Goal: Information Seeking & Learning: Learn about a topic

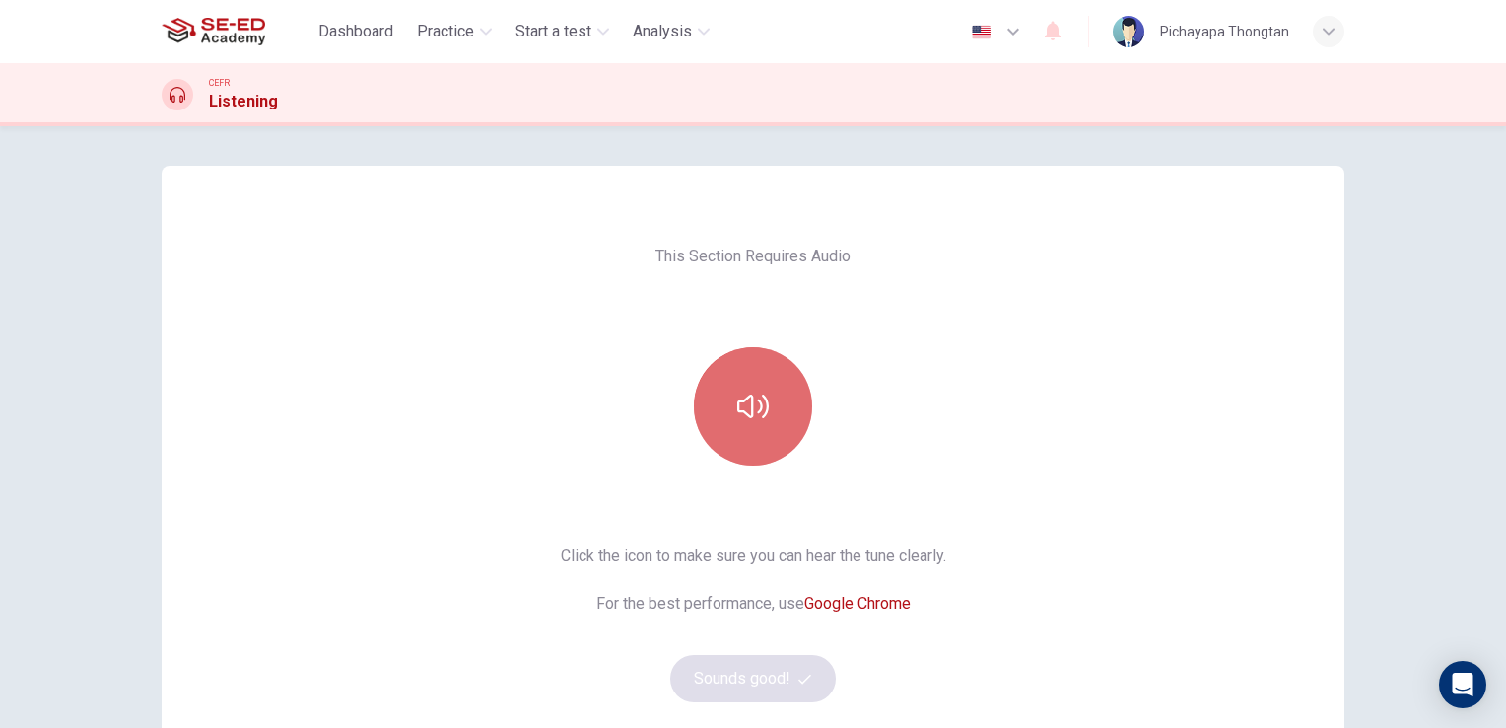
click at [749, 408] on icon "button" at bounding box center [753, 406] width 32 height 32
click at [761, 398] on icon "button" at bounding box center [753, 406] width 32 height 24
click at [761, 404] on icon "button" at bounding box center [753, 406] width 32 height 32
click at [761, 404] on icon "button" at bounding box center [753, 406] width 32 height 24
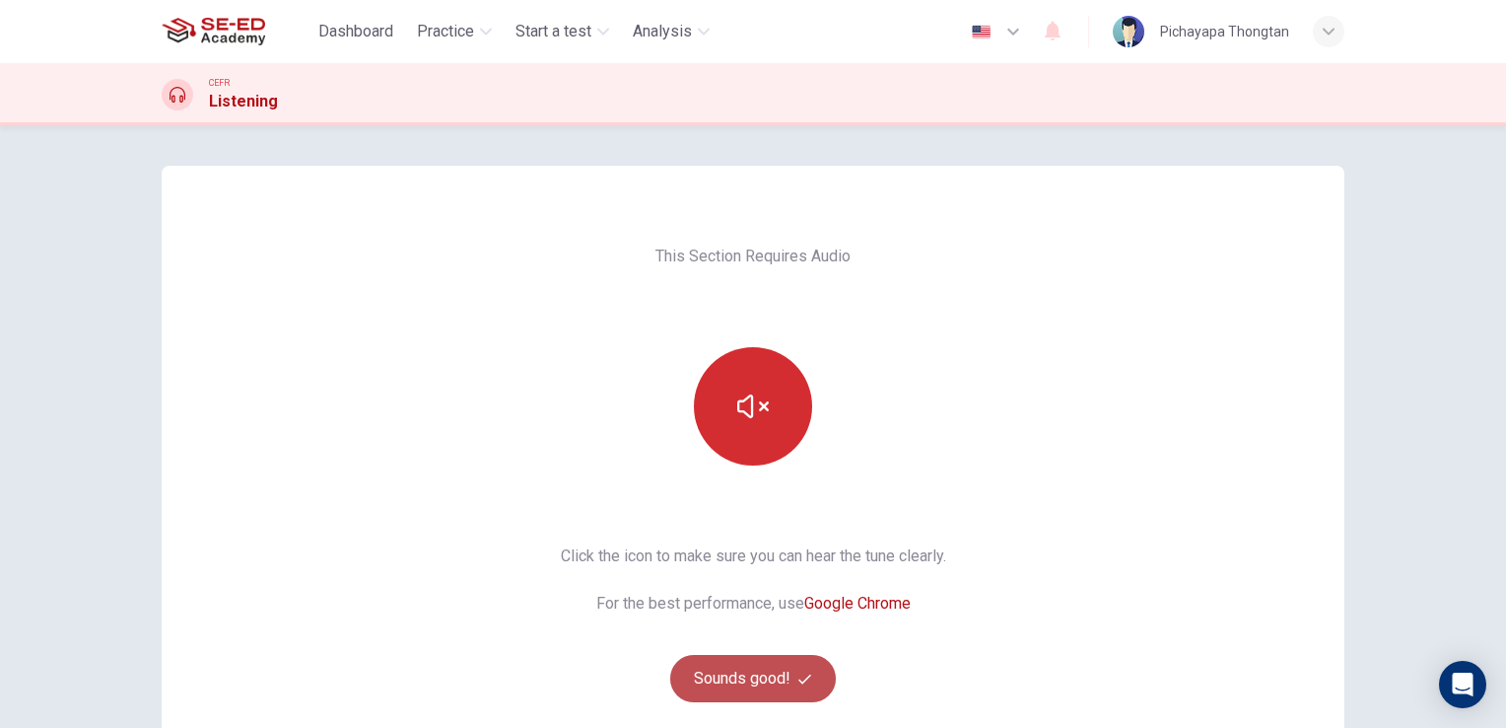
click at [738, 689] on button "Sounds good!" at bounding box center [753, 678] width 166 height 47
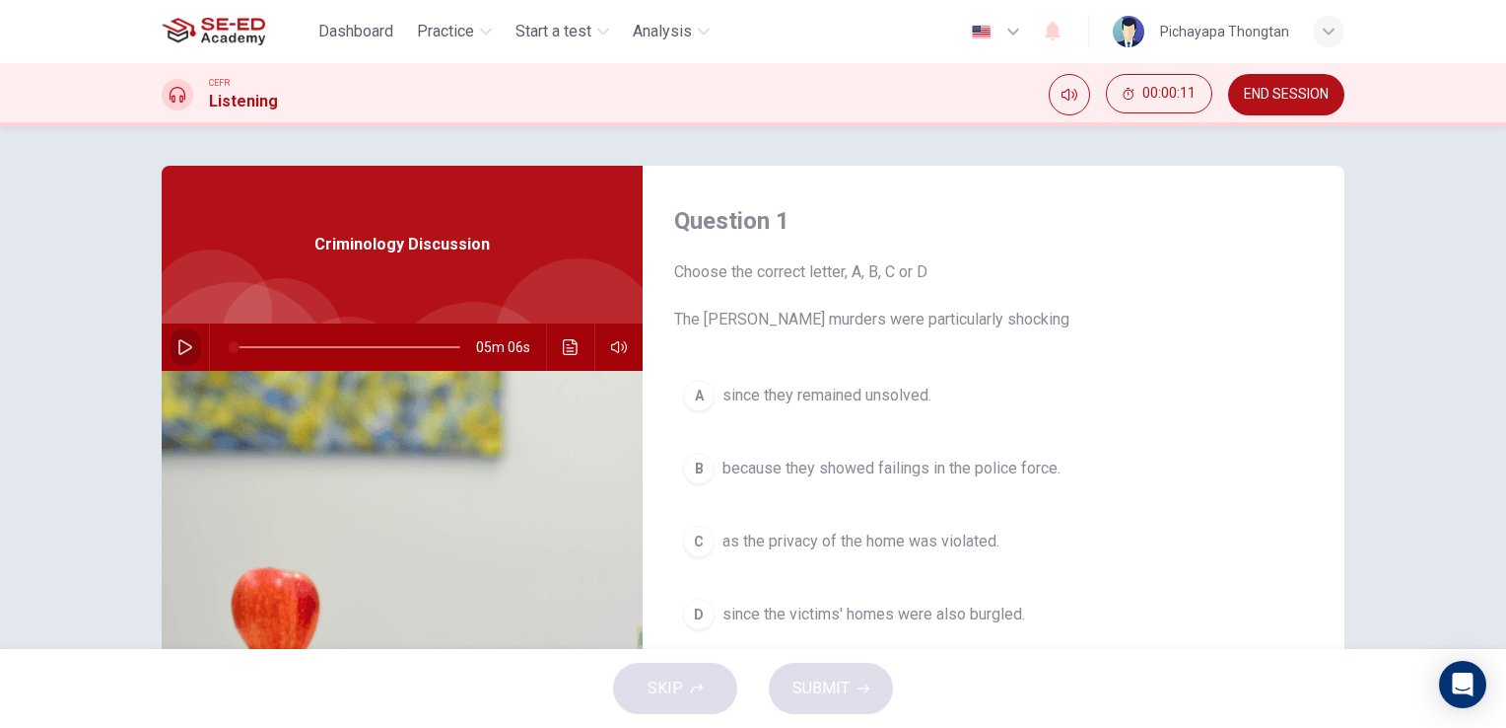
click at [177, 349] on icon "button" at bounding box center [185, 347] width 16 height 16
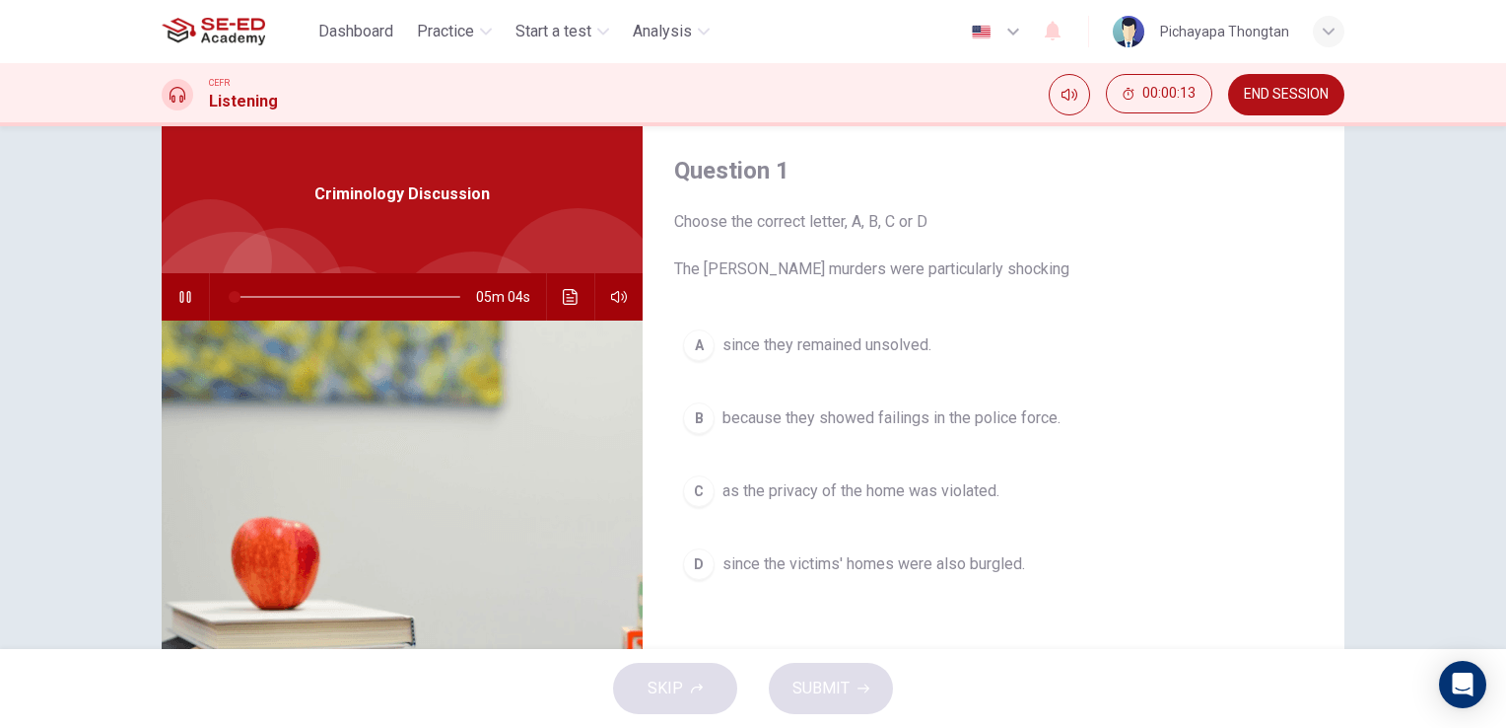
scroll to position [49, 0]
type input "6"
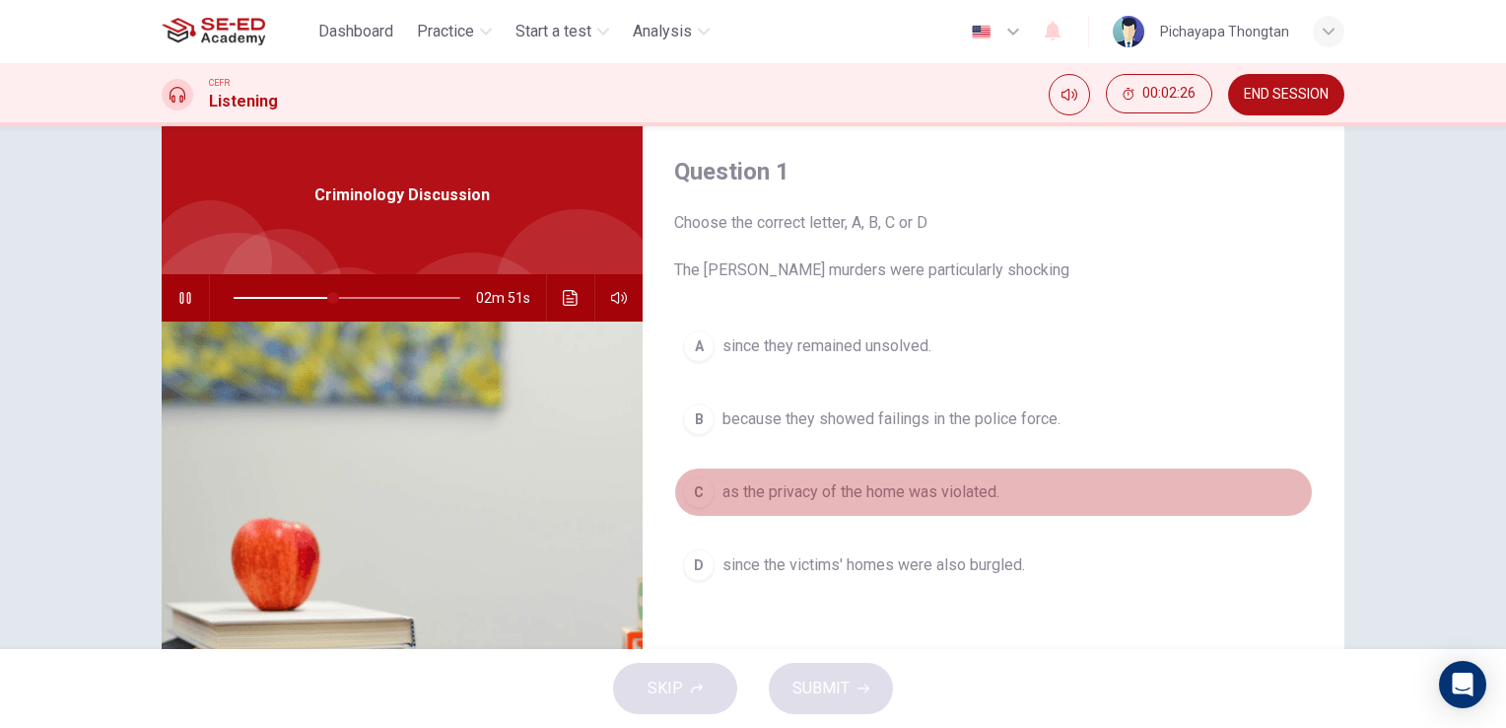
click at [690, 492] on div "C" at bounding box center [699, 492] width 32 height 32
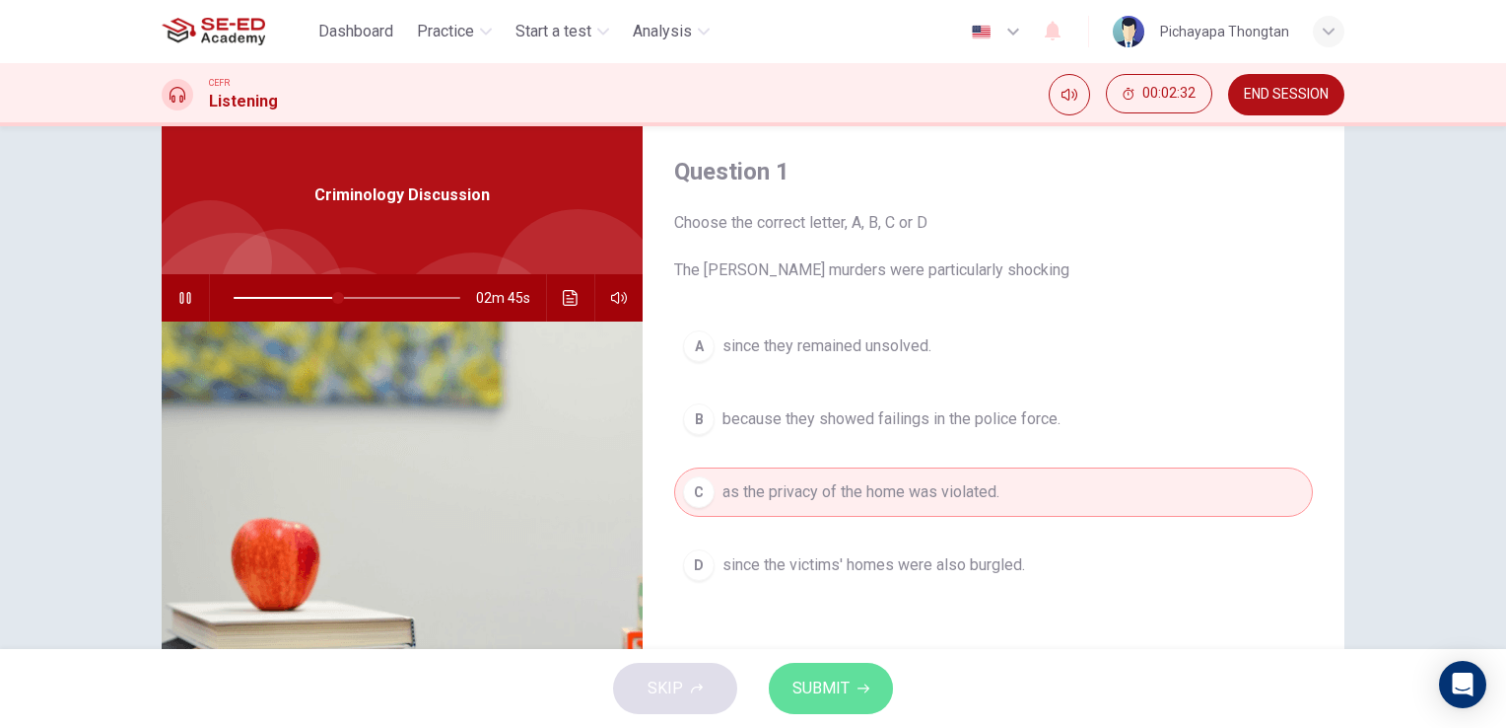
click at [821, 704] on button "SUBMIT" at bounding box center [831, 687] width 124 height 51
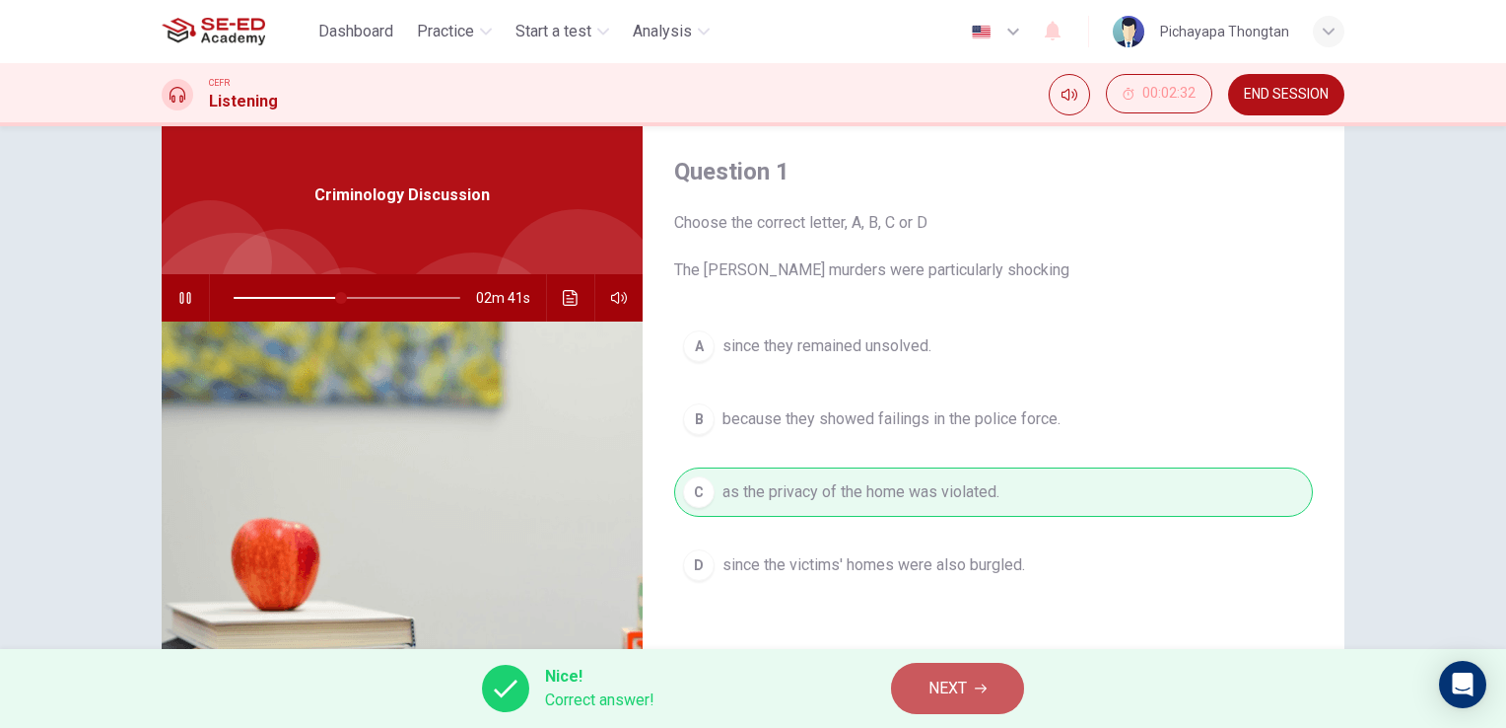
click at [969, 689] on button "NEXT" at bounding box center [957, 687] width 133 height 51
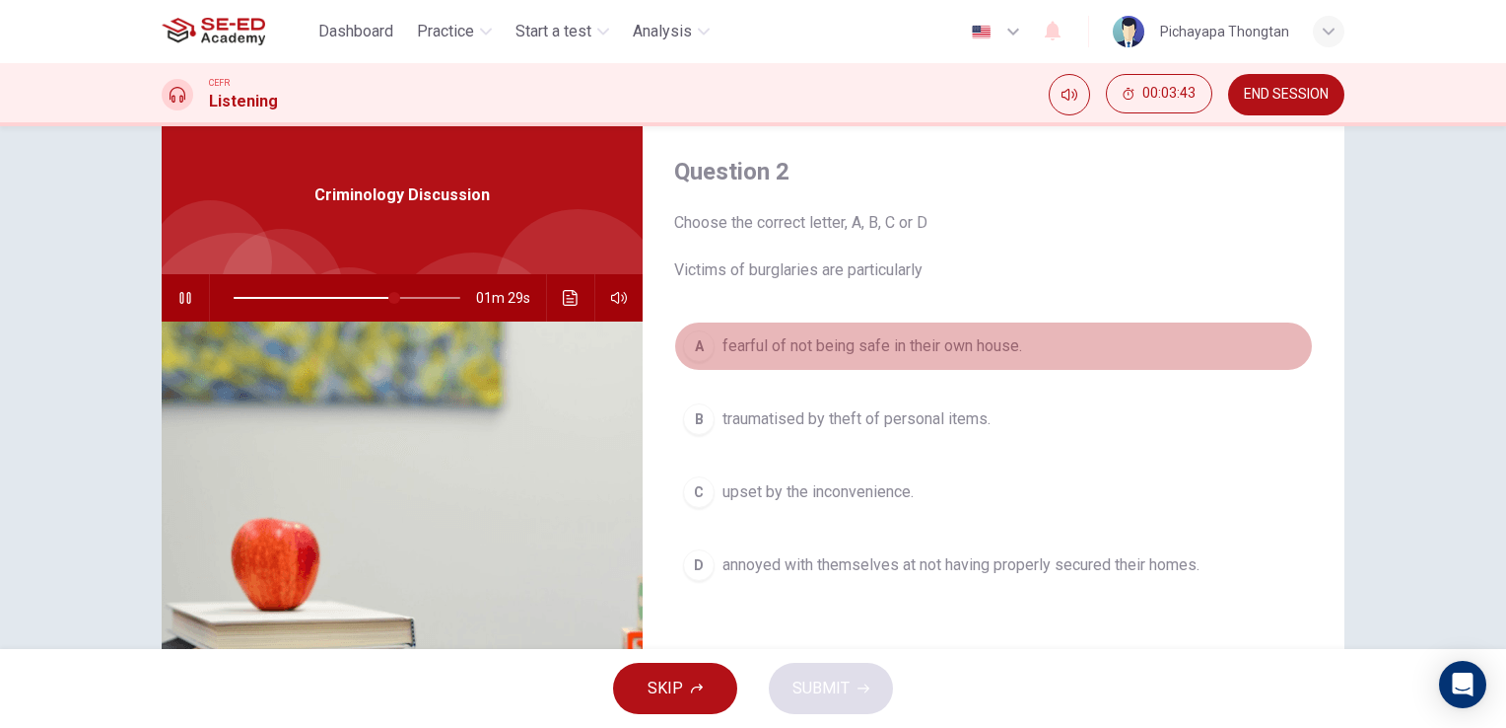
click at [697, 349] on div "A" at bounding box center [699, 346] width 32 height 32
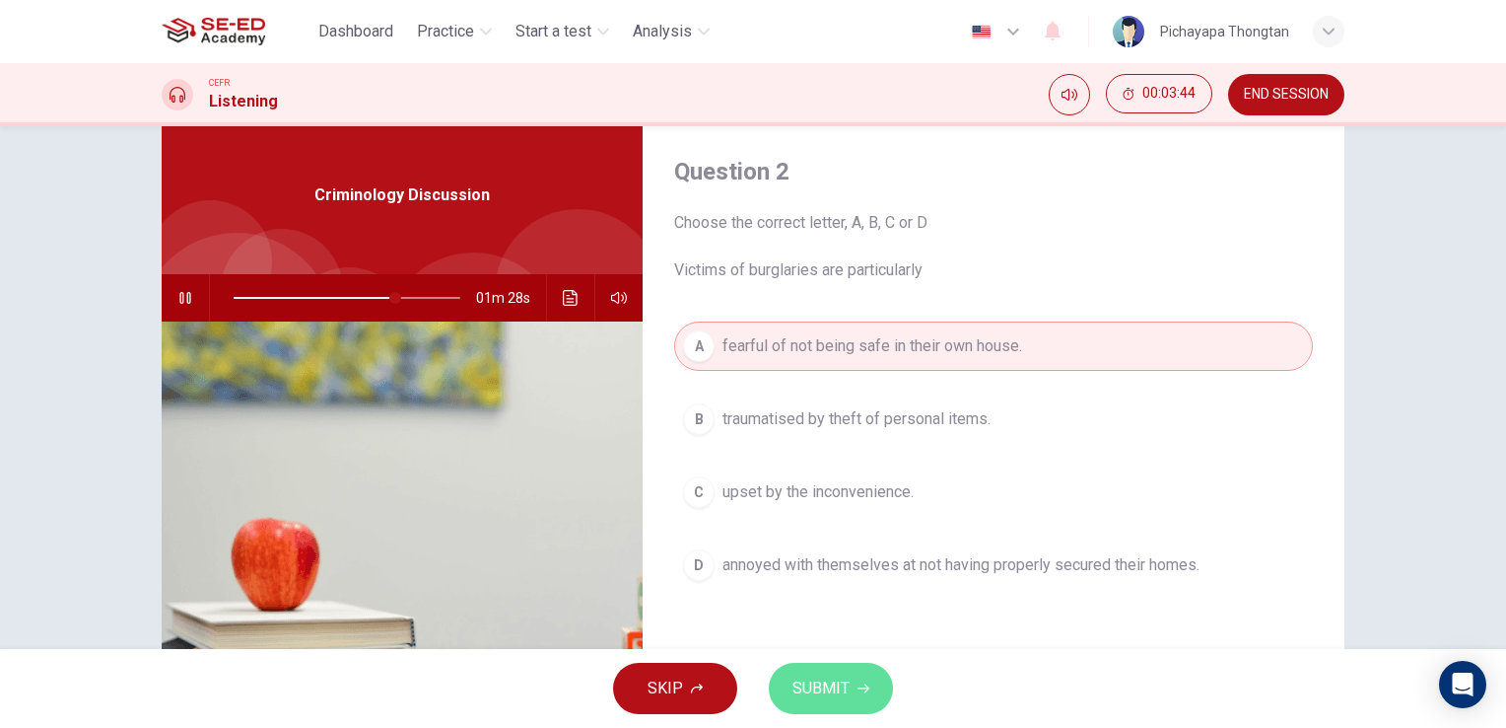
click at [808, 700] on span "SUBMIT" at bounding box center [821, 688] width 57 height 28
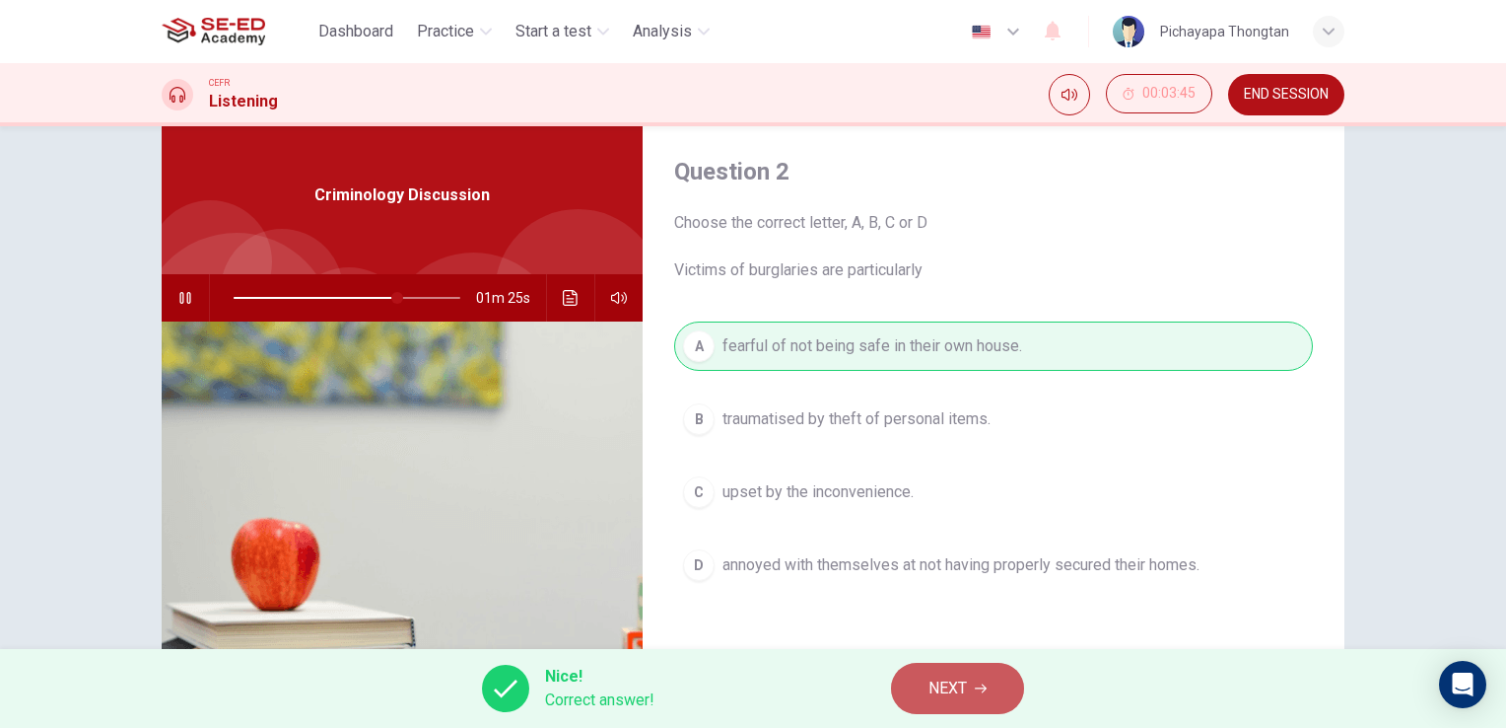
click at [937, 692] on span "NEXT" at bounding box center [948, 688] width 38 height 28
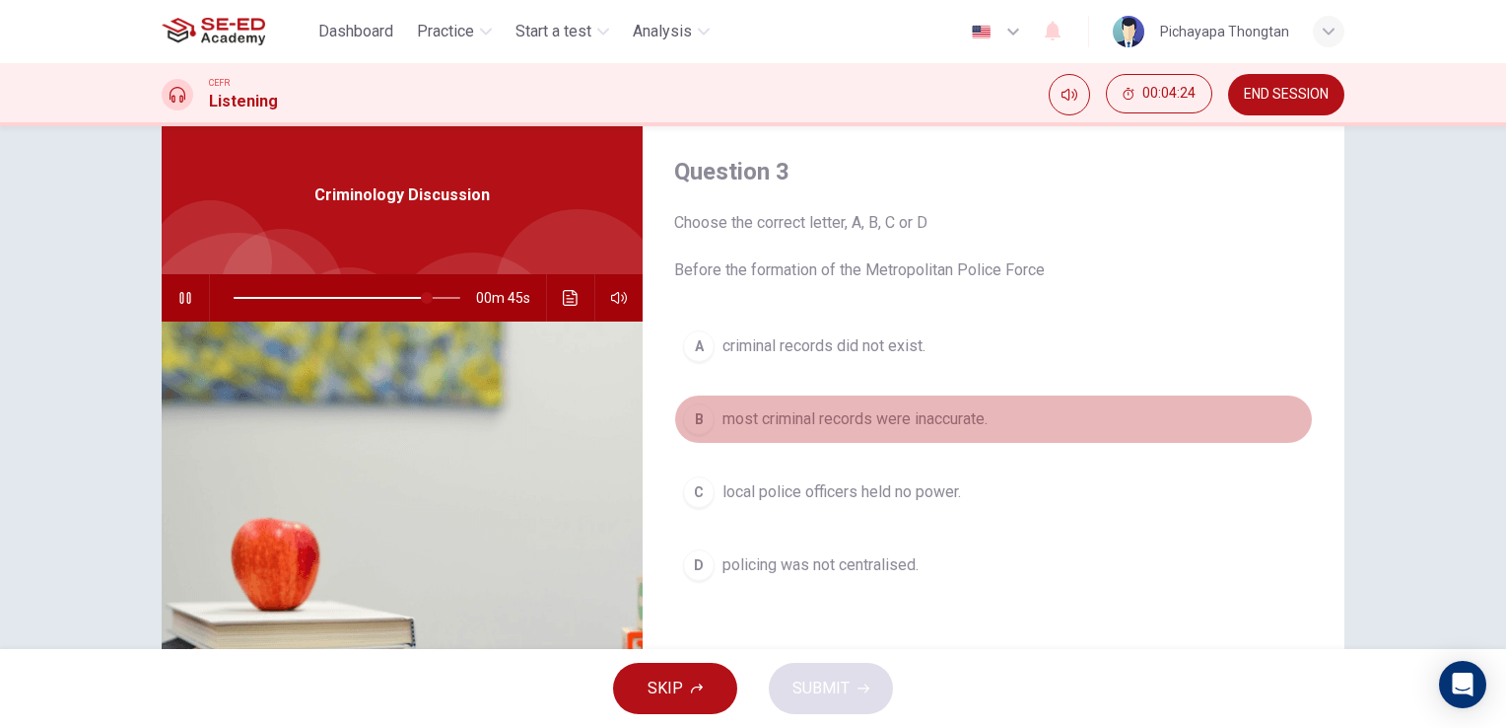
click at [860, 419] on span "most criminal records were inaccurate." at bounding box center [855, 419] width 265 height 24
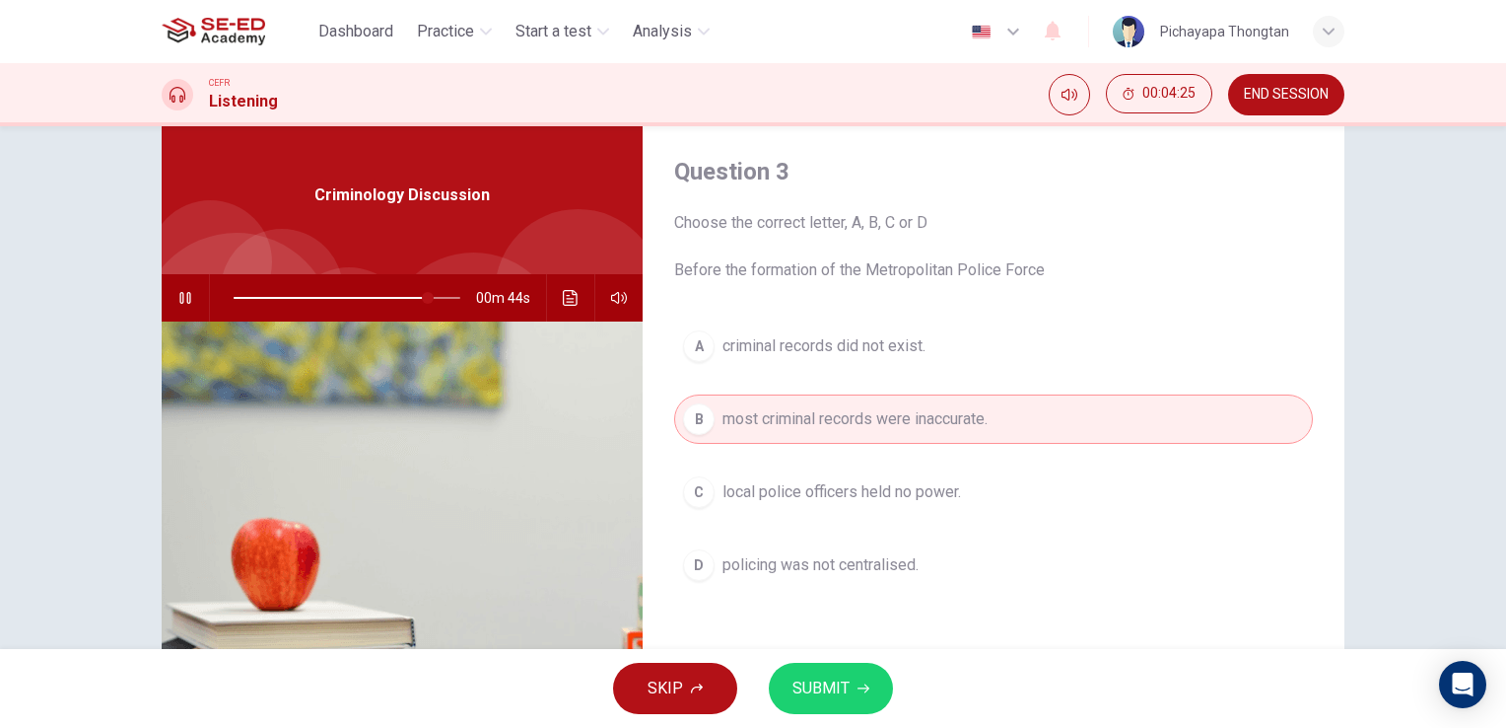
click at [834, 692] on span "SUBMIT" at bounding box center [821, 688] width 57 height 28
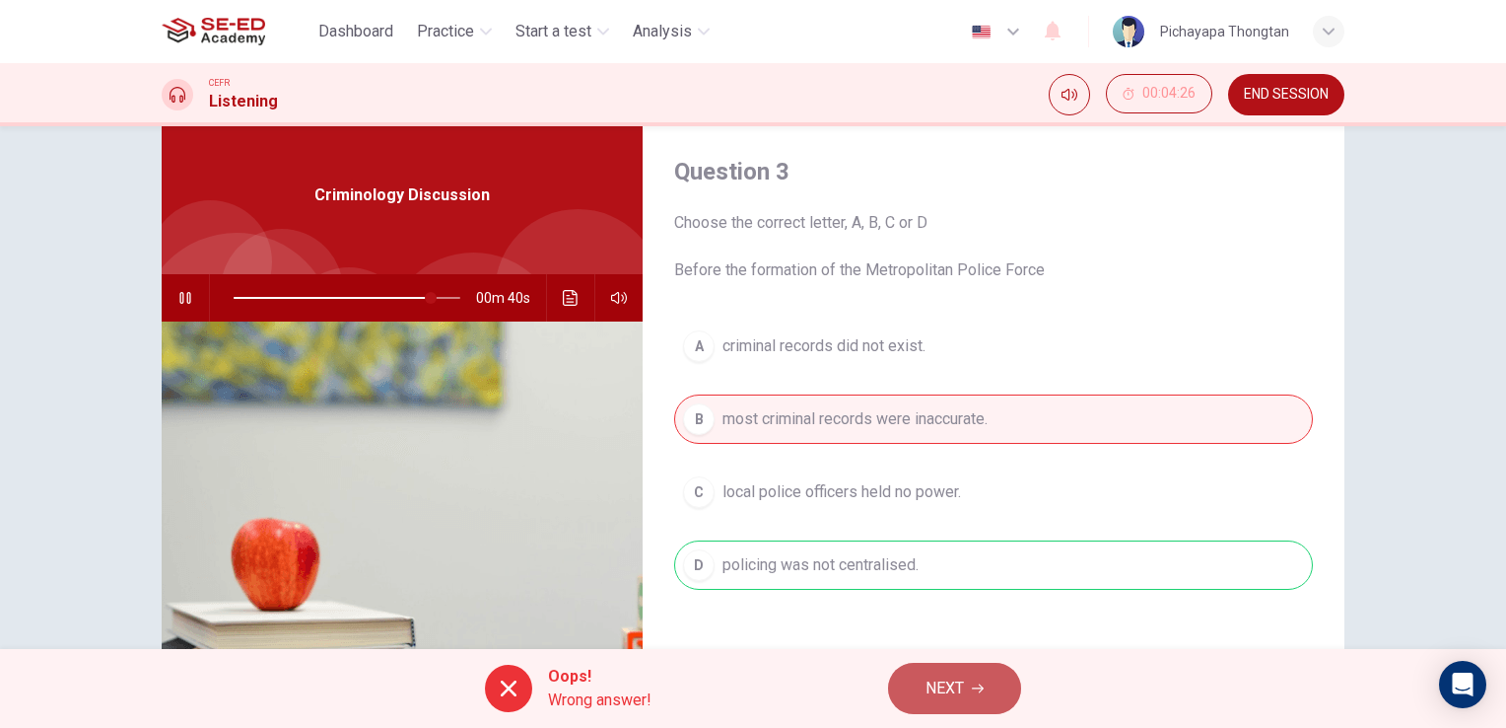
click at [940, 680] on span "NEXT" at bounding box center [945, 688] width 38 height 28
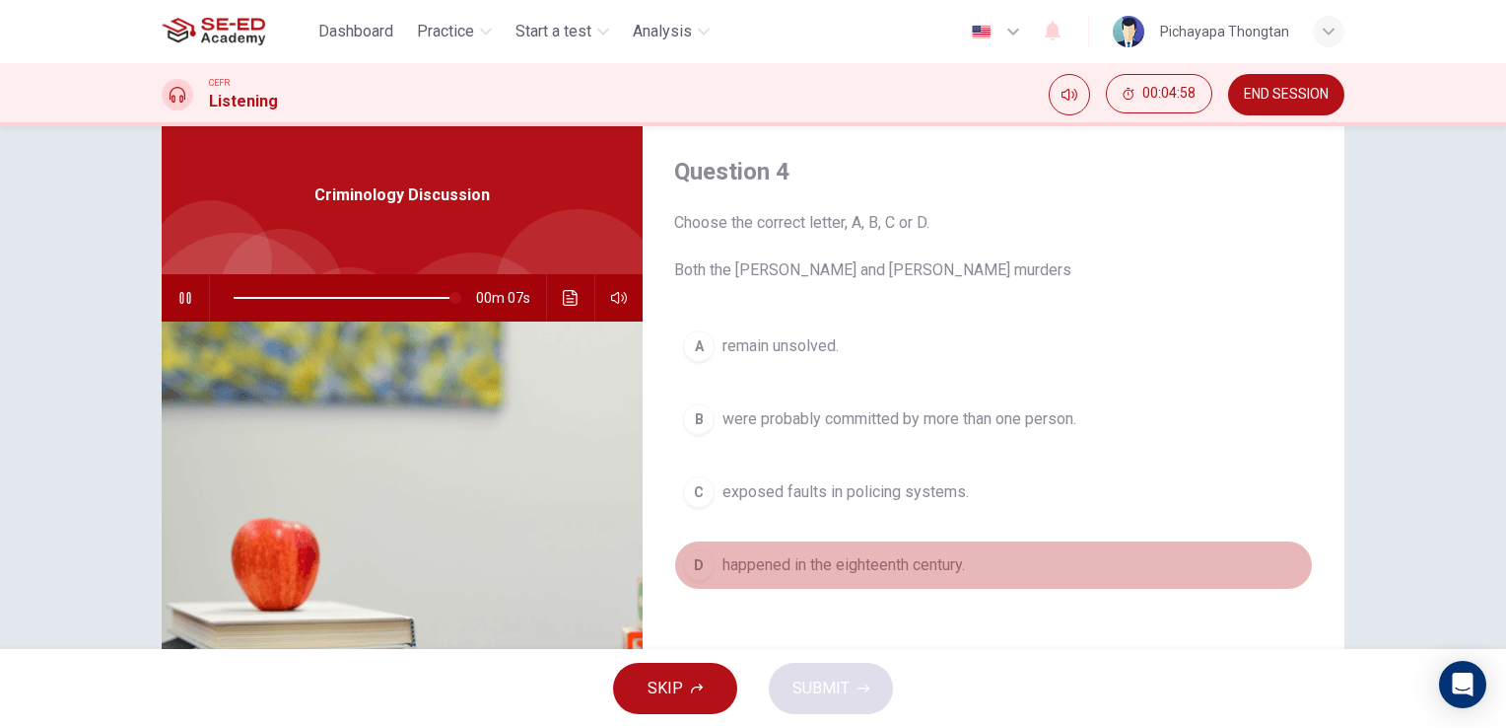
click at [908, 568] on span "happened in the eighteenth century." at bounding box center [844, 565] width 243 height 24
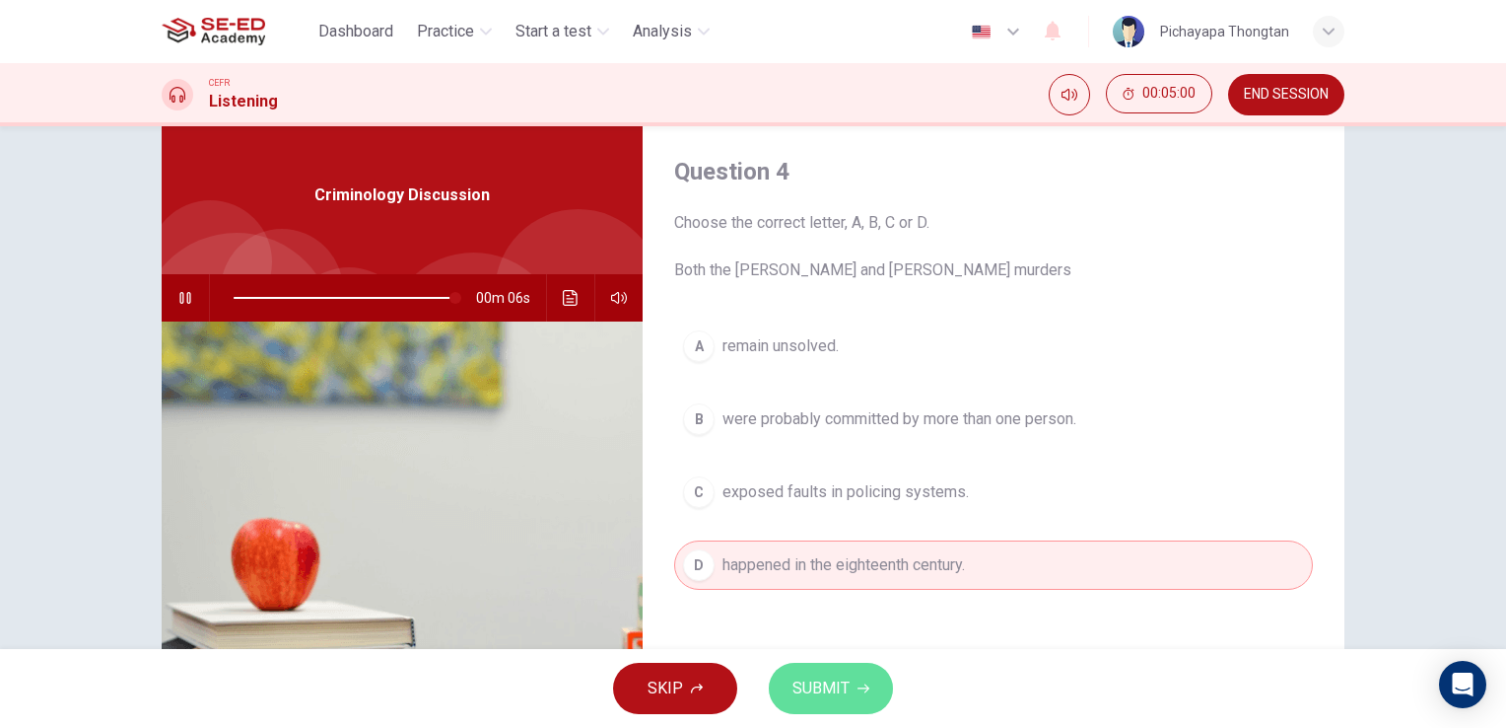
click at [828, 695] on span "SUBMIT" at bounding box center [821, 688] width 57 height 28
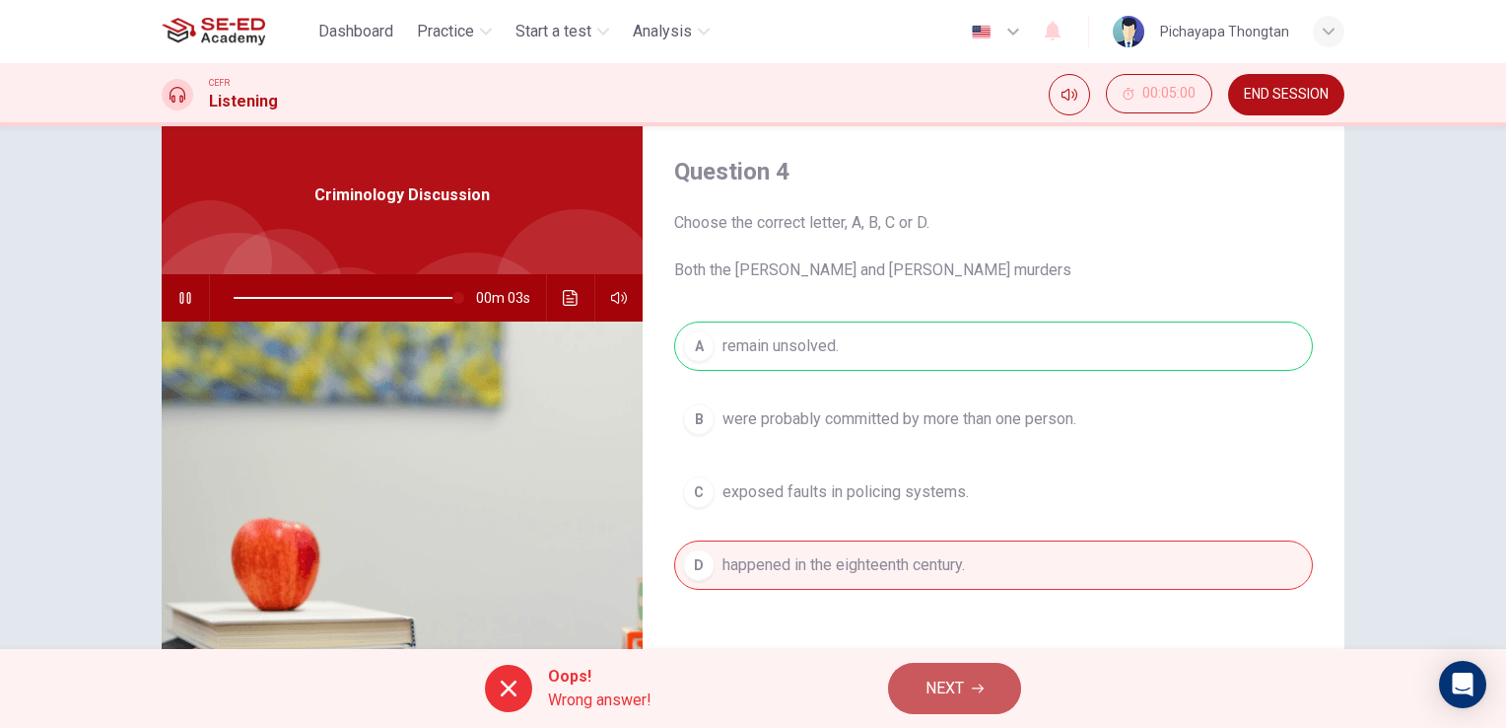
click at [937, 681] on span "NEXT" at bounding box center [945, 688] width 38 height 28
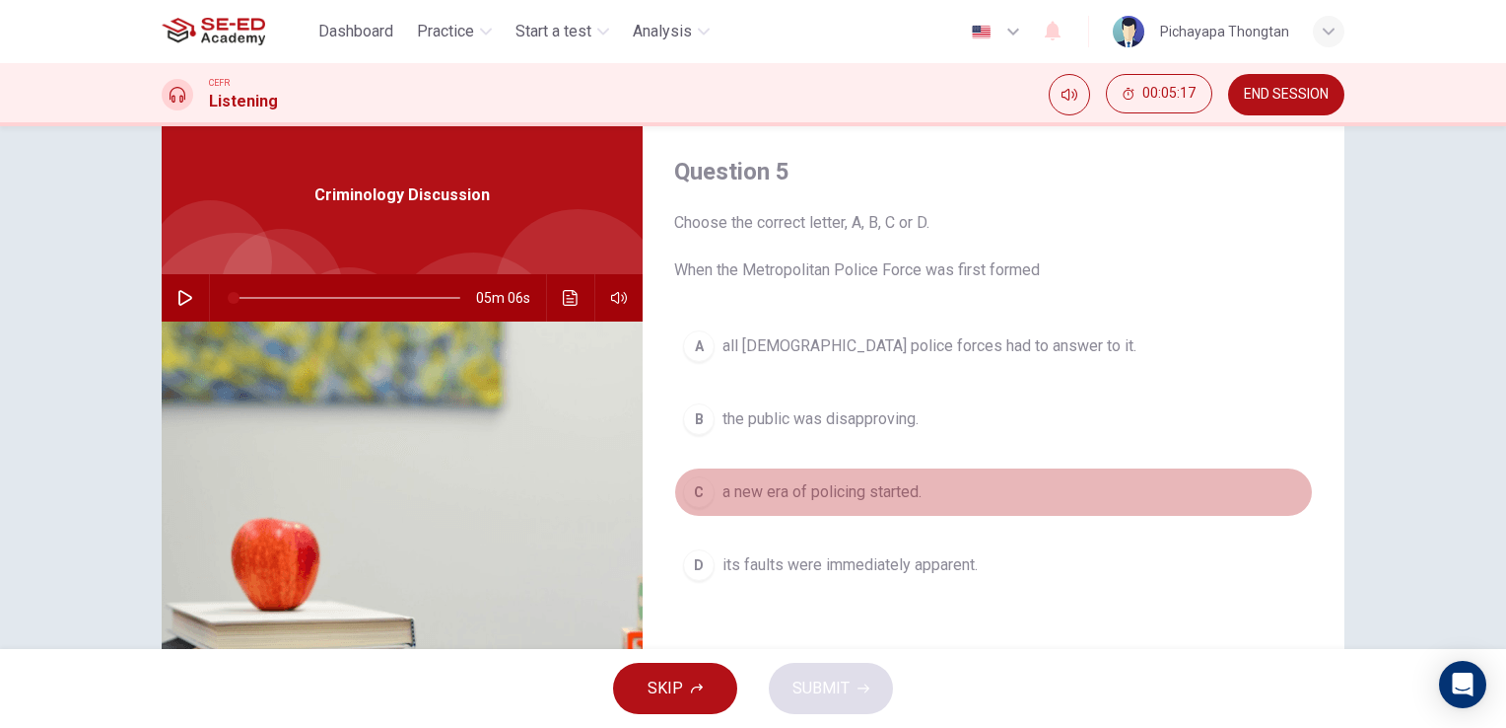
click at [958, 499] on button "C a new era of policing started." at bounding box center [993, 491] width 639 height 49
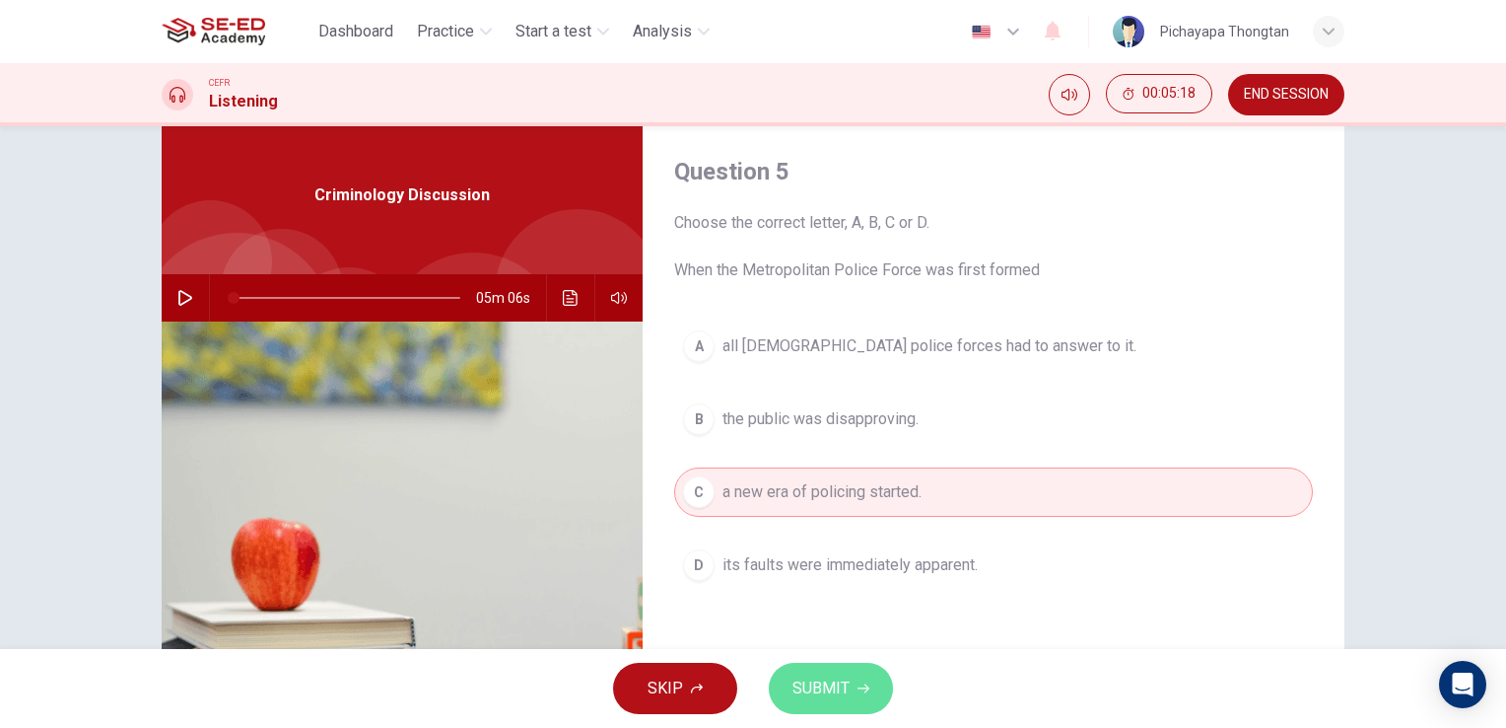
click at [850, 697] on button "SUBMIT" at bounding box center [831, 687] width 124 height 51
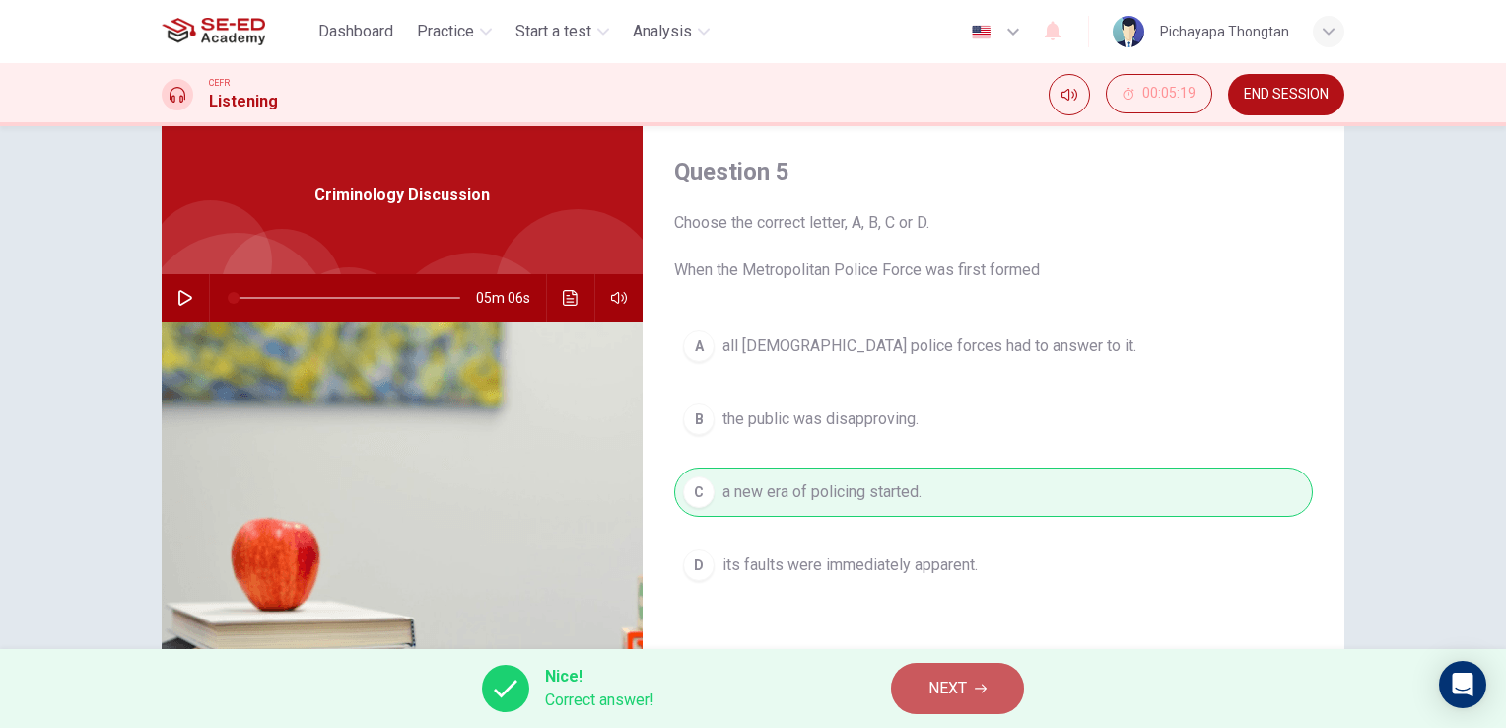
click at [943, 688] on span "NEXT" at bounding box center [948, 688] width 38 height 28
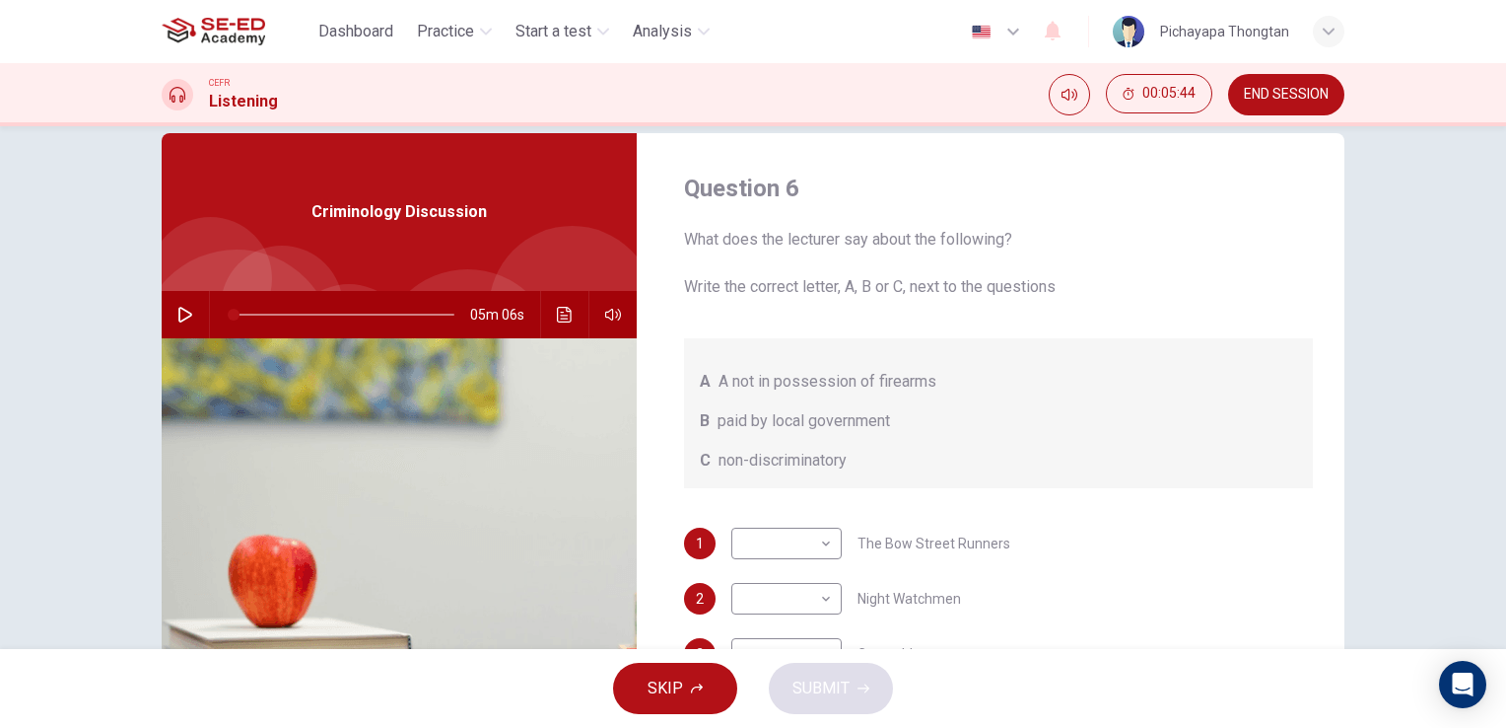
scroll to position [0, 0]
click at [177, 313] on icon "button" at bounding box center [185, 315] width 16 height 16
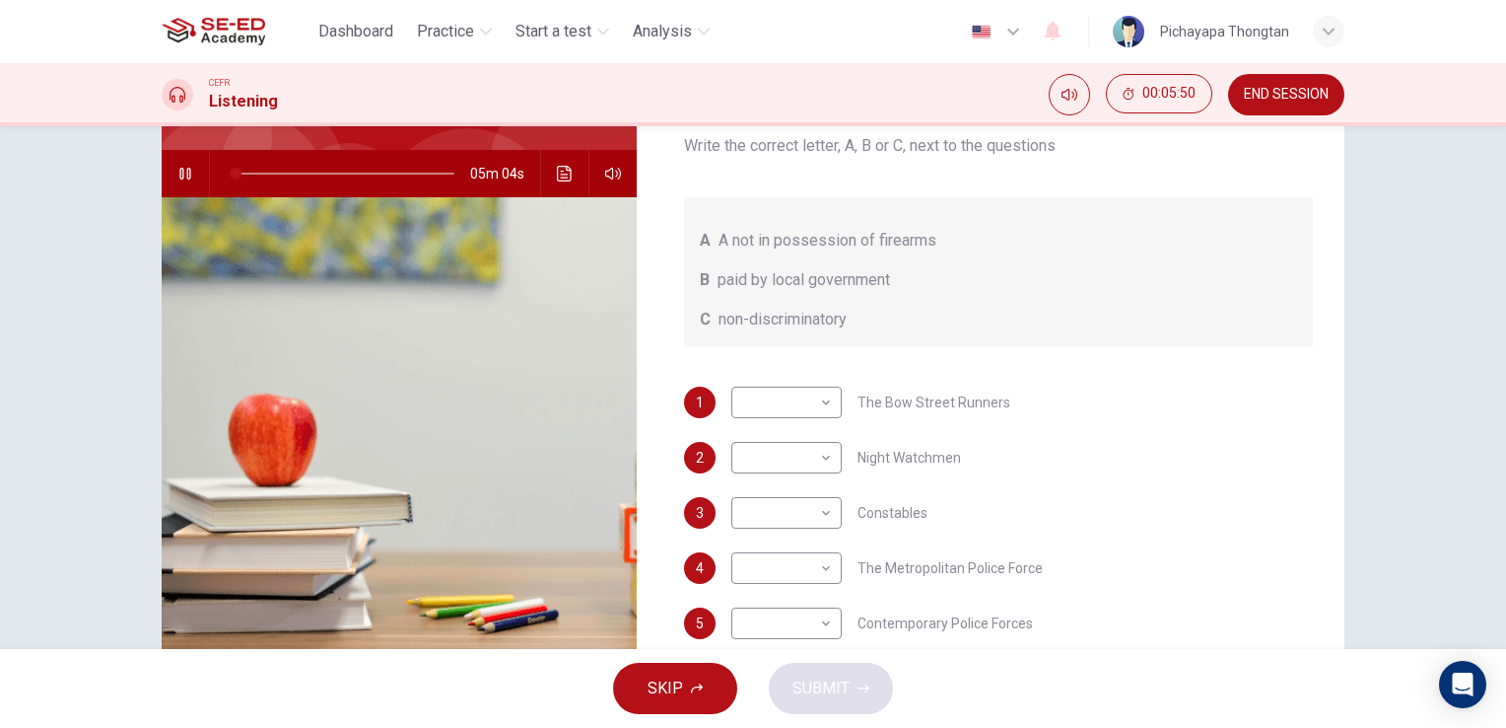
scroll to position [241, 0]
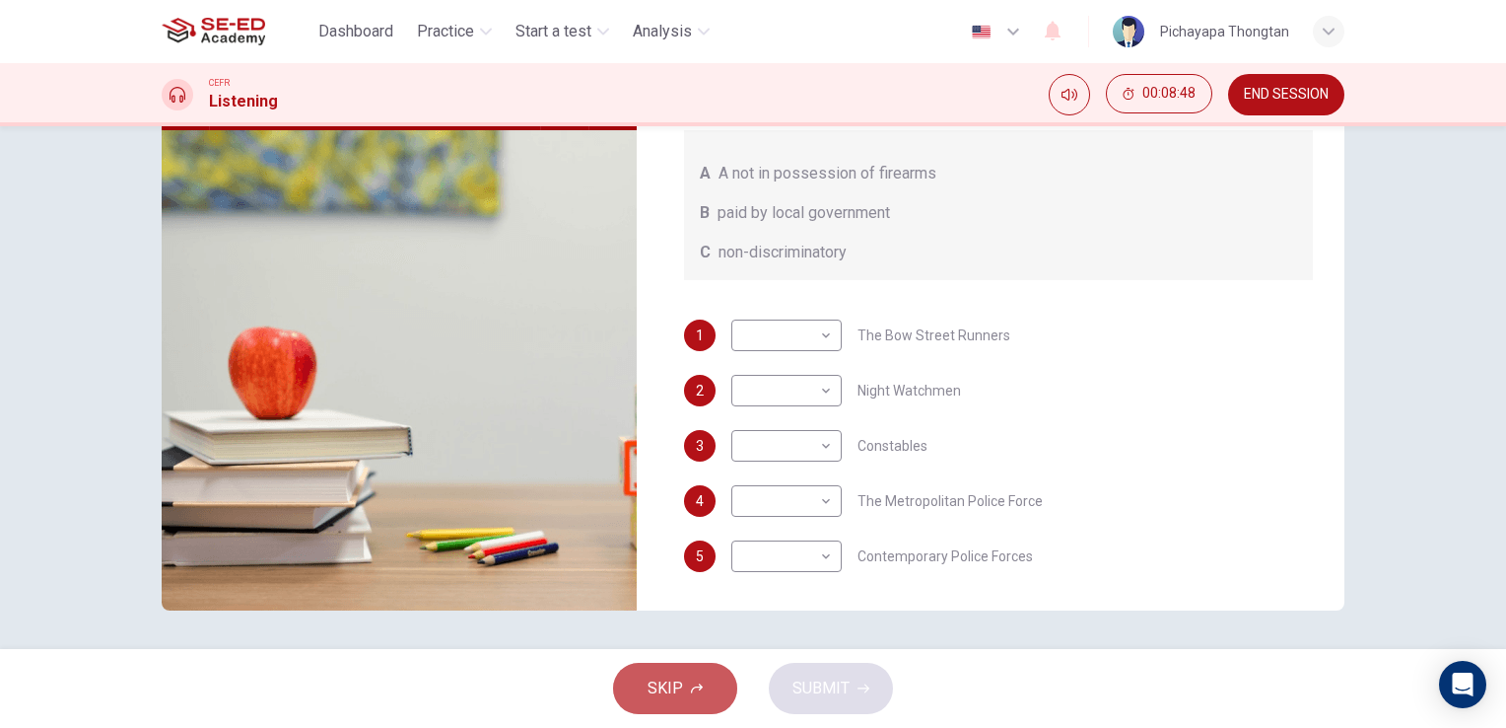
click at [670, 686] on span "SKIP" at bounding box center [665, 688] width 35 height 28
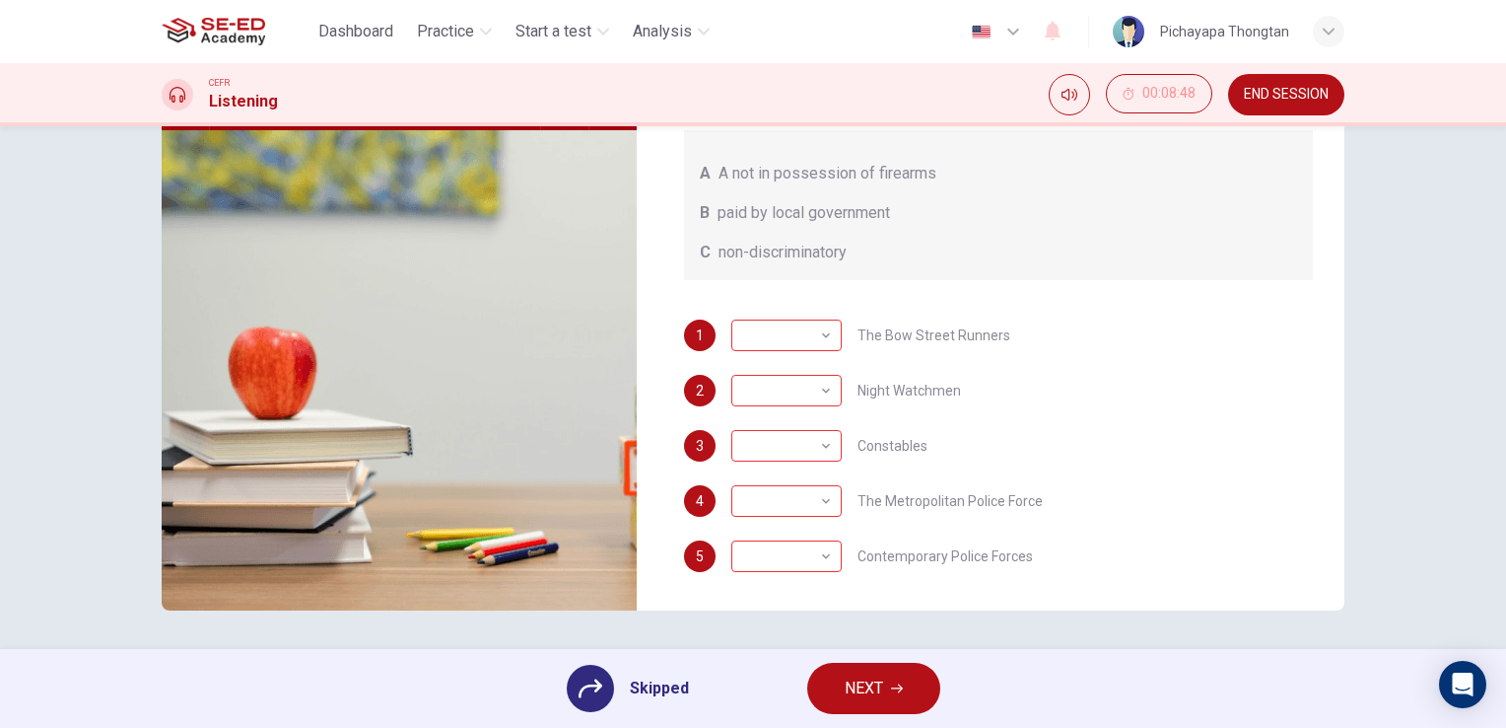
type input "60"
click at [878, 692] on span "NEXT" at bounding box center [864, 688] width 38 height 28
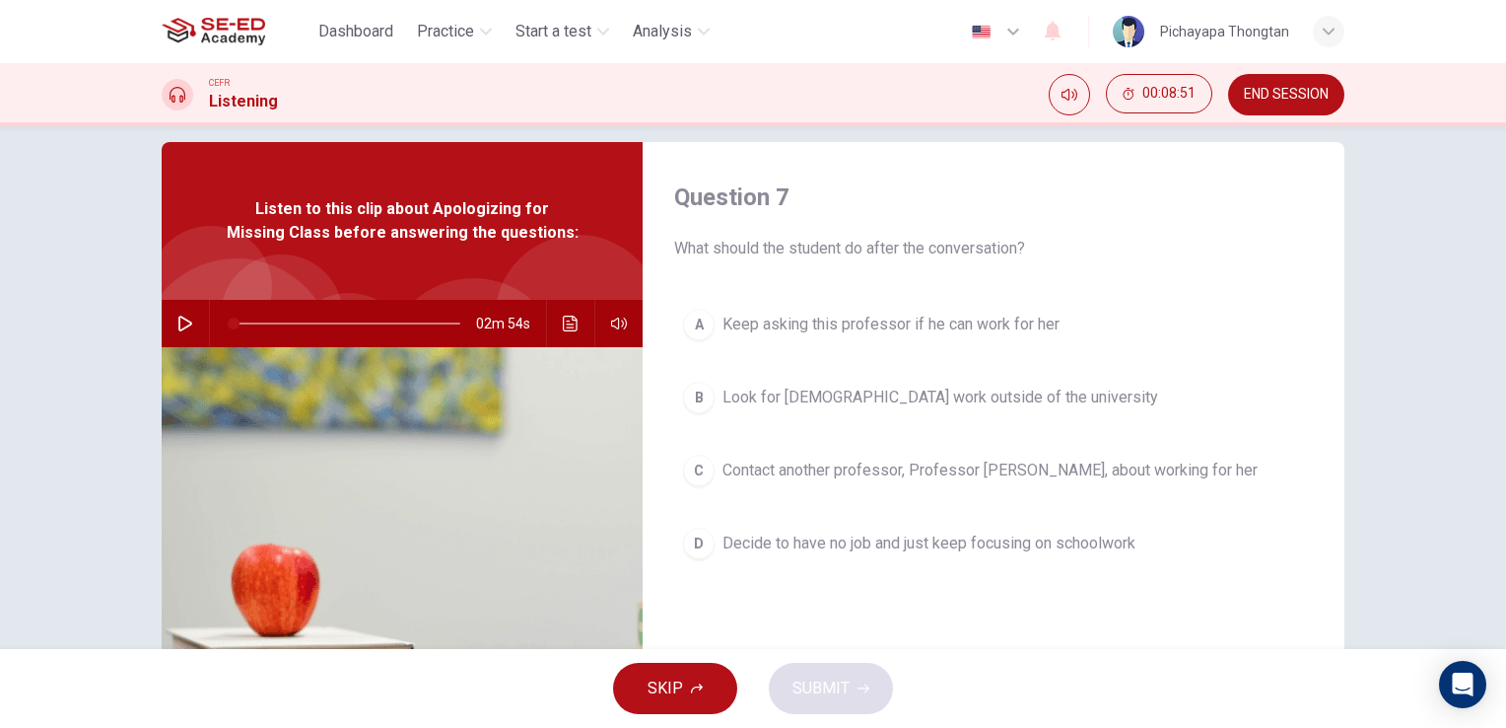
scroll to position [16, 0]
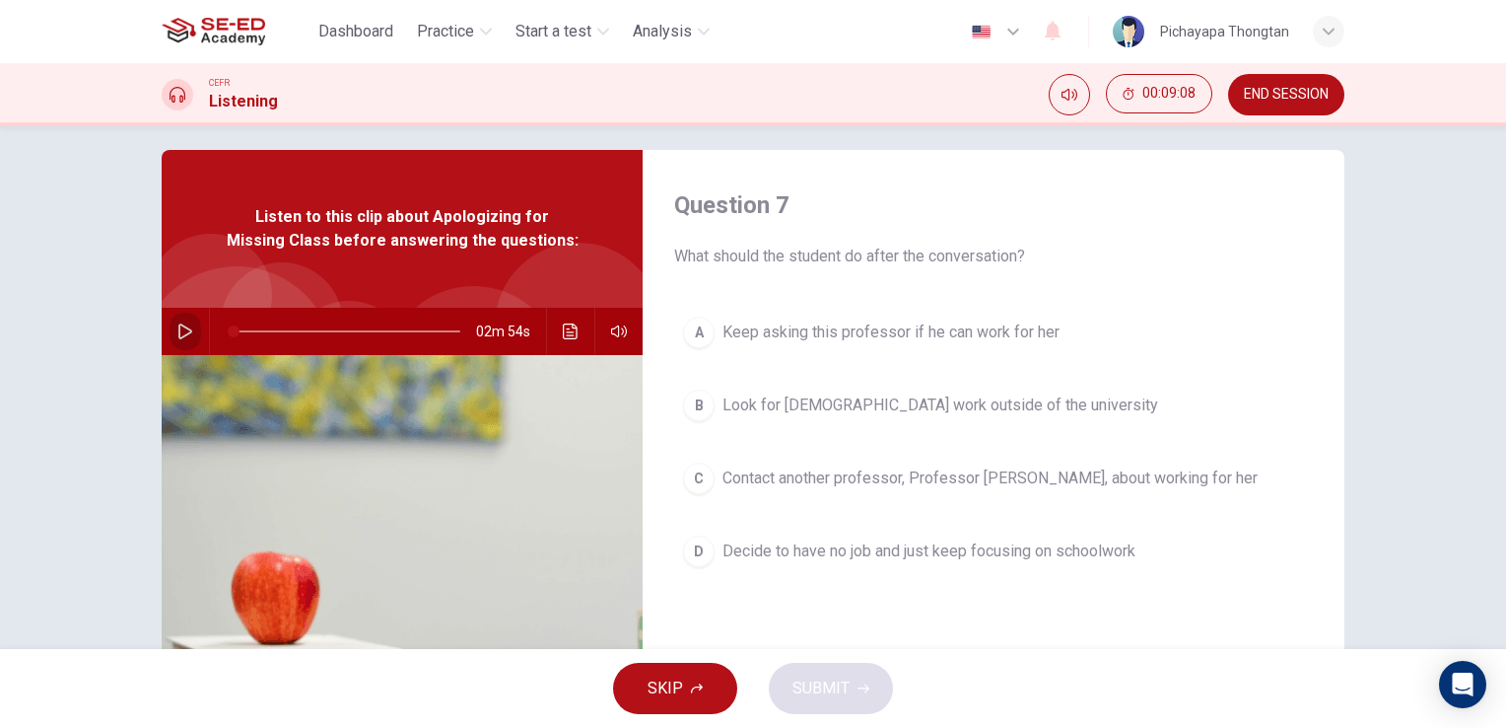
click at [178, 329] on icon "button" at bounding box center [185, 331] width 14 height 16
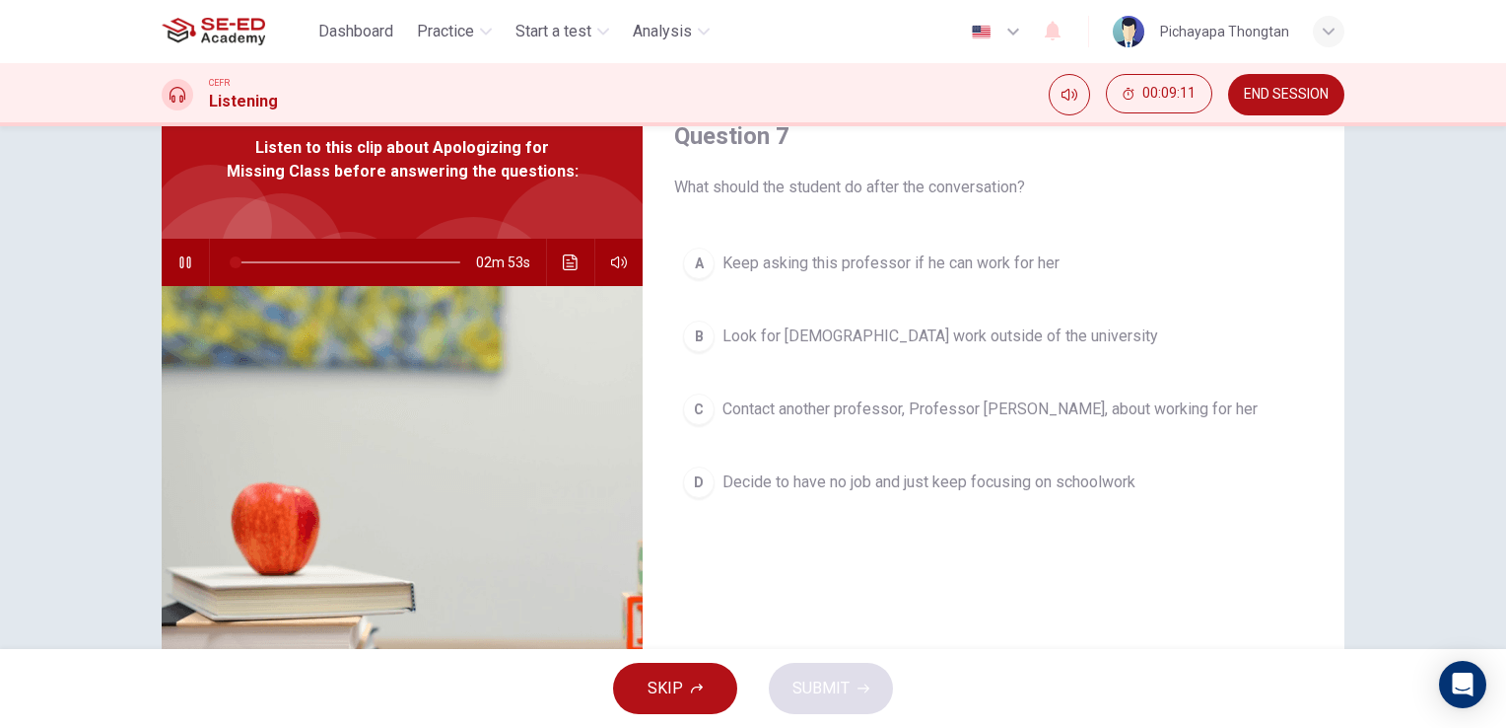
scroll to position [83, 0]
click at [234, 261] on span at bounding box center [347, 264] width 227 height 28
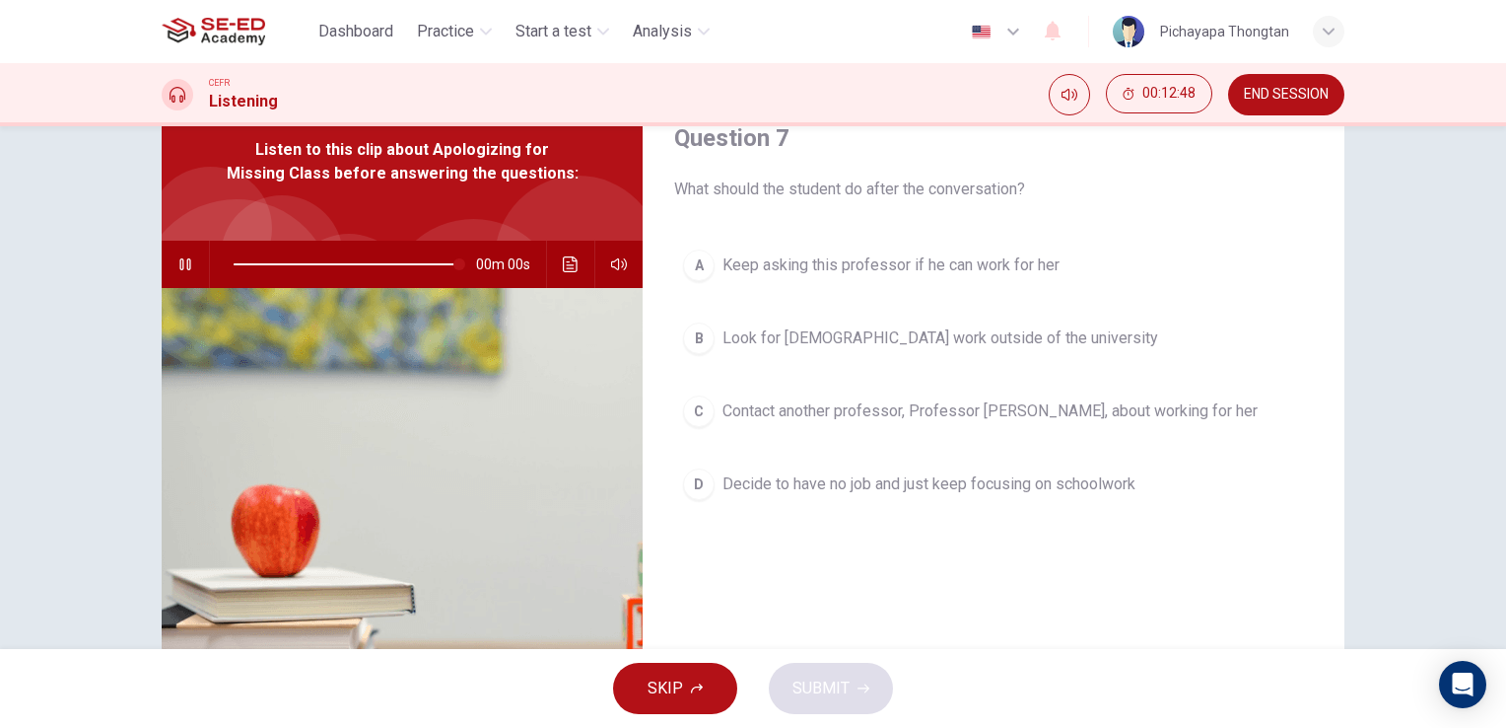
click at [871, 507] on div "A Keep asking this professor if he can work for her B Look for part-time work o…" at bounding box center [993, 395] width 639 height 308
type input "0"
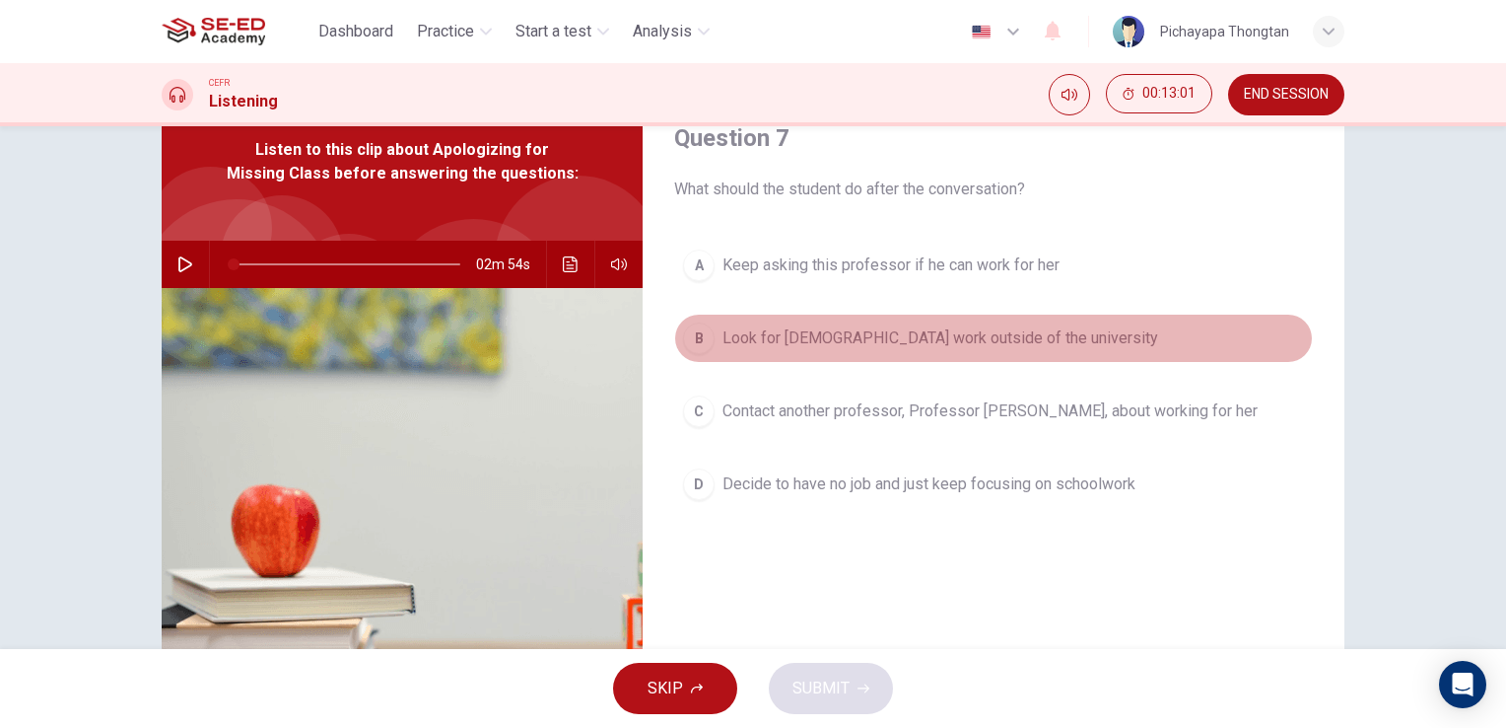
click at [925, 340] on span "Look for part-time work outside of the university" at bounding box center [941, 338] width 436 height 24
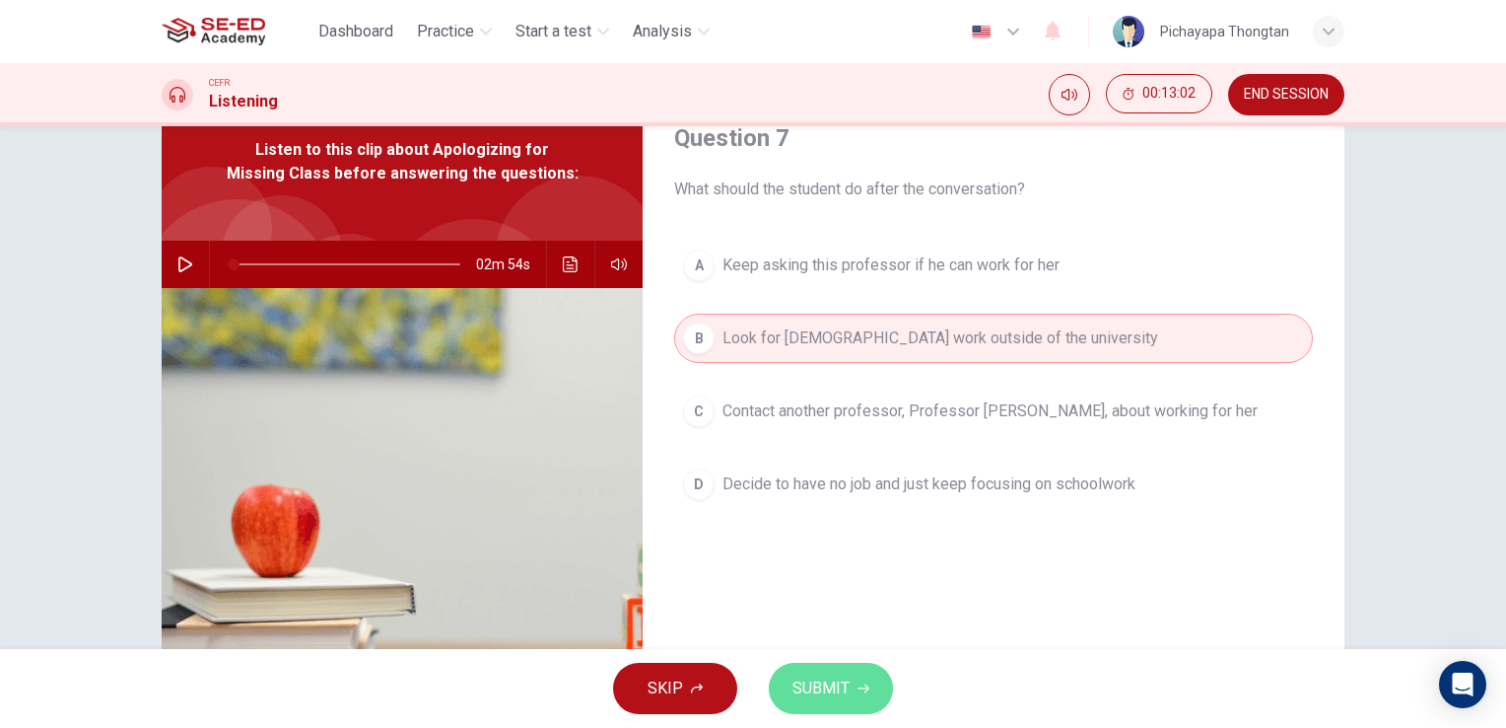
click at [853, 676] on button "SUBMIT" at bounding box center [831, 687] width 124 height 51
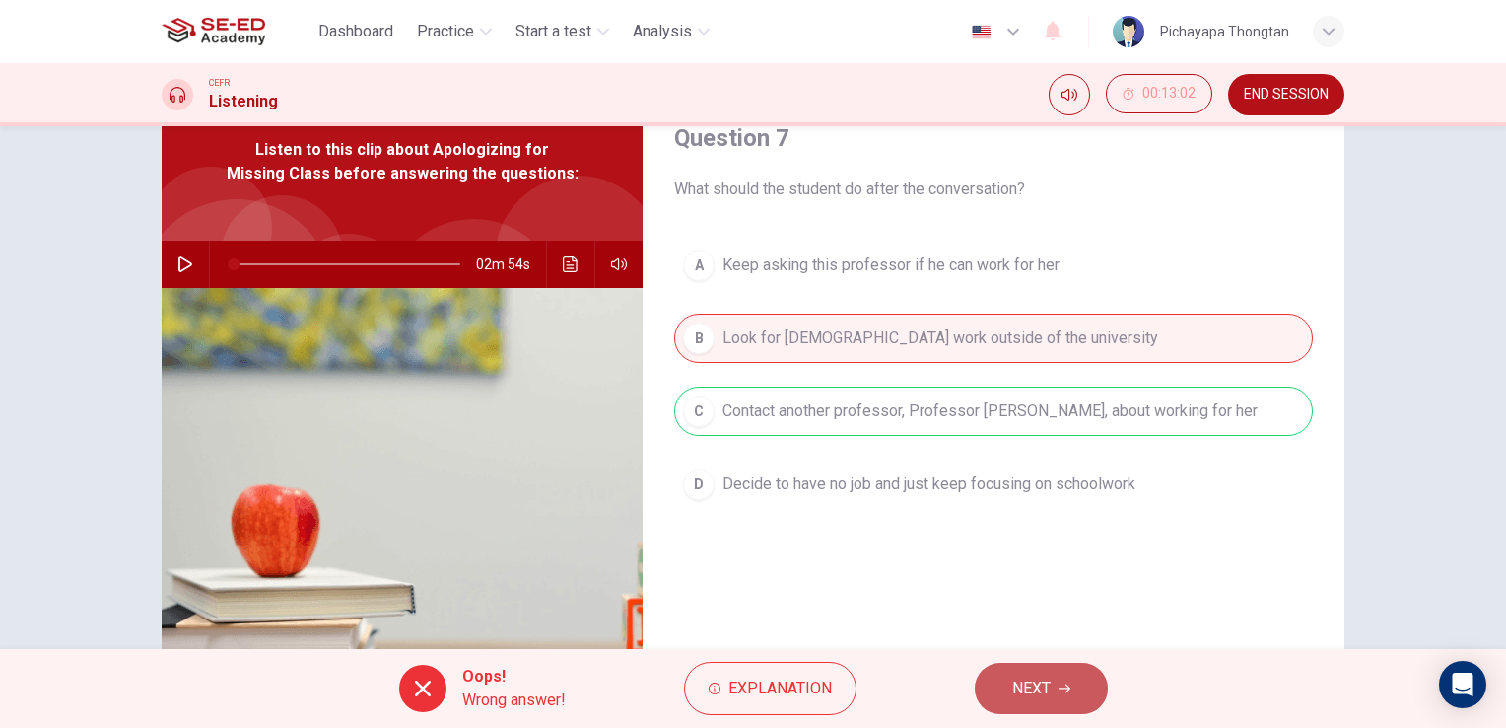
click at [1035, 681] on span "NEXT" at bounding box center [1031, 688] width 38 height 28
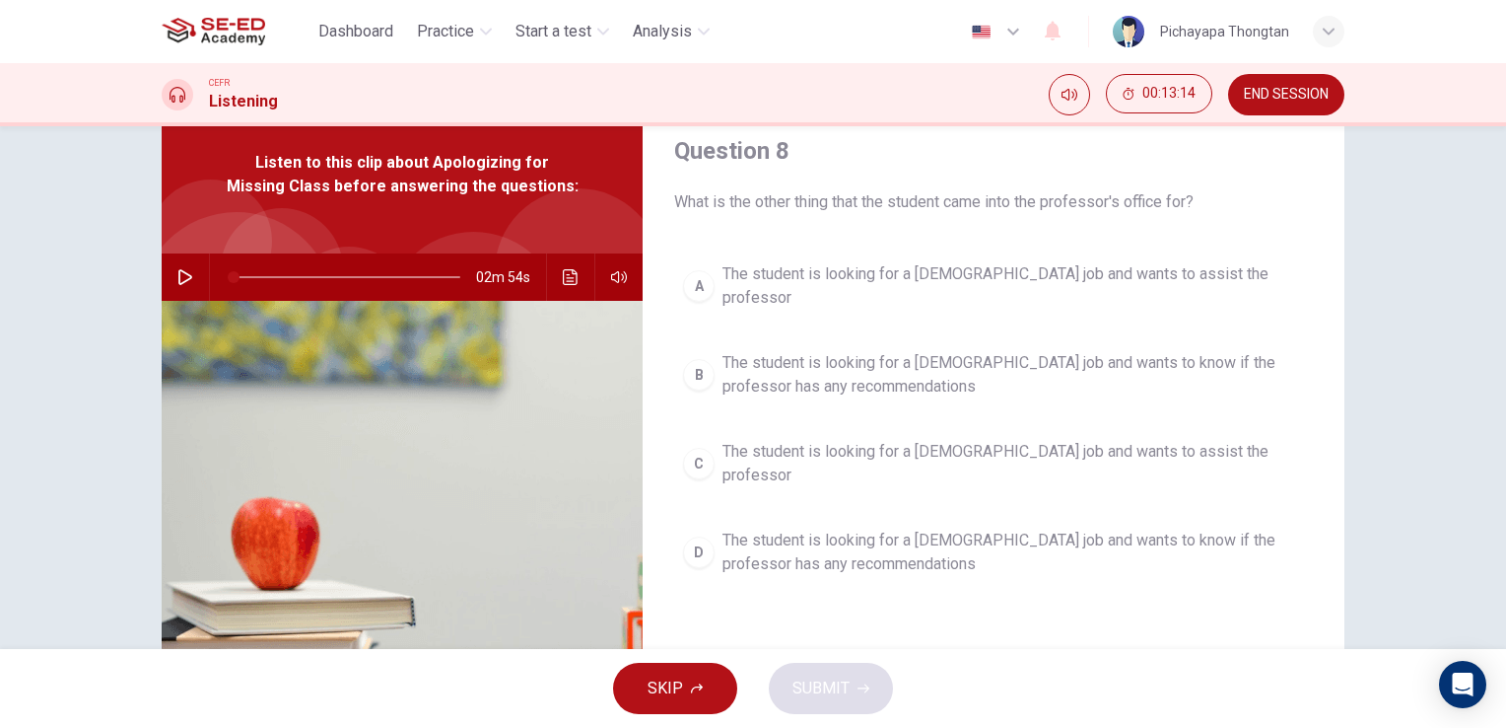
scroll to position [77, 0]
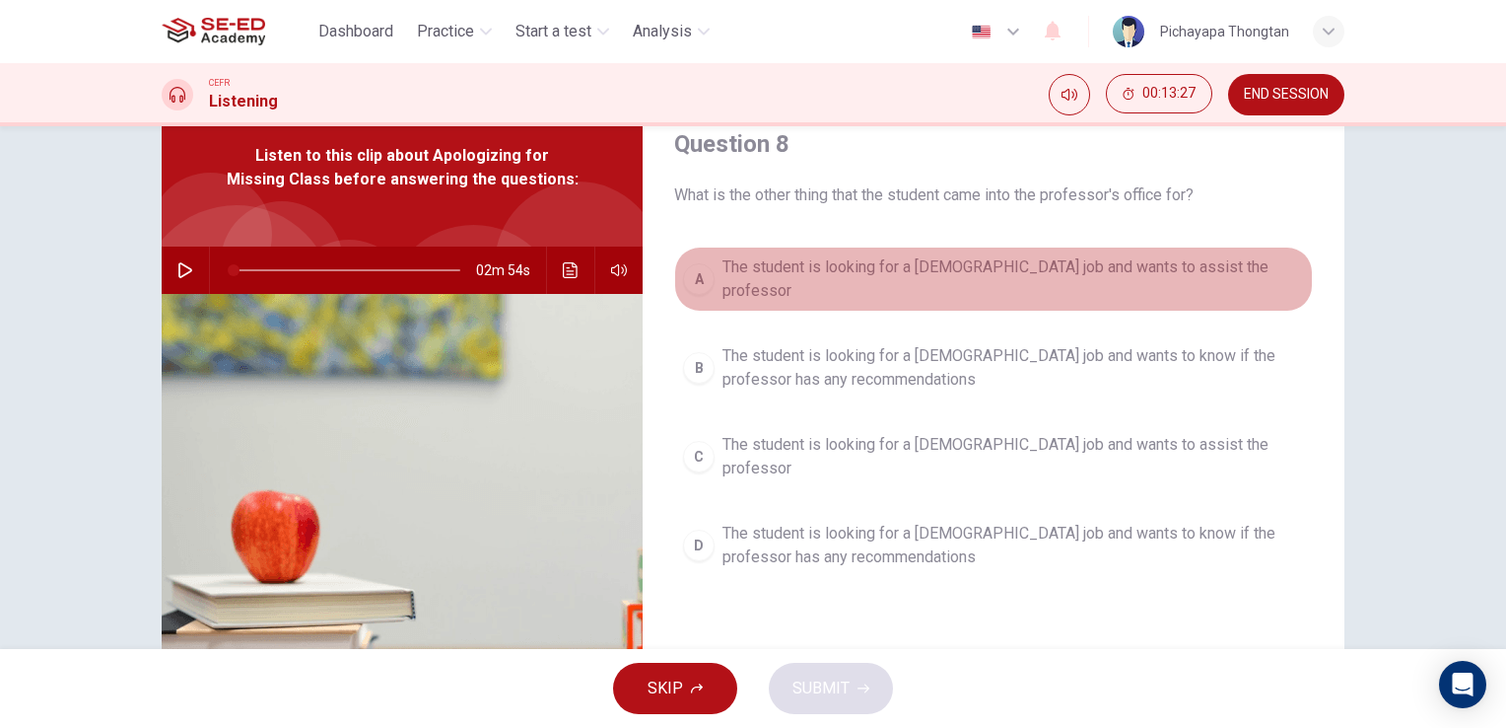
click at [1186, 281] on span "The student is looking for a part-time job and wants to assist the professor" at bounding box center [1014, 278] width 582 height 47
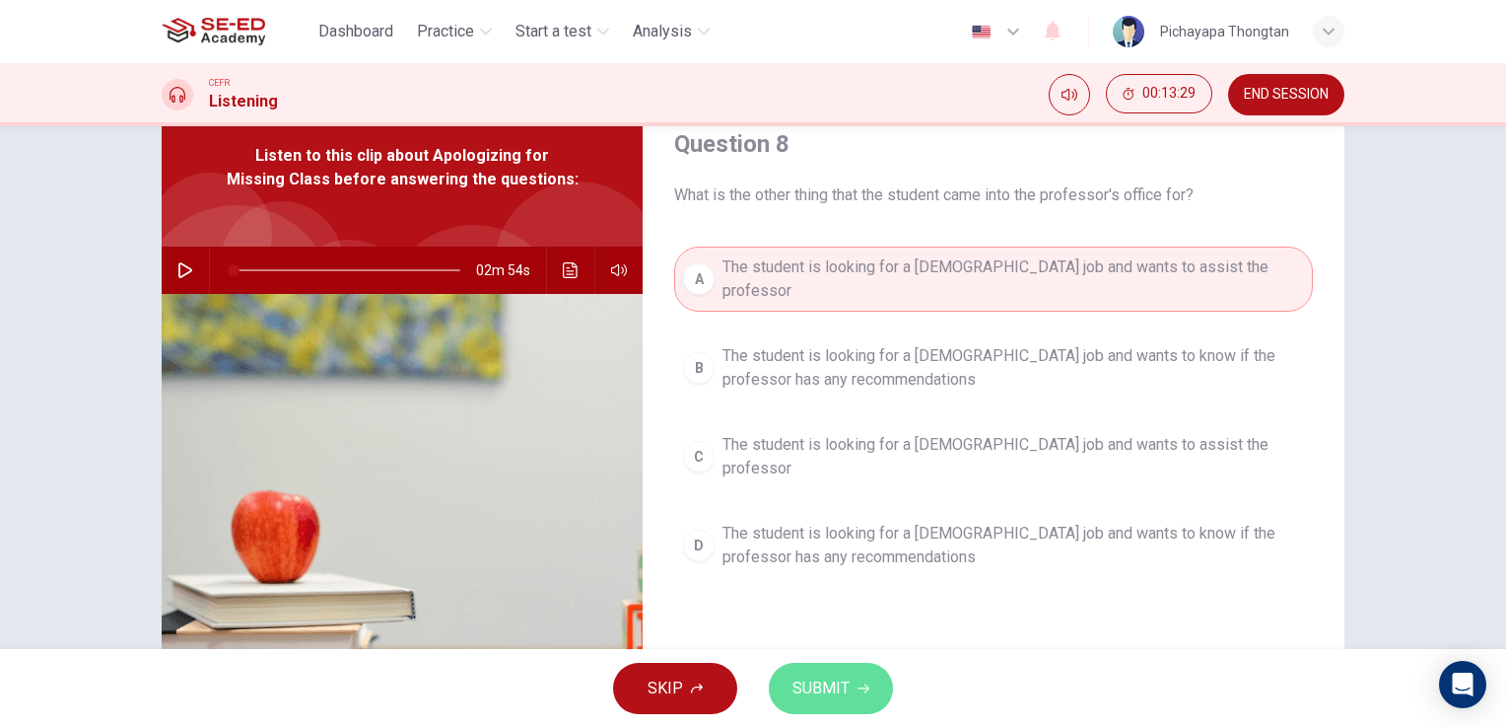
click at [859, 682] on icon "button" at bounding box center [864, 688] width 12 height 12
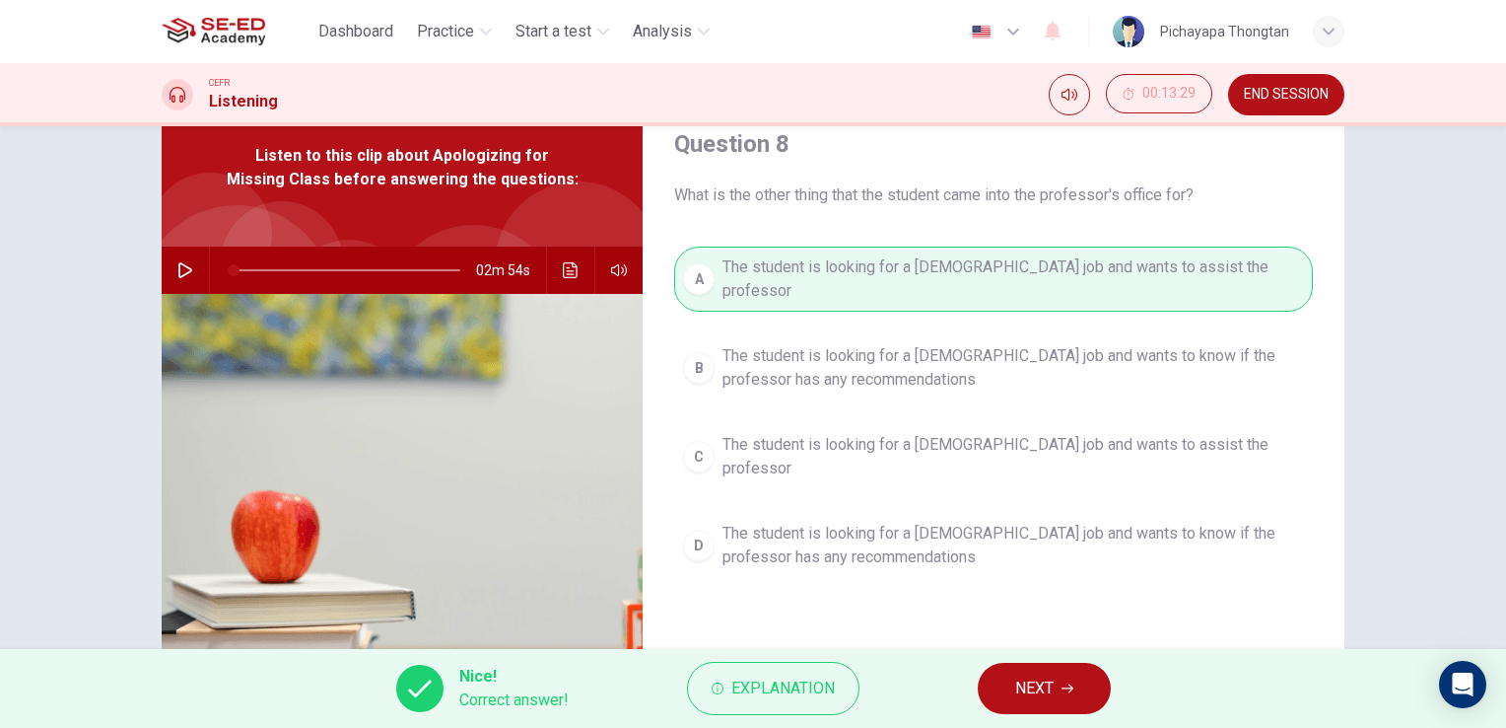
click at [1016, 680] on span "NEXT" at bounding box center [1034, 688] width 38 height 28
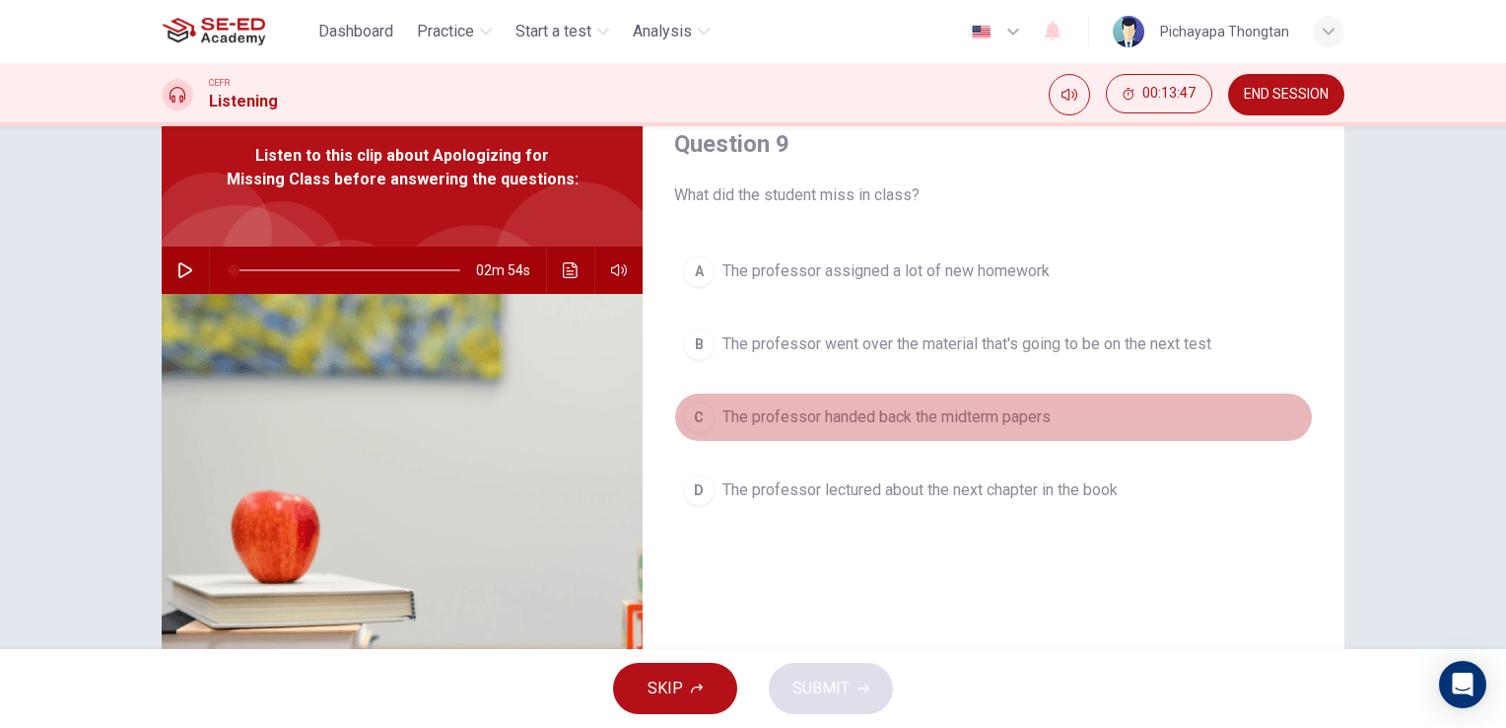
click at [1072, 417] on button "C The professor handed back the midterm papers" at bounding box center [993, 416] width 639 height 49
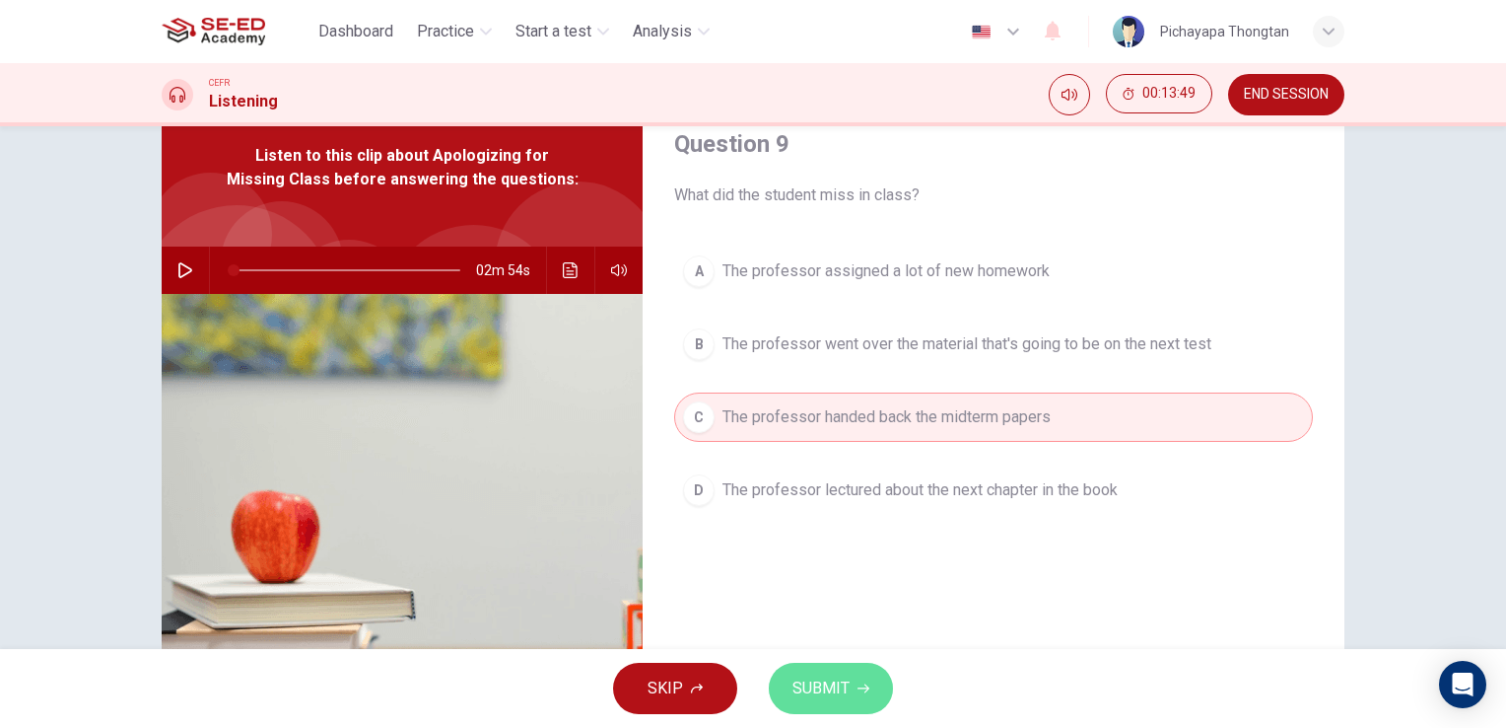
click at [828, 693] on span "SUBMIT" at bounding box center [821, 688] width 57 height 28
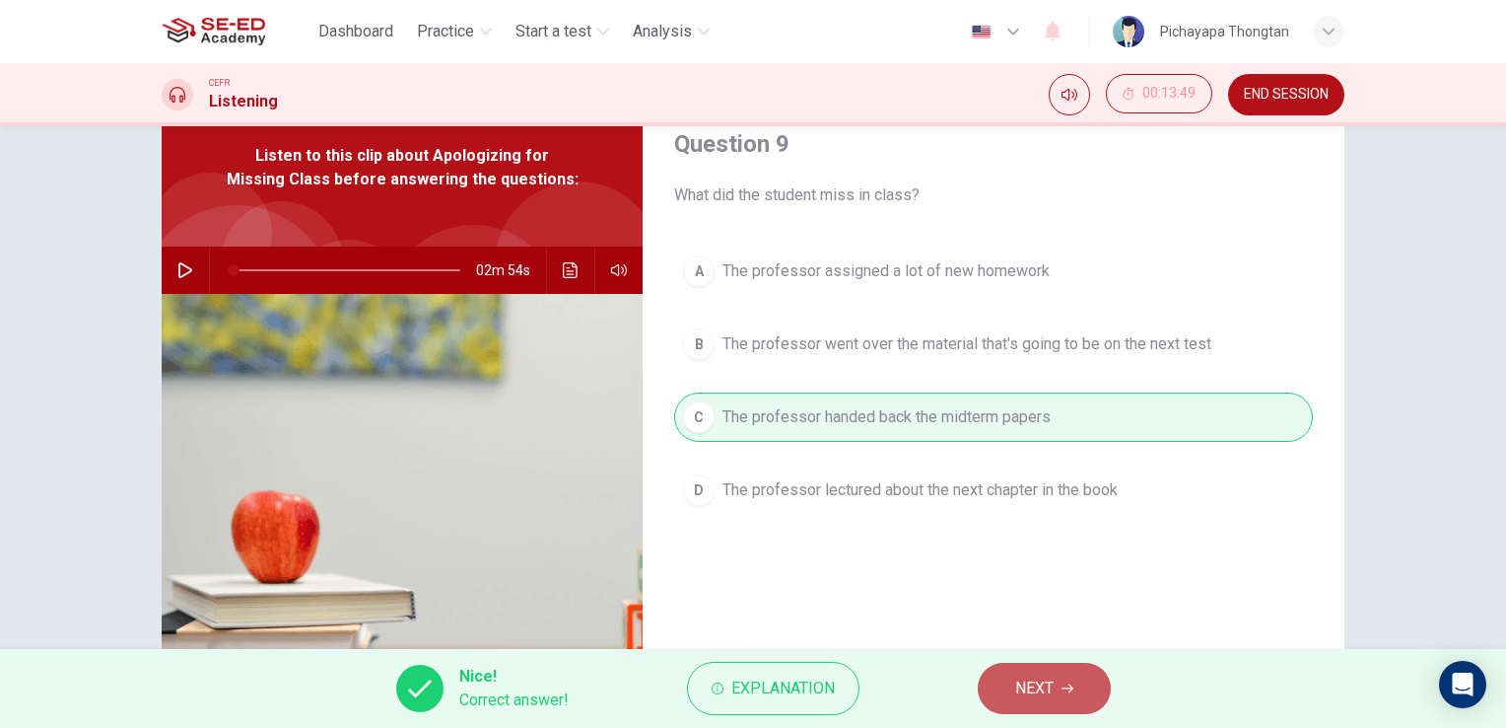
click at [1047, 674] on span "NEXT" at bounding box center [1034, 688] width 38 height 28
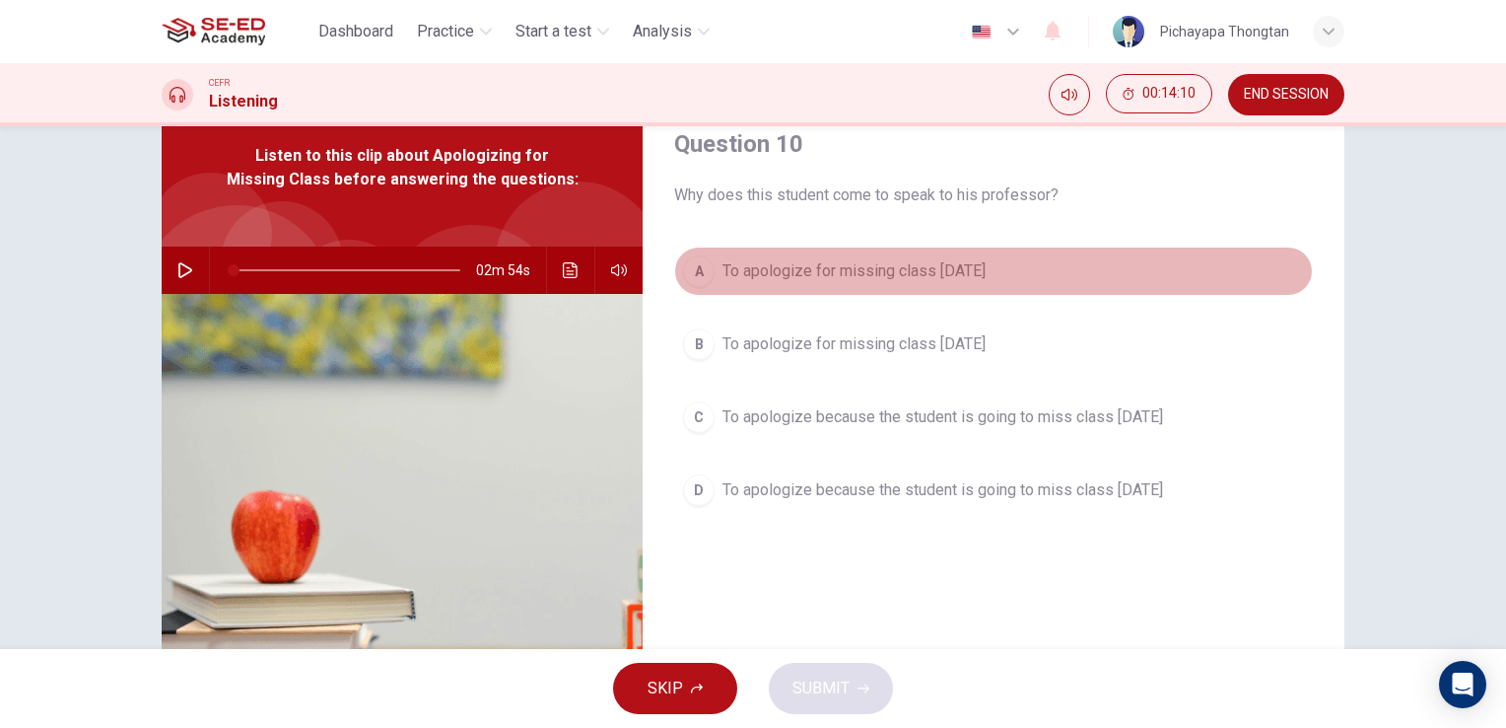
click at [1041, 282] on button "A To apologize for missing class last Monday" at bounding box center [993, 270] width 639 height 49
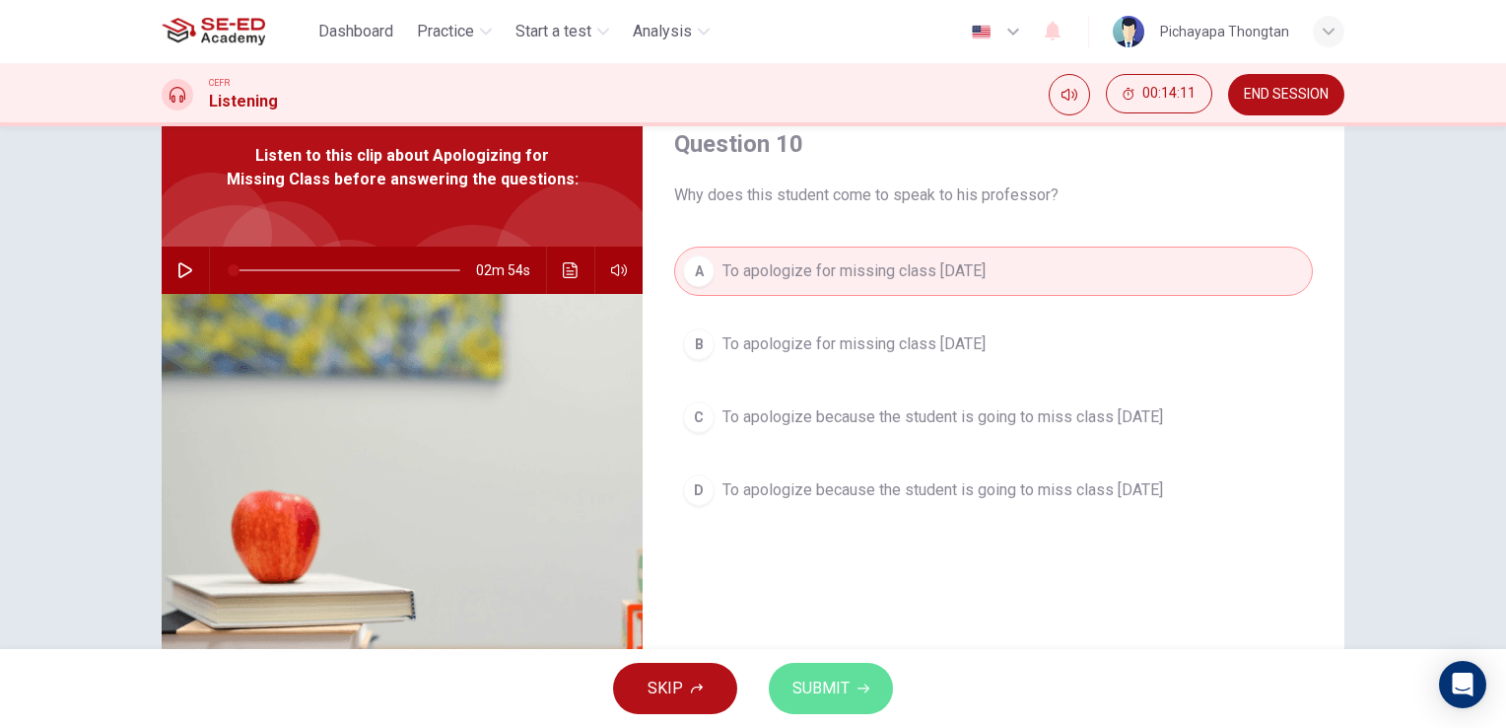
click at [863, 693] on icon "button" at bounding box center [864, 688] width 12 height 12
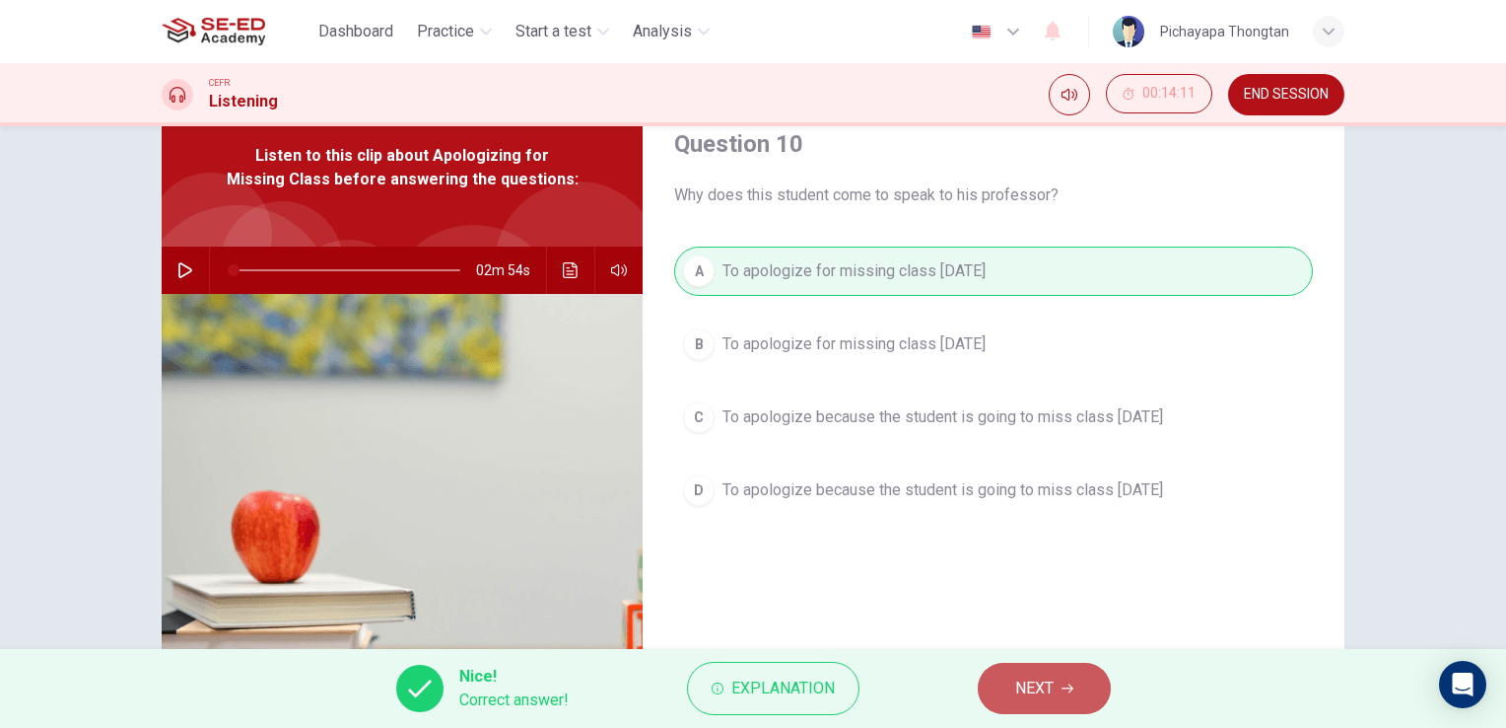
click at [1025, 691] on span "NEXT" at bounding box center [1034, 688] width 38 height 28
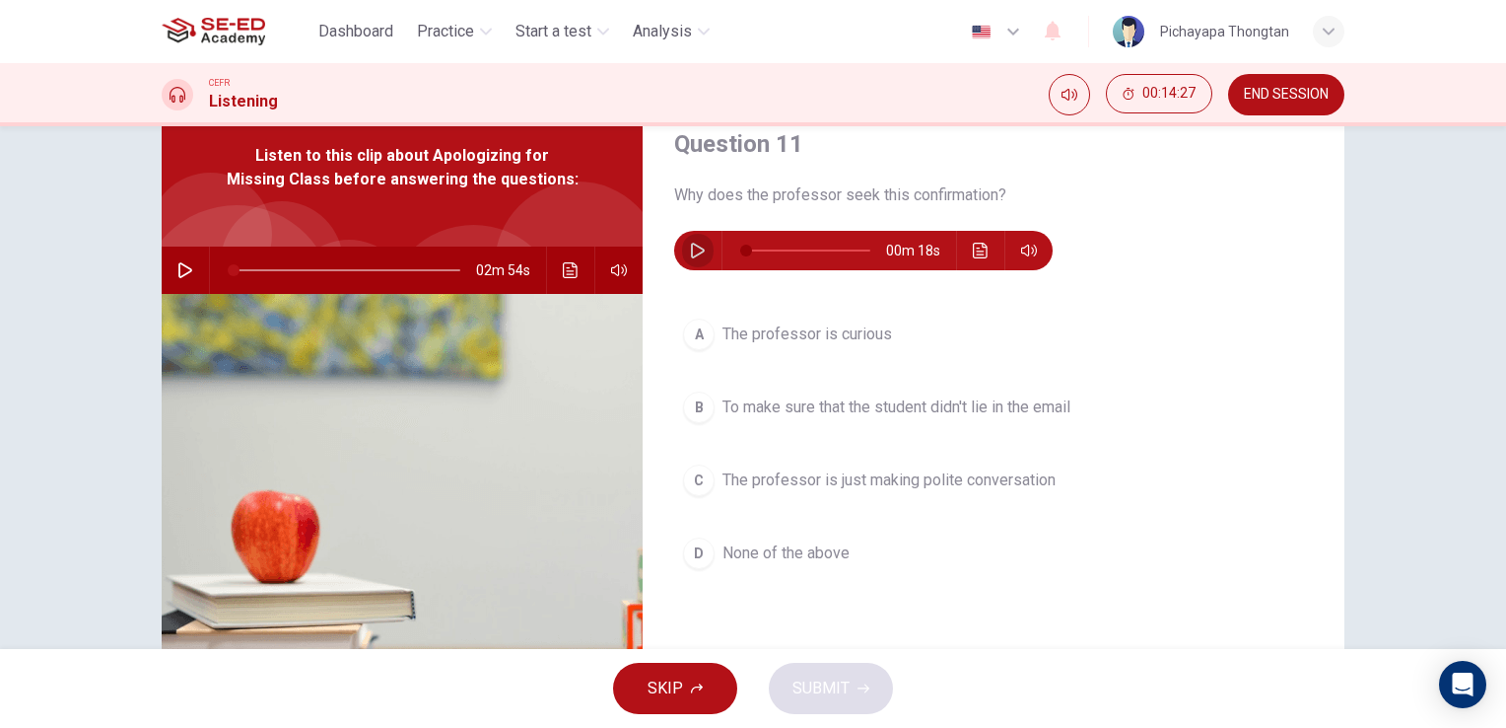
click at [698, 250] on icon "button" at bounding box center [698, 251] width 14 height 16
type input "0"
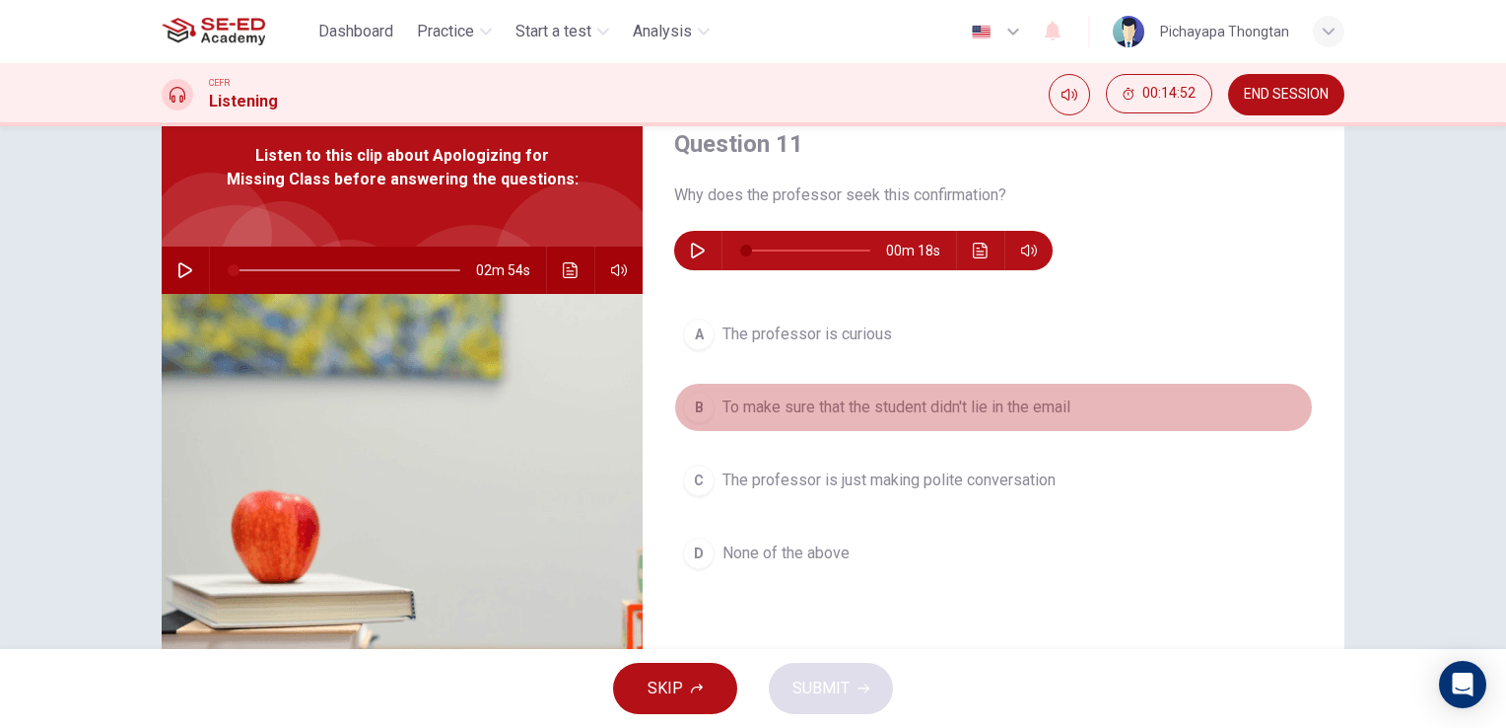
click at [684, 416] on div "B" at bounding box center [699, 407] width 32 height 32
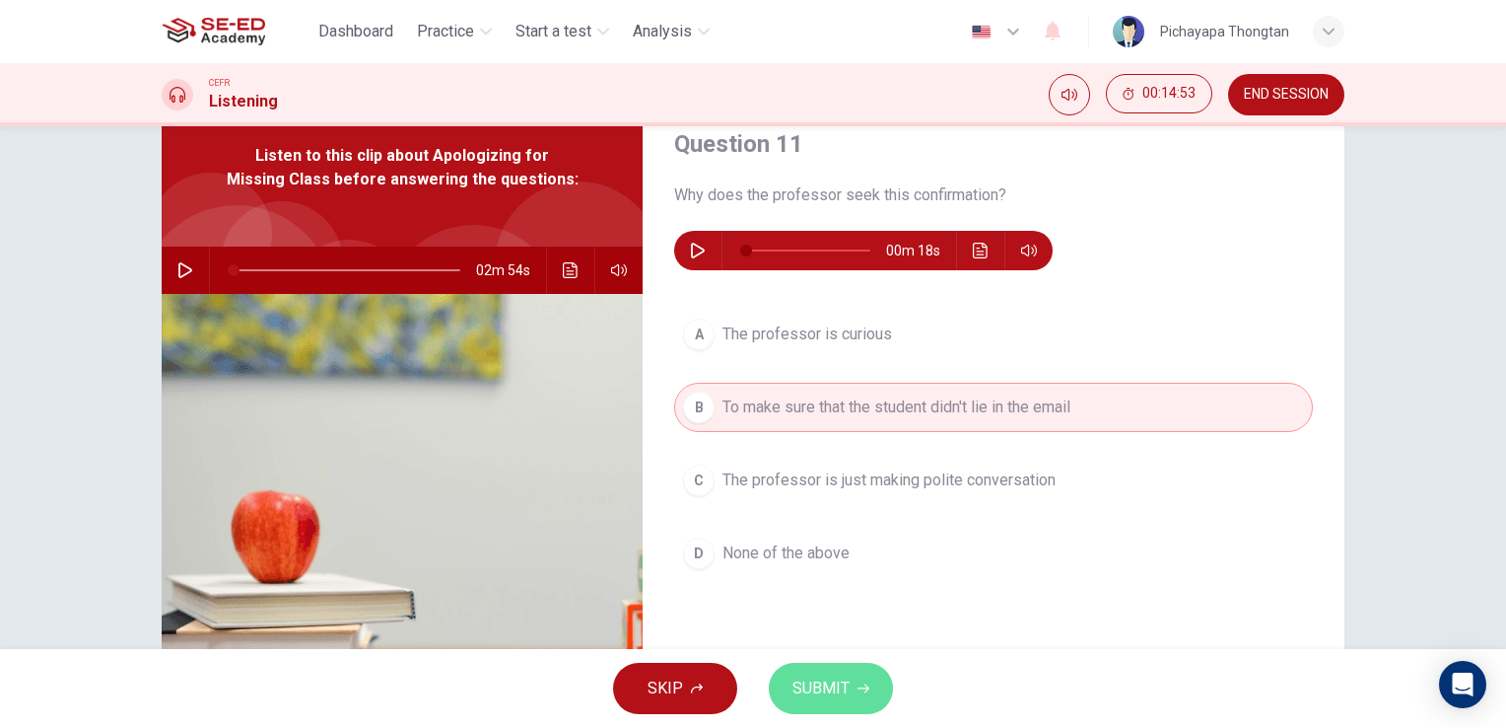
click at [800, 694] on span "SUBMIT" at bounding box center [821, 688] width 57 height 28
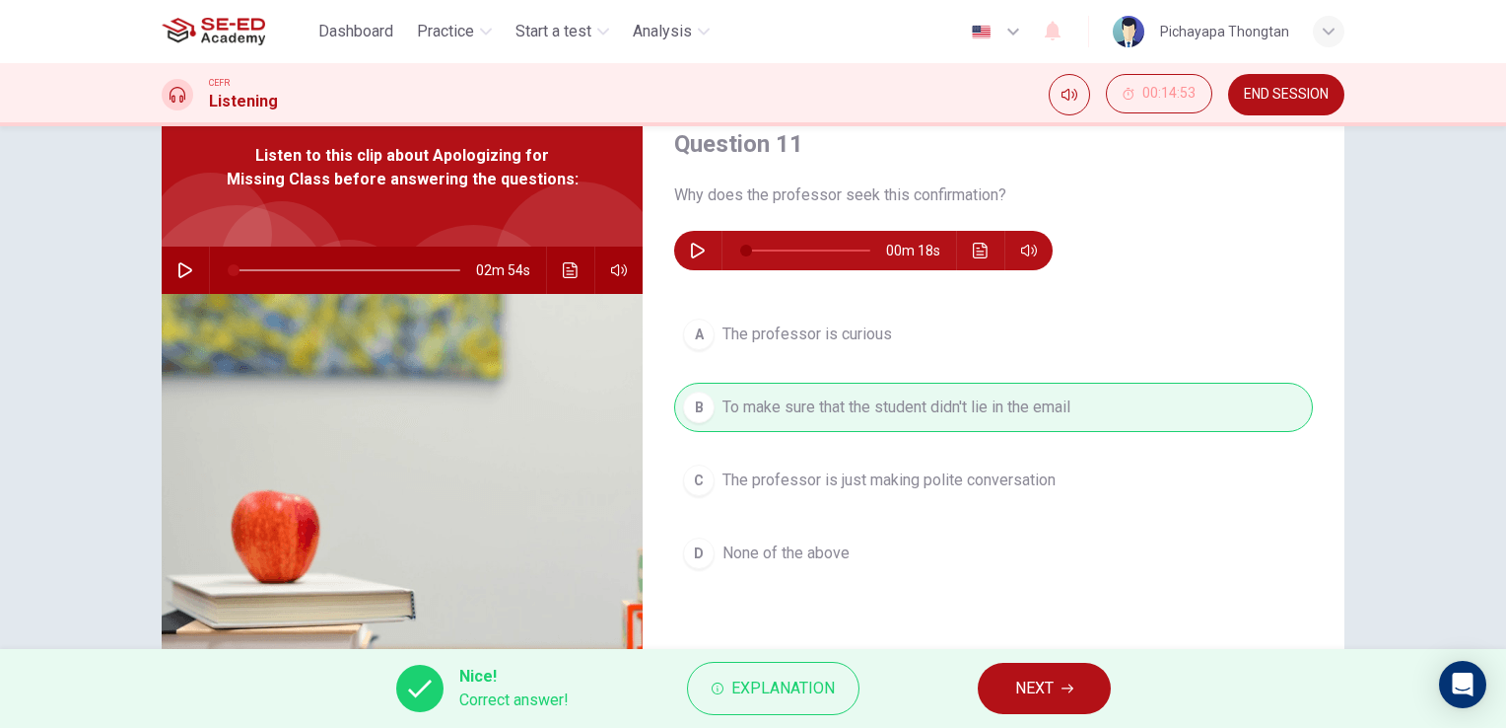
click at [1035, 687] on span "NEXT" at bounding box center [1034, 688] width 38 height 28
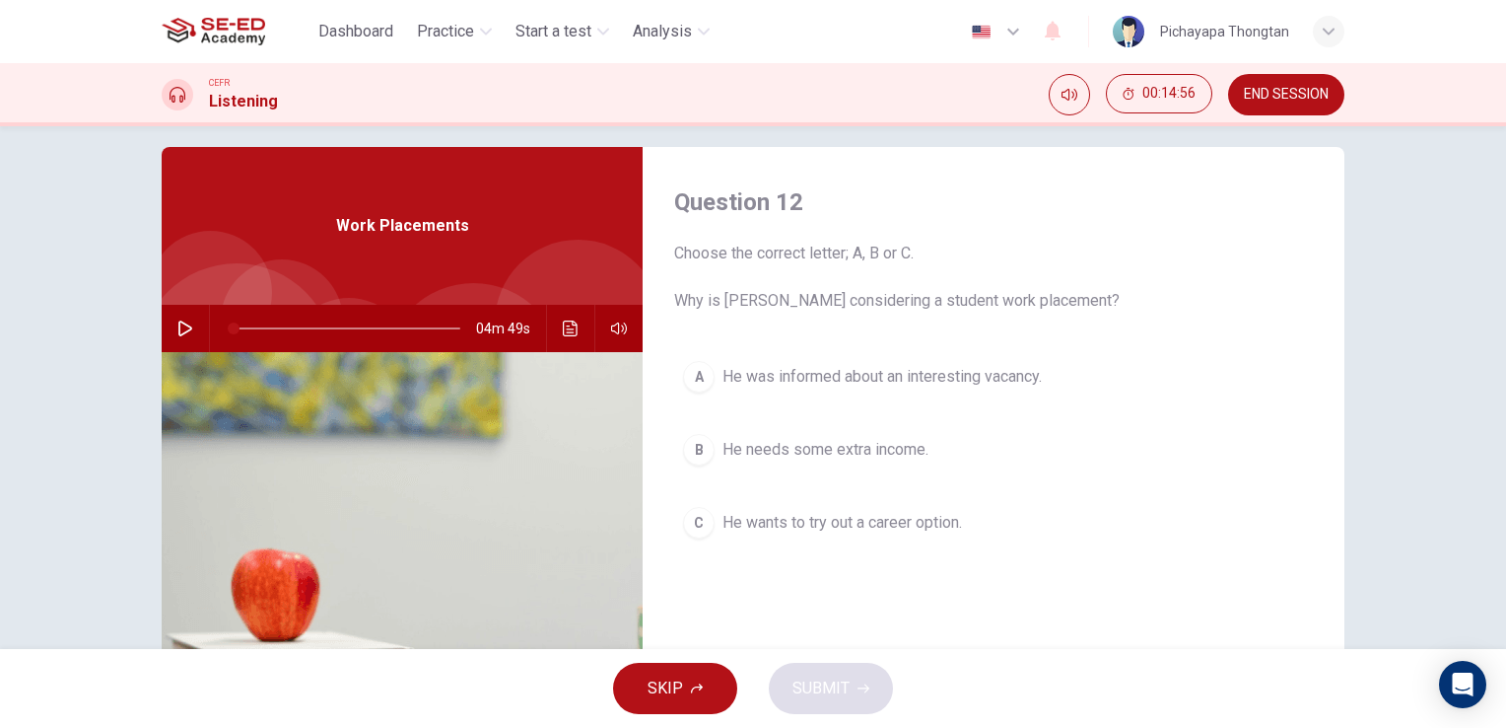
scroll to position [18, 0]
click at [177, 333] on icon "button" at bounding box center [185, 329] width 16 height 16
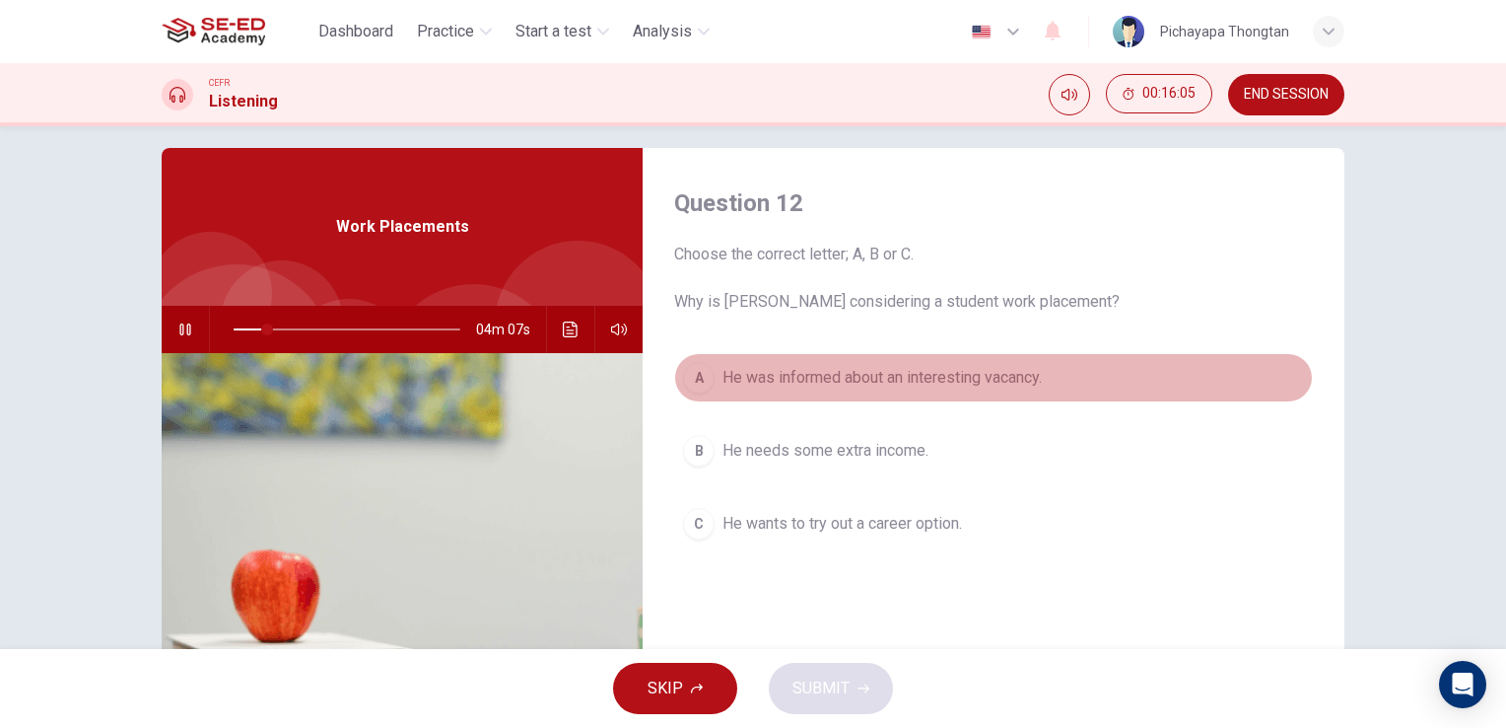
click at [686, 379] on div "A" at bounding box center [699, 378] width 32 height 32
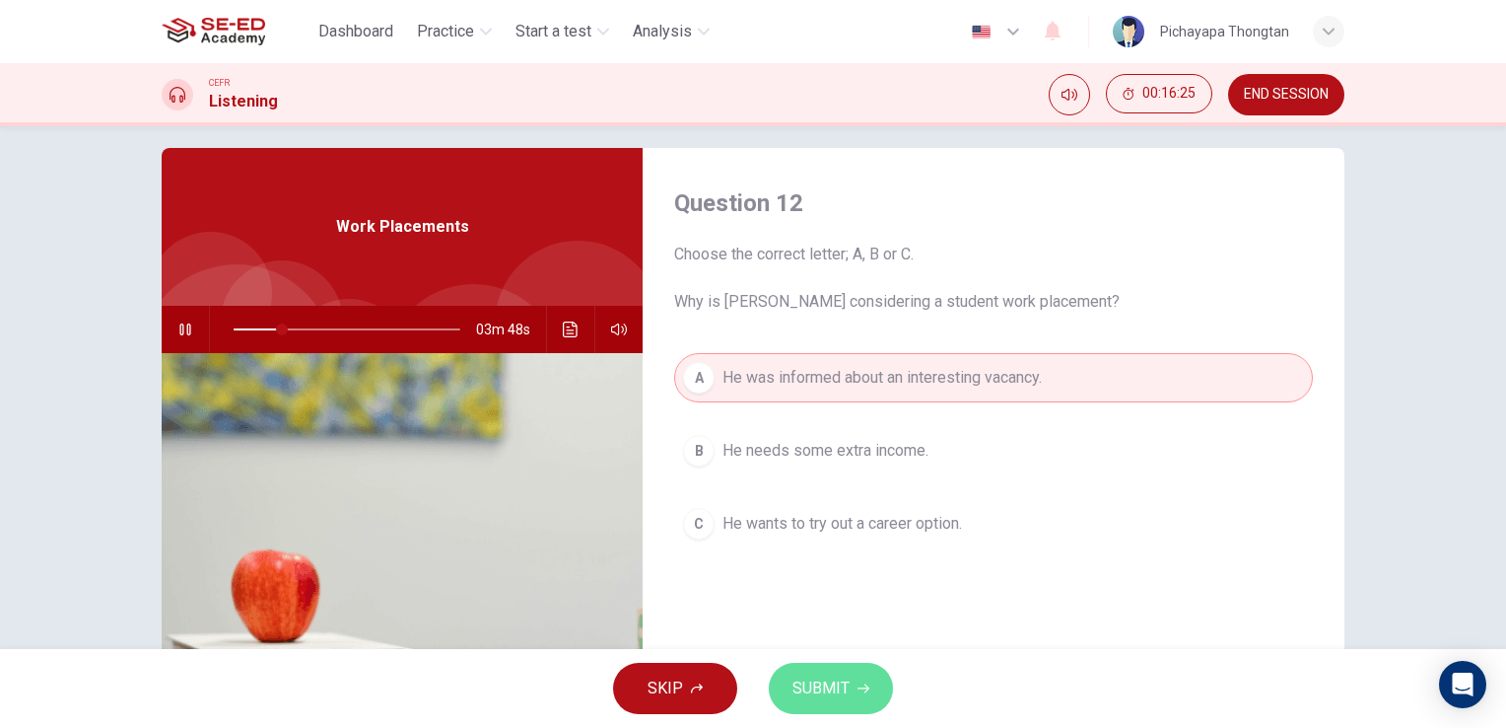
click at [858, 684] on icon "button" at bounding box center [864, 688] width 12 height 12
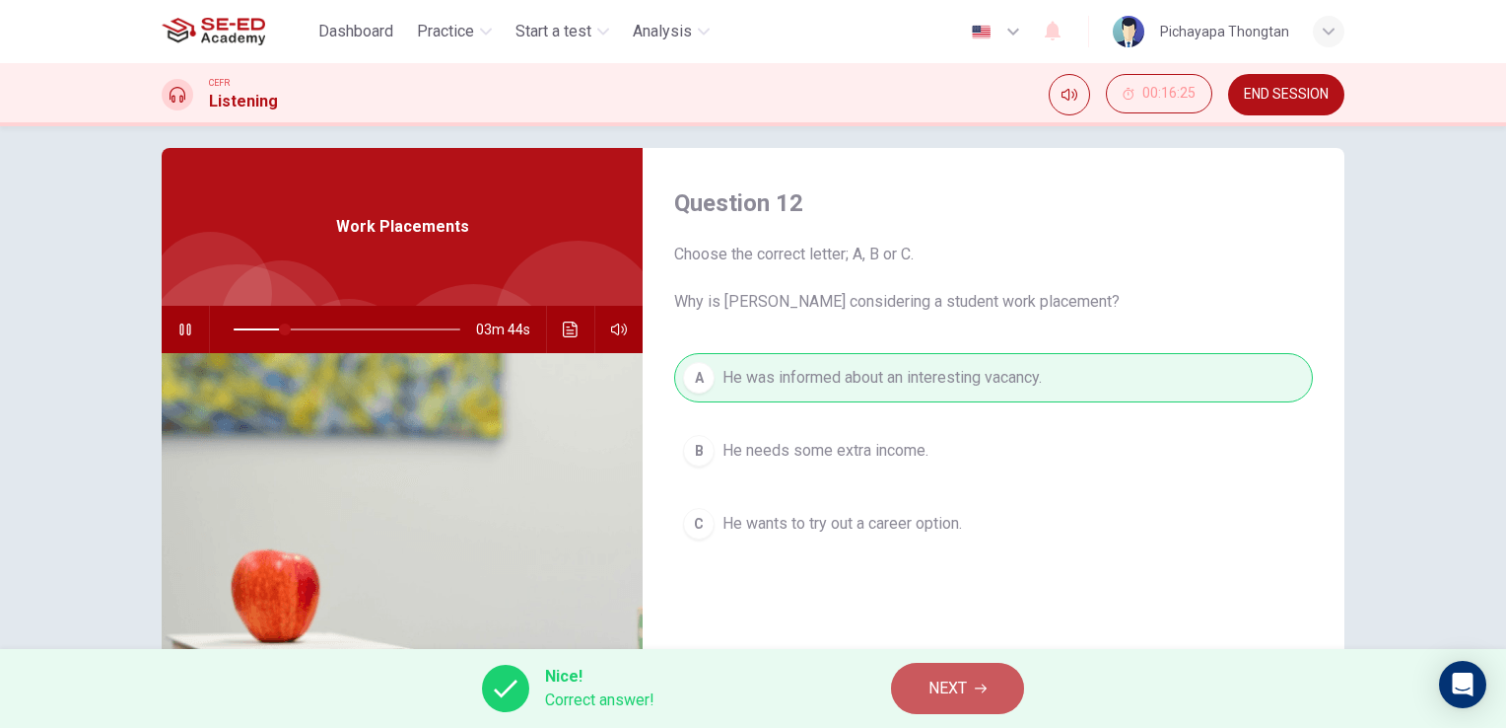
click at [966, 688] on span "NEXT" at bounding box center [948, 688] width 38 height 28
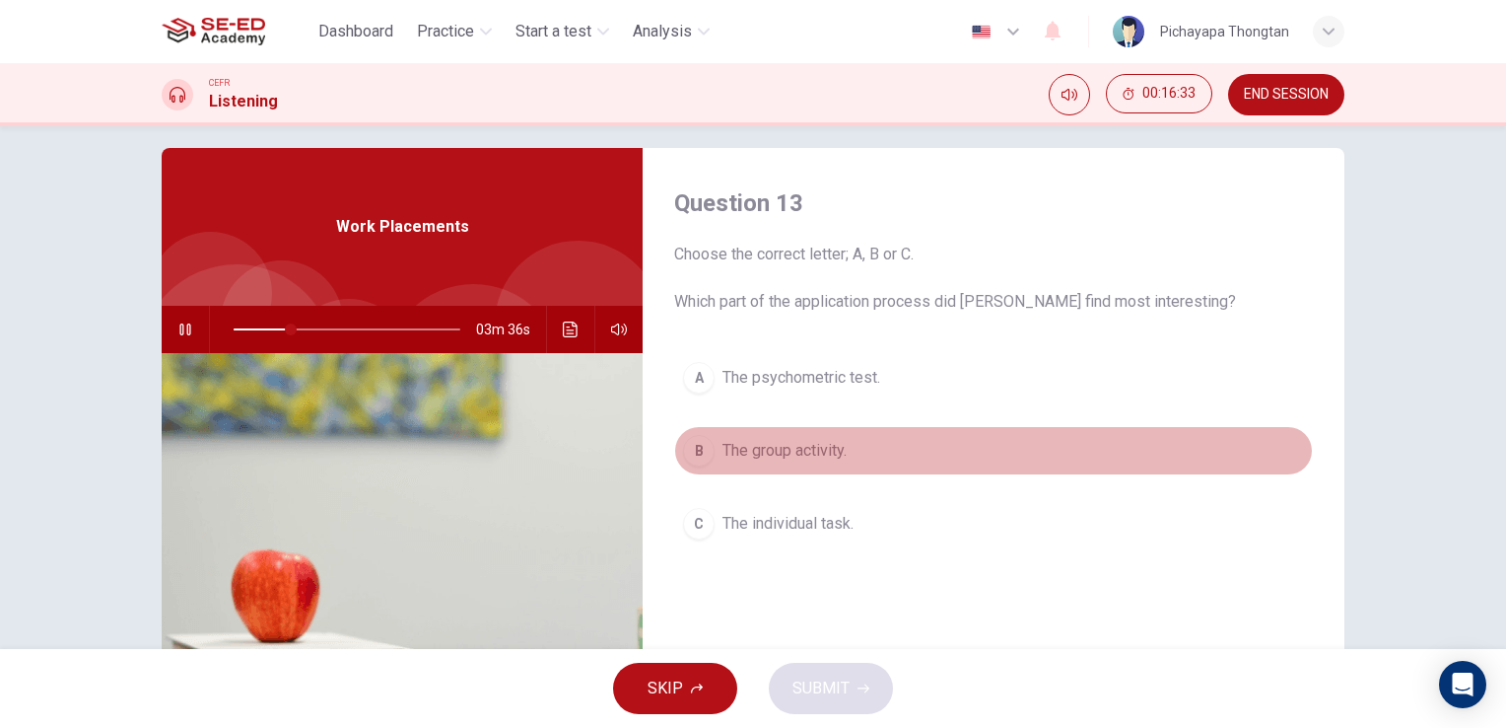
click at [1006, 430] on button "B The group activity." at bounding box center [993, 450] width 639 height 49
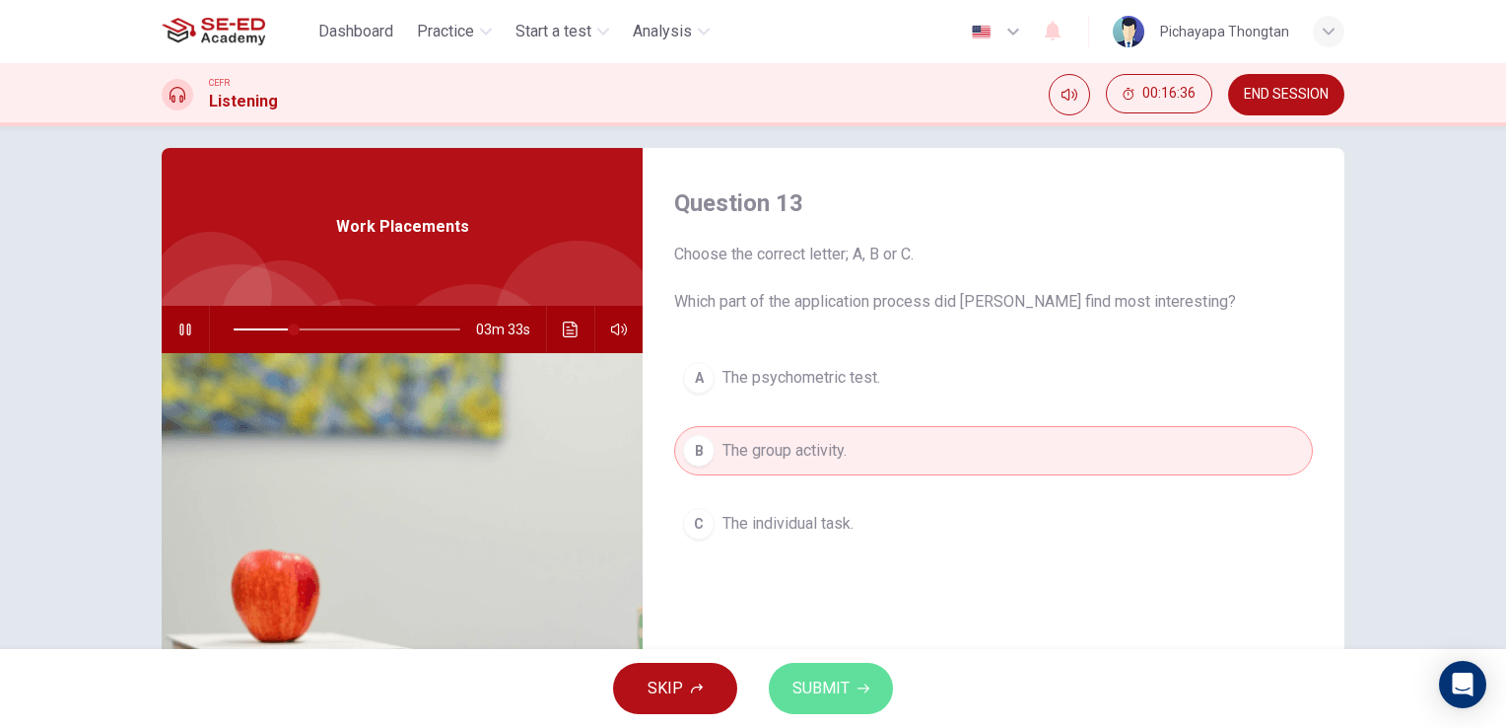
click at [824, 692] on span "SUBMIT" at bounding box center [821, 688] width 57 height 28
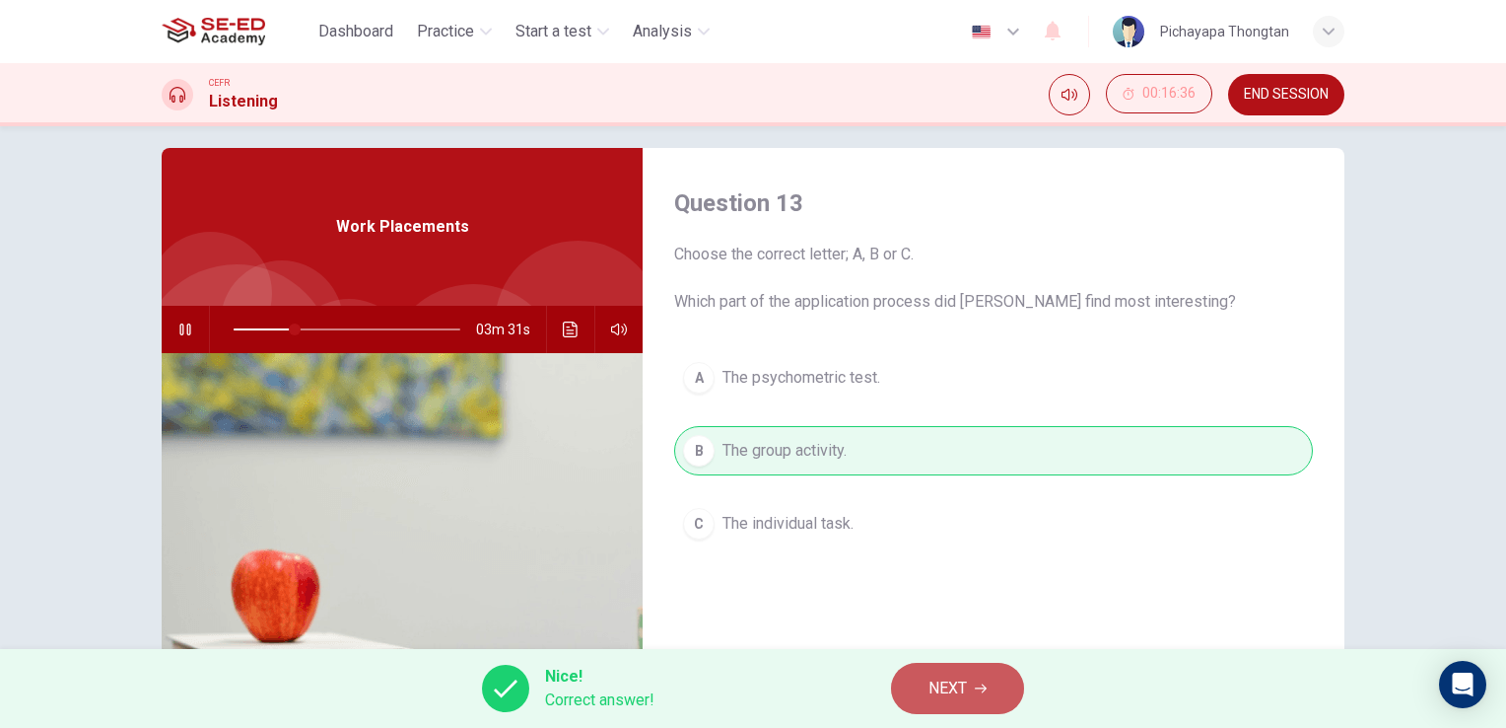
click at [946, 688] on span "NEXT" at bounding box center [948, 688] width 38 height 28
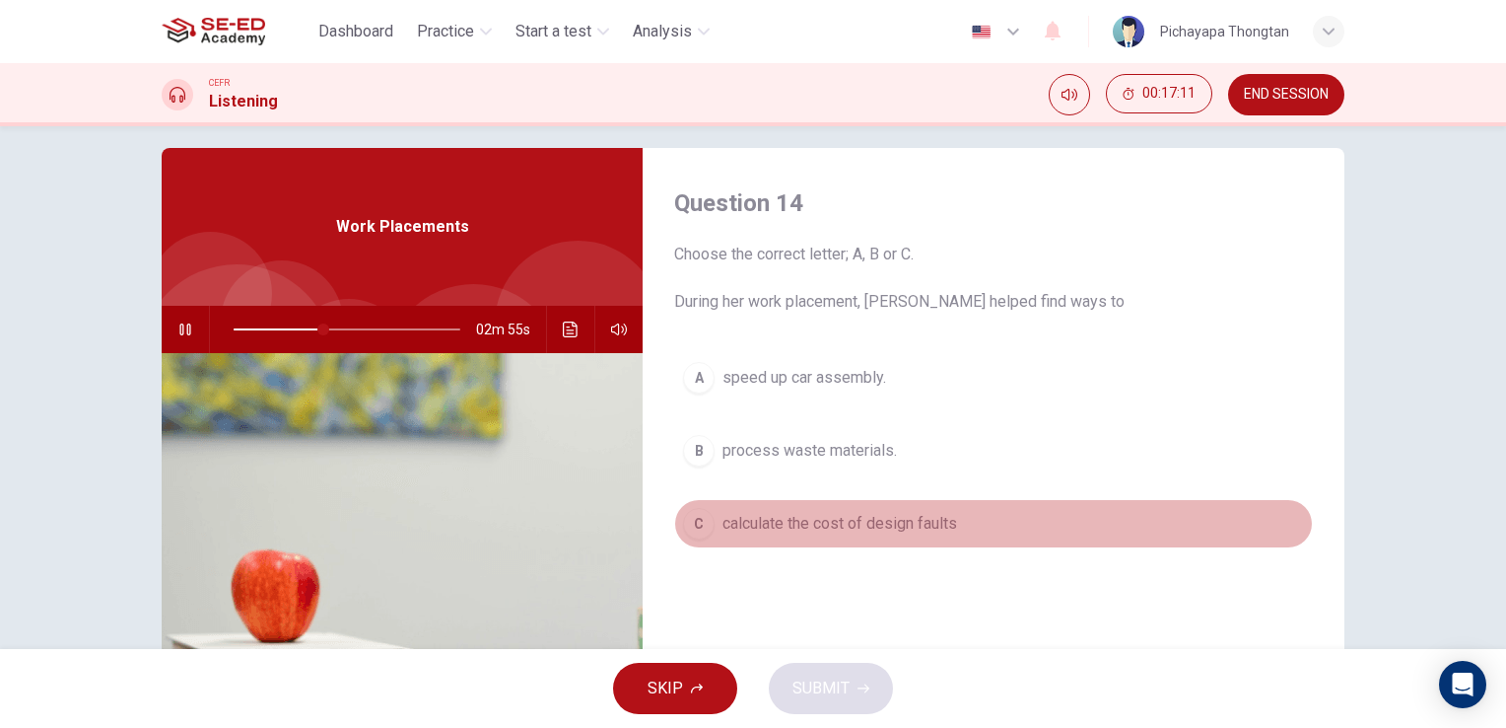
click at [784, 534] on button "C calculate the cost of design faults" at bounding box center [993, 523] width 639 height 49
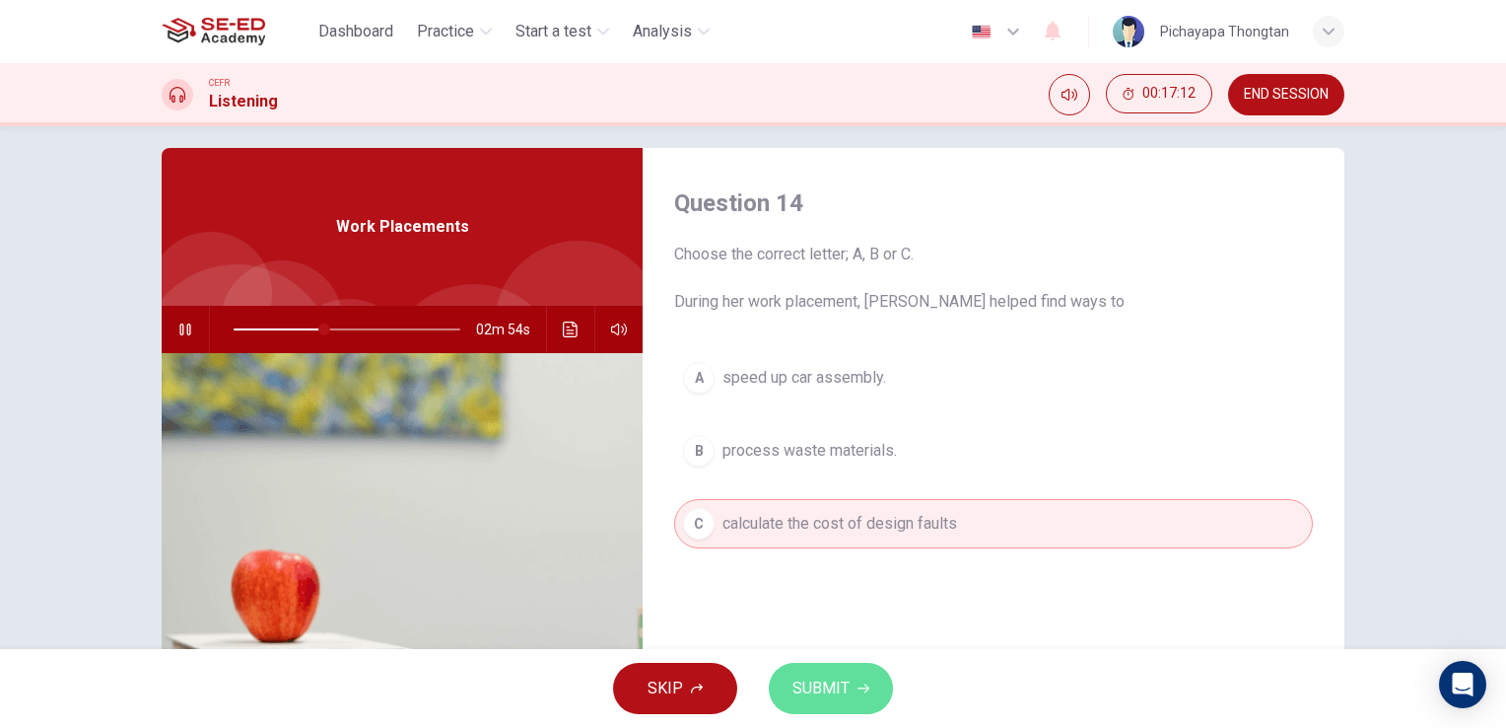
click at [836, 684] on span "SUBMIT" at bounding box center [821, 688] width 57 height 28
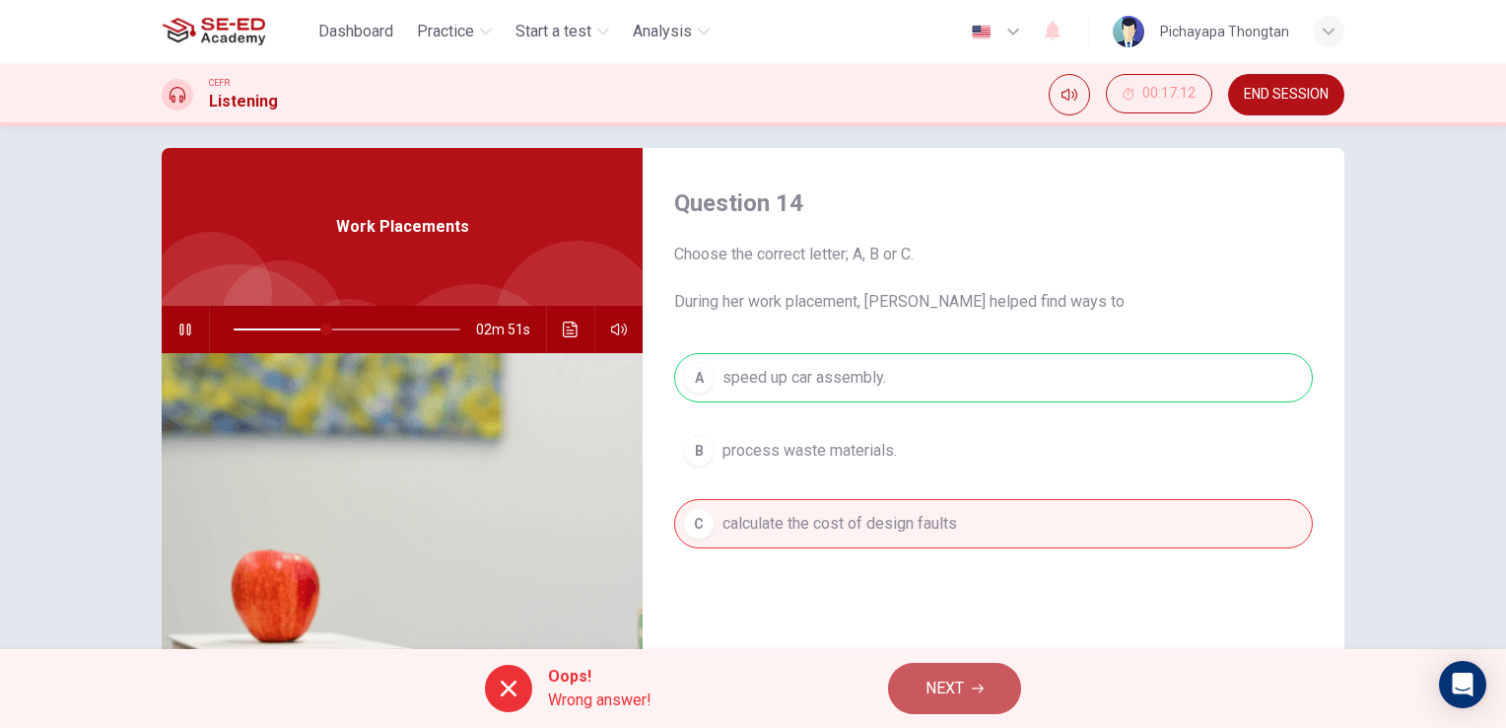
click at [950, 691] on span "NEXT" at bounding box center [945, 688] width 38 height 28
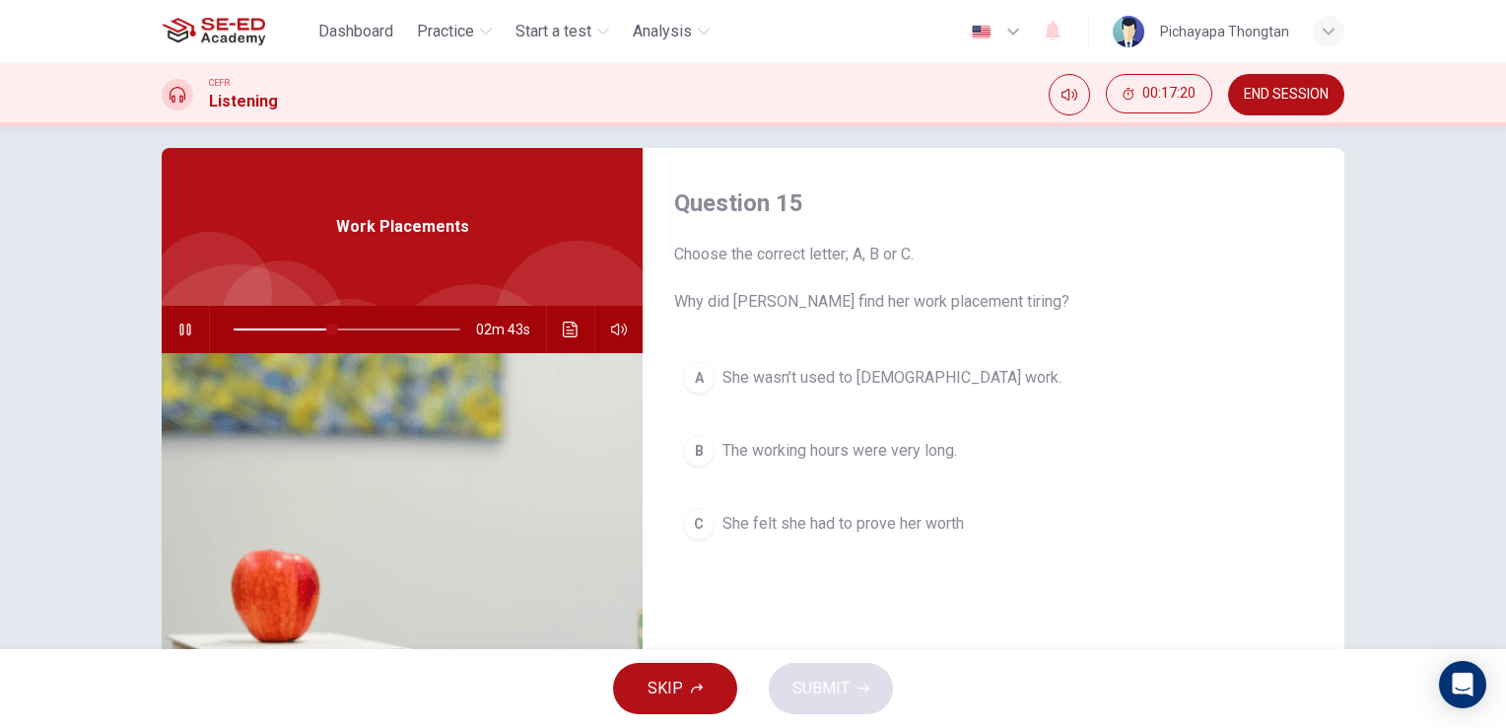
click at [1089, 466] on button "B The working hours were very long." at bounding box center [993, 450] width 639 height 49
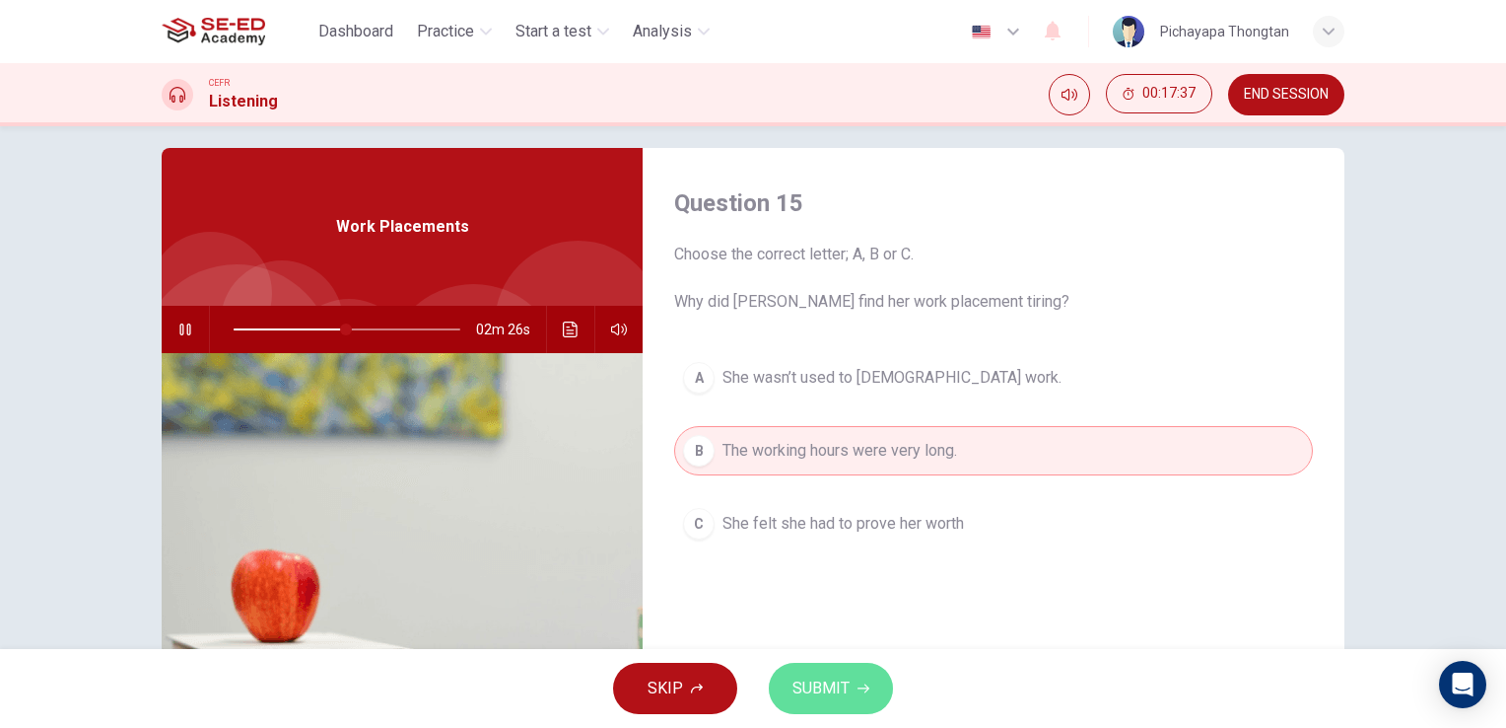
click at [819, 686] on span "SUBMIT" at bounding box center [821, 688] width 57 height 28
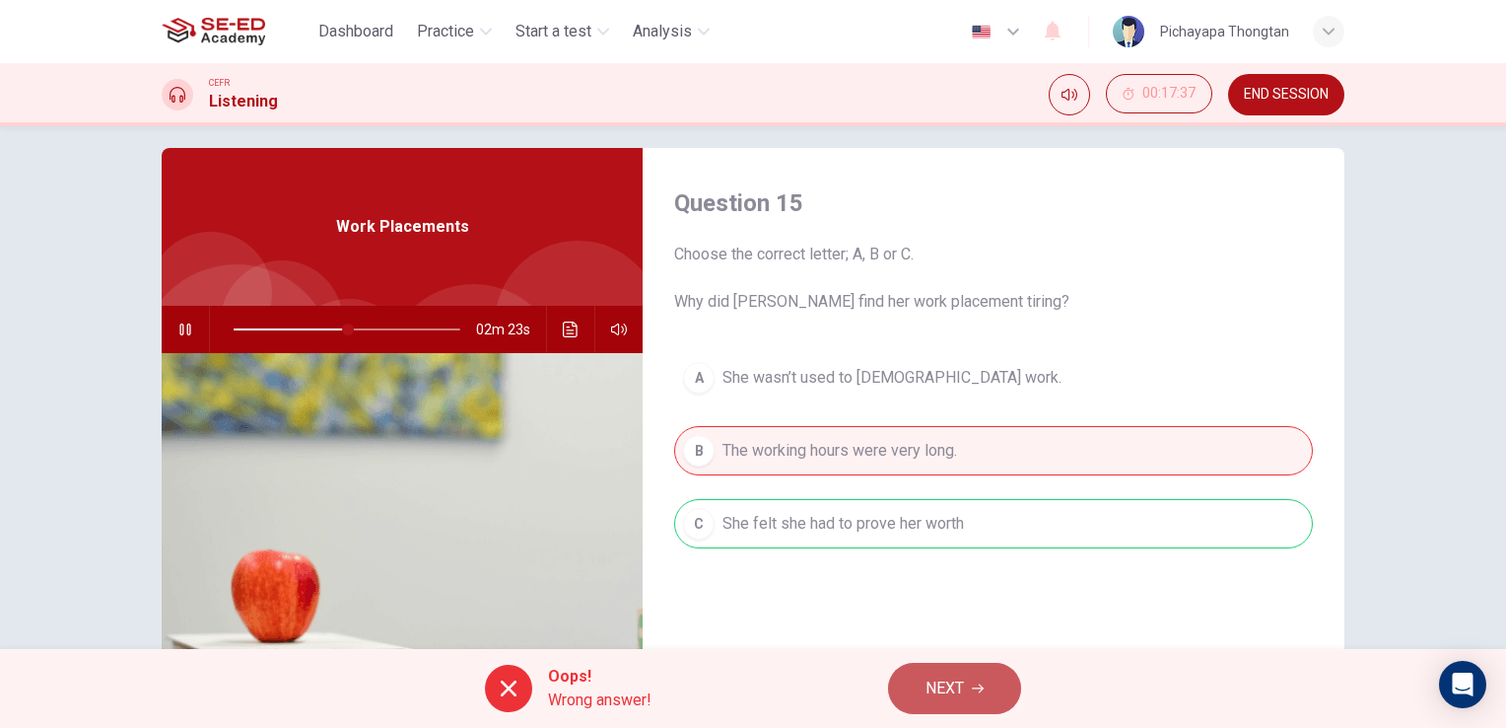
click at [962, 680] on span "NEXT" at bounding box center [945, 688] width 38 height 28
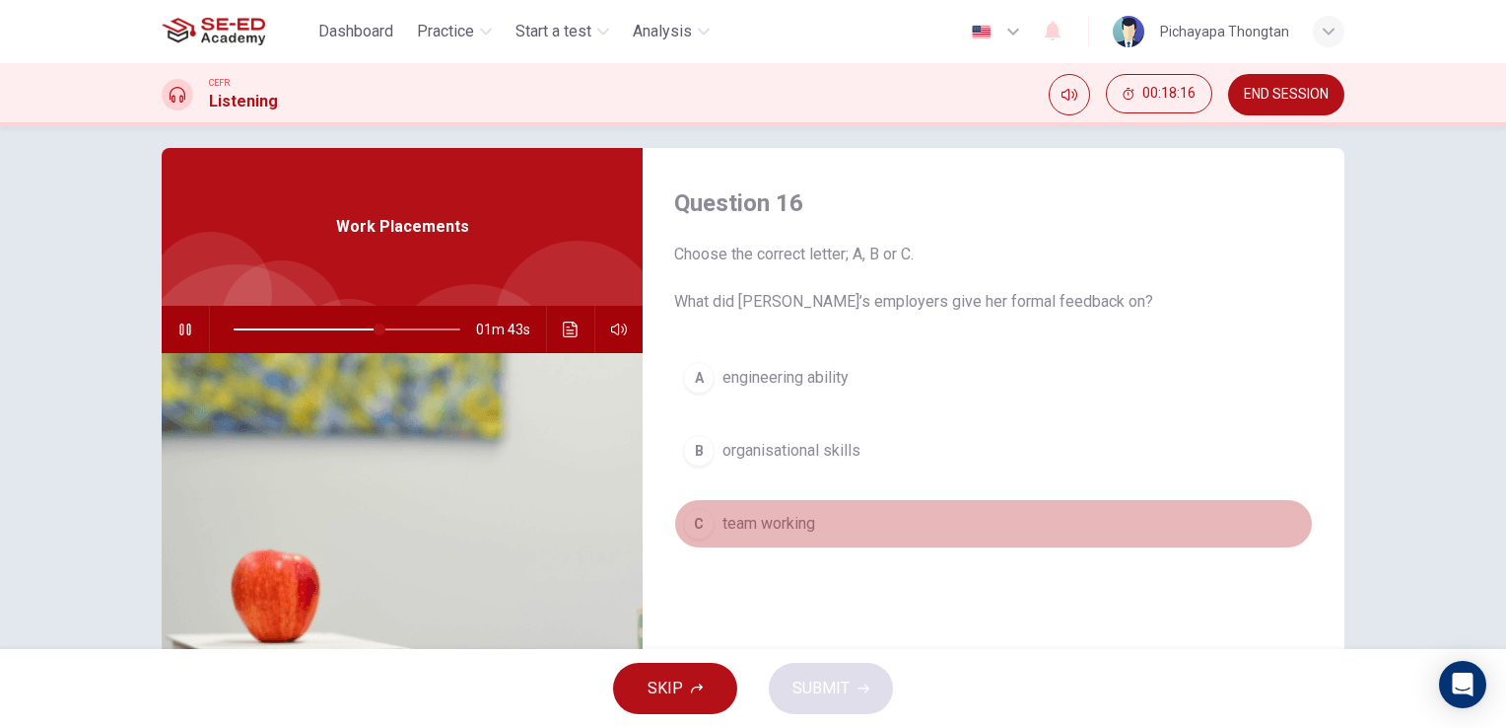
click at [911, 526] on button "C team working" at bounding box center [993, 523] width 639 height 49
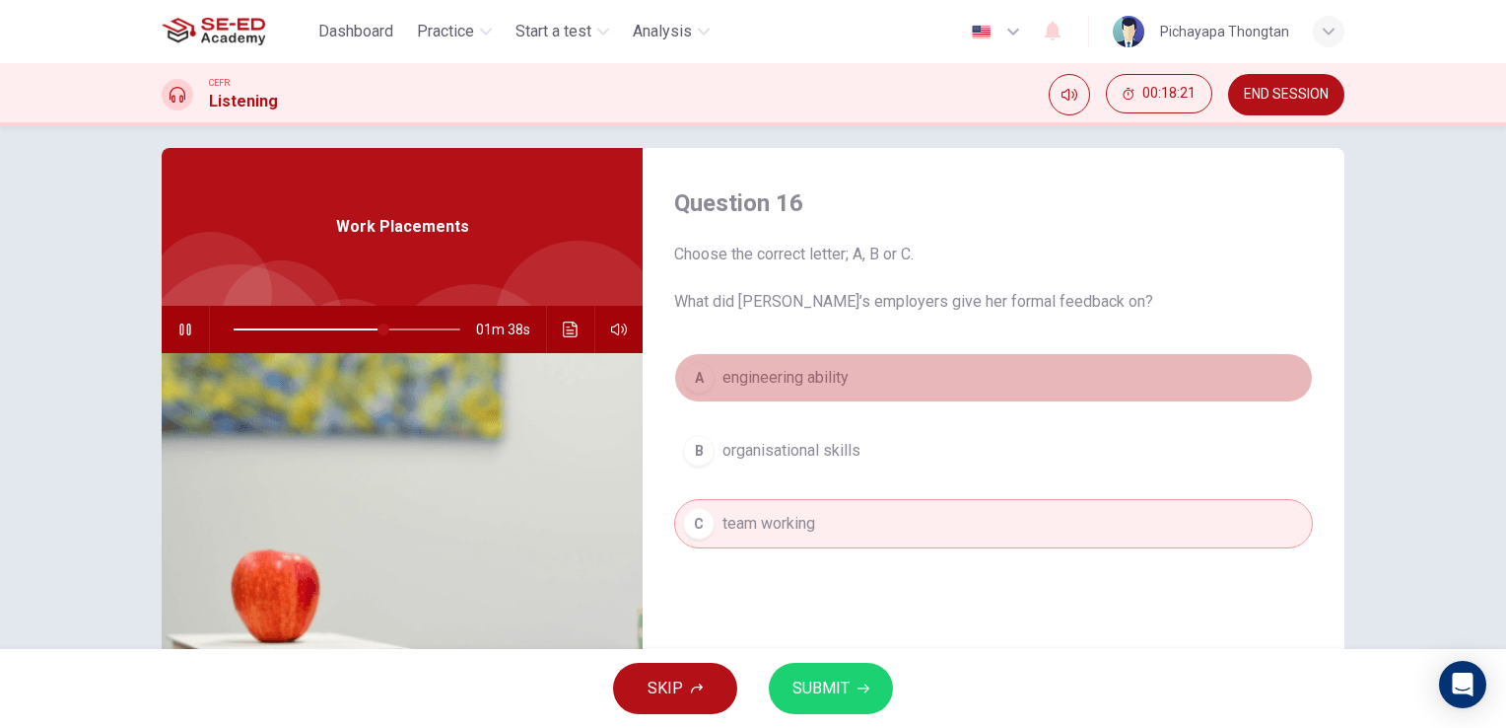
click at [895, 389] on button "A engineering ability" at bounding box center [993, 377] width 639 height 49
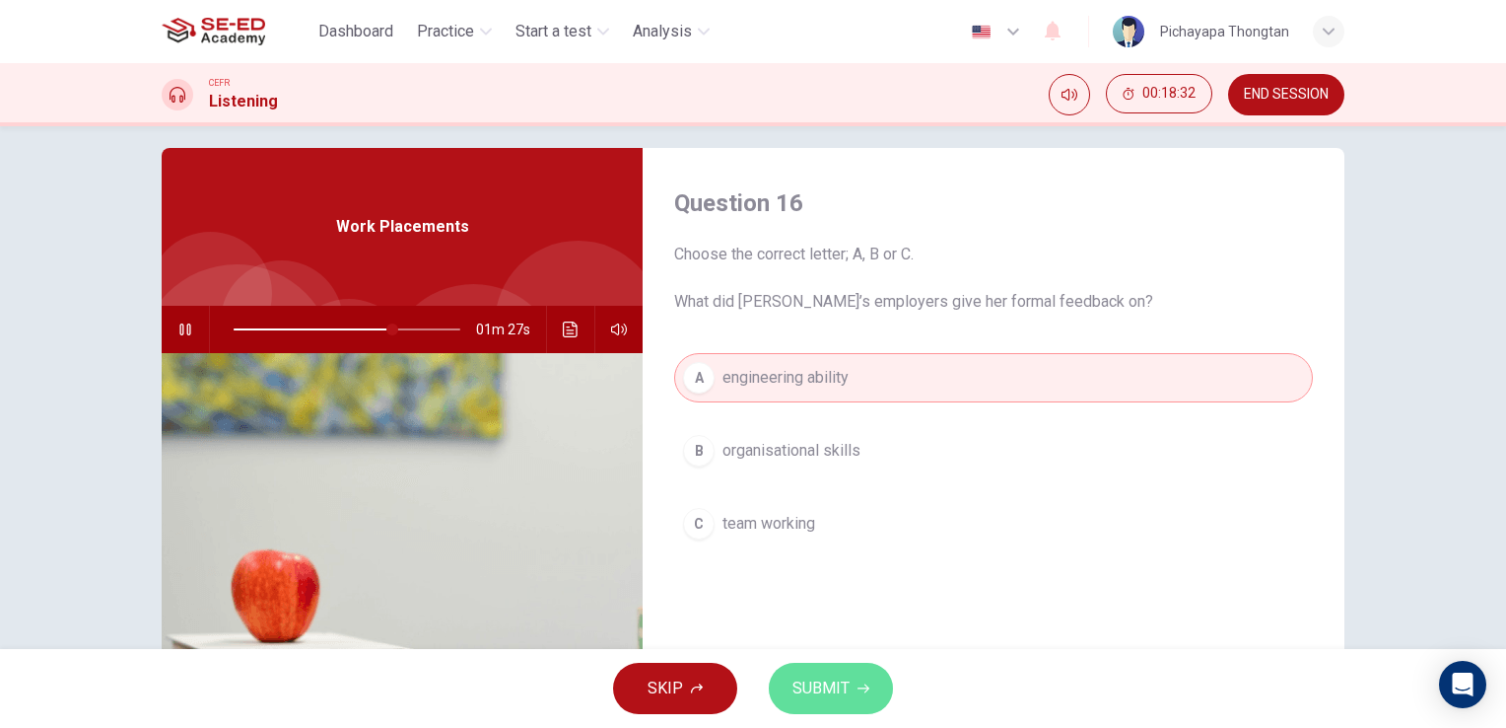
click at [858, 691] on icon "button" at bounding box center [864, 688] width 12 height 12
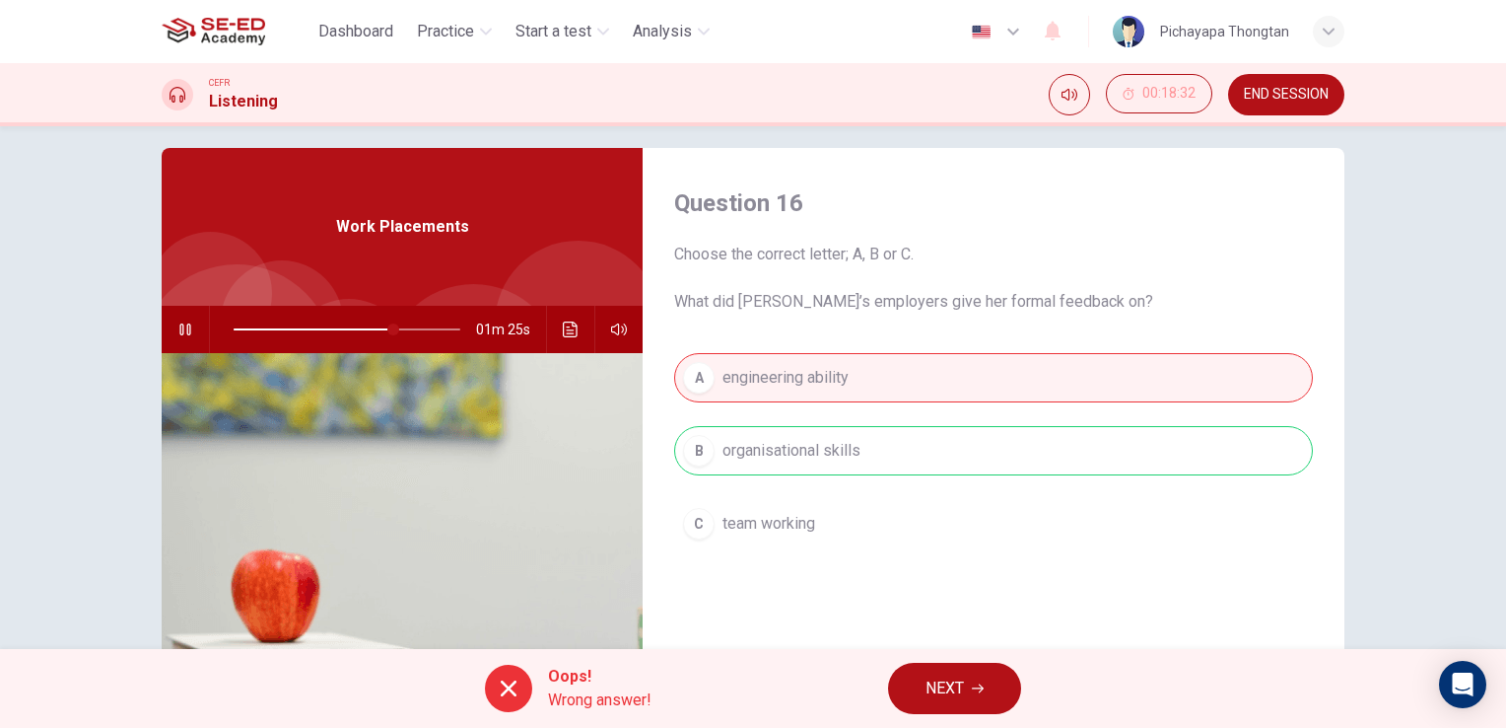
click at [940, 692] on span "NEXT" at bounding box center [945, 688] width 38 height 28
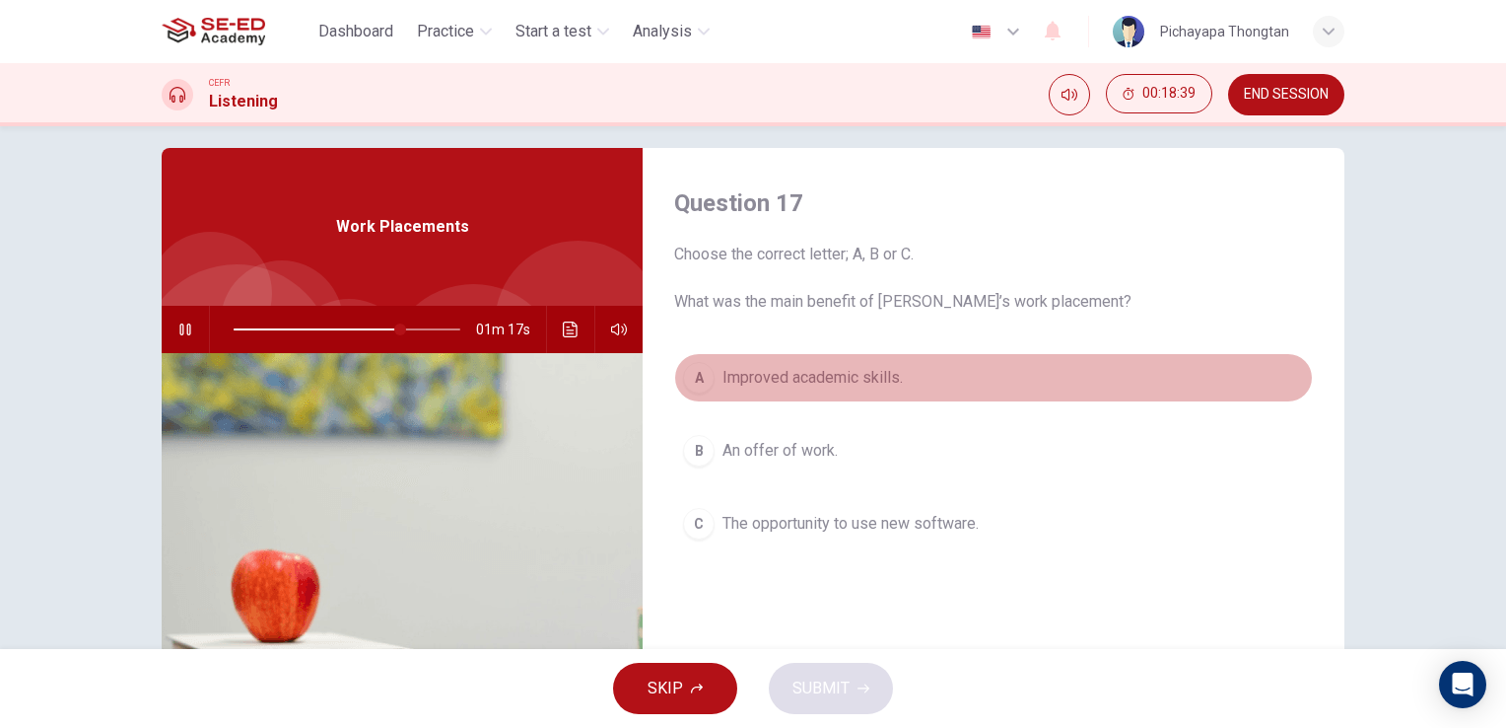
click at [1002, 388] on button "A Improved academic skills." at bounding box center [993, 377] width 639 height 49
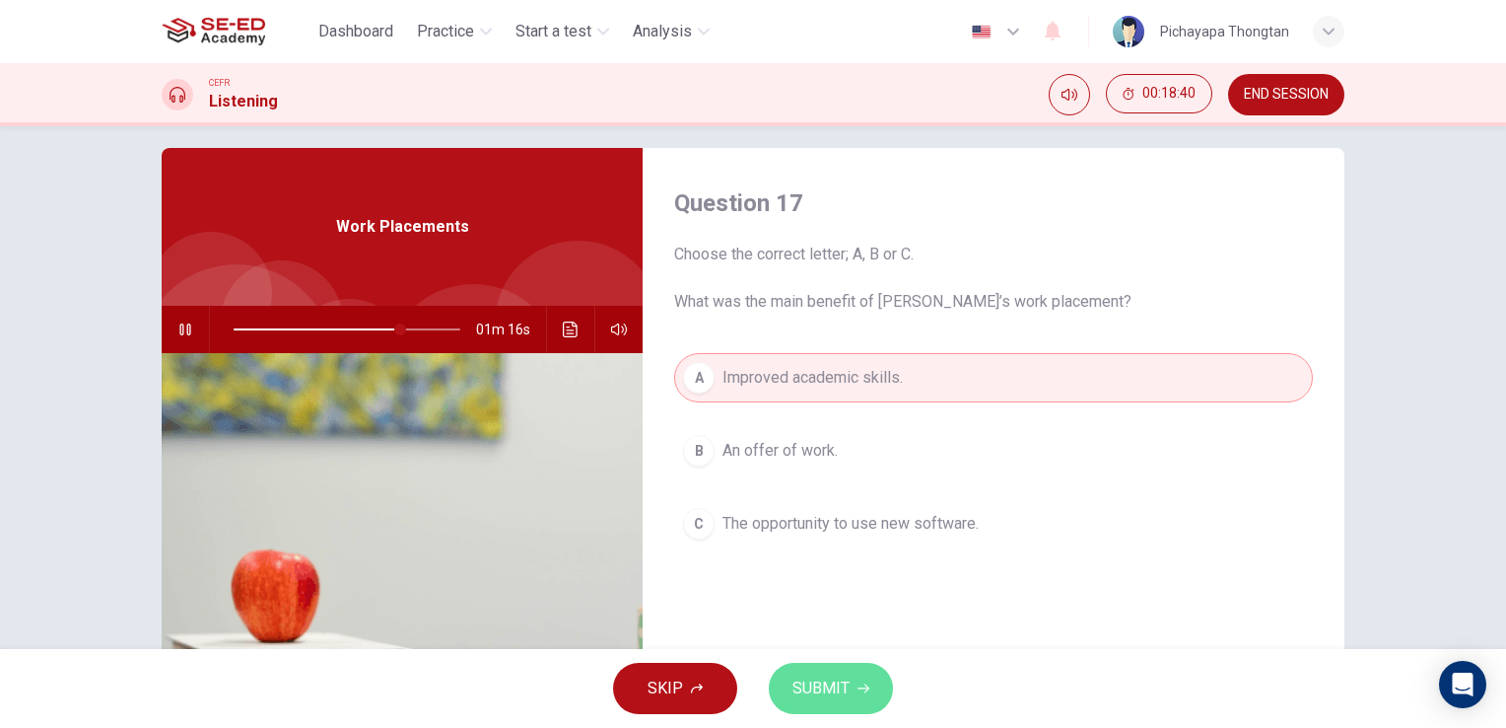
click at [831, 684] on span "SUBMIT" at bounding box center [821, 688] width 57 height 28
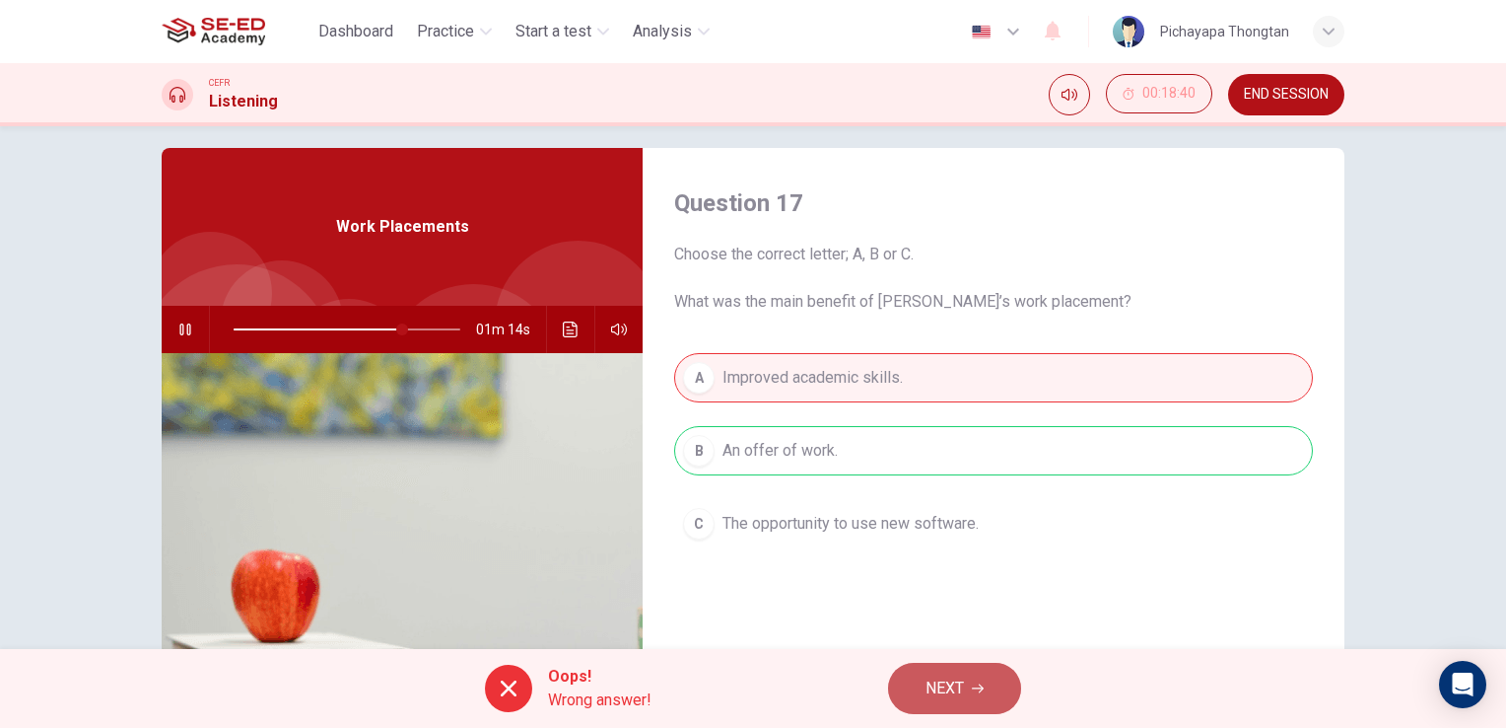
click at [927, 689] on span "NEXT" at bounding box center [945, 688] width 38 height 28
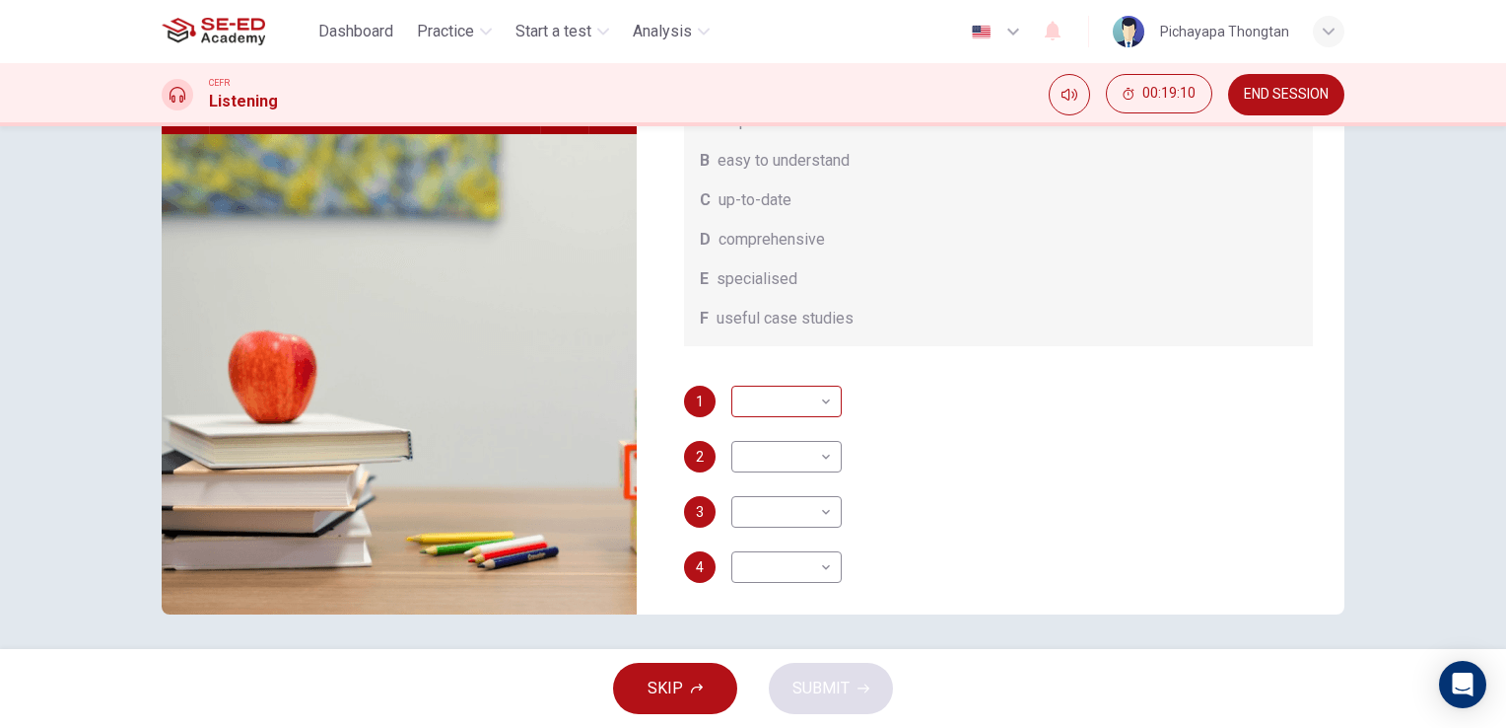
scroll to position [80, 0]
click at [793, 431] on body "This site uses cookies, as explained in our Privacy Policy . If you agree to th…" at bounding box center [753, 364] width 1506 height 728
click at [783, 450] on li "A" at bounding box center [781, 456] width 110 height 32
type input "86"
type input "A"
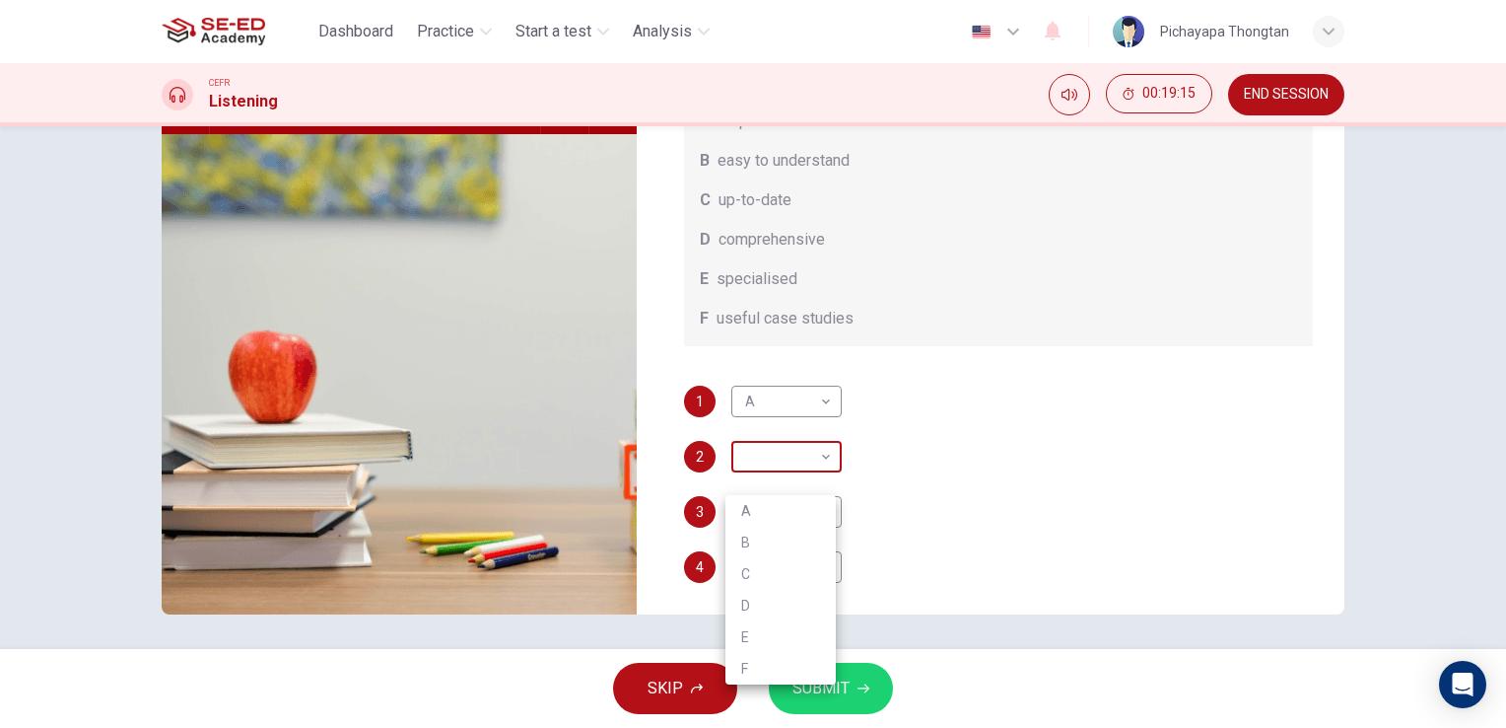
click at [789, 479] on body "This site uses cookies, as explained in our Privacy Policy . If you agree to th…" at bounding box center [753, 364] width 1506 height 728
click at [763, 600] on li "D" at bounding box center [781, 606] width 110 height 32
type input "88"
type input "D"
click at [785, 536] on body "This site uses cookies, as explained in our Privacy Policy . If you agree to th…" at bounding box center [753, 364] width 1506 height 728
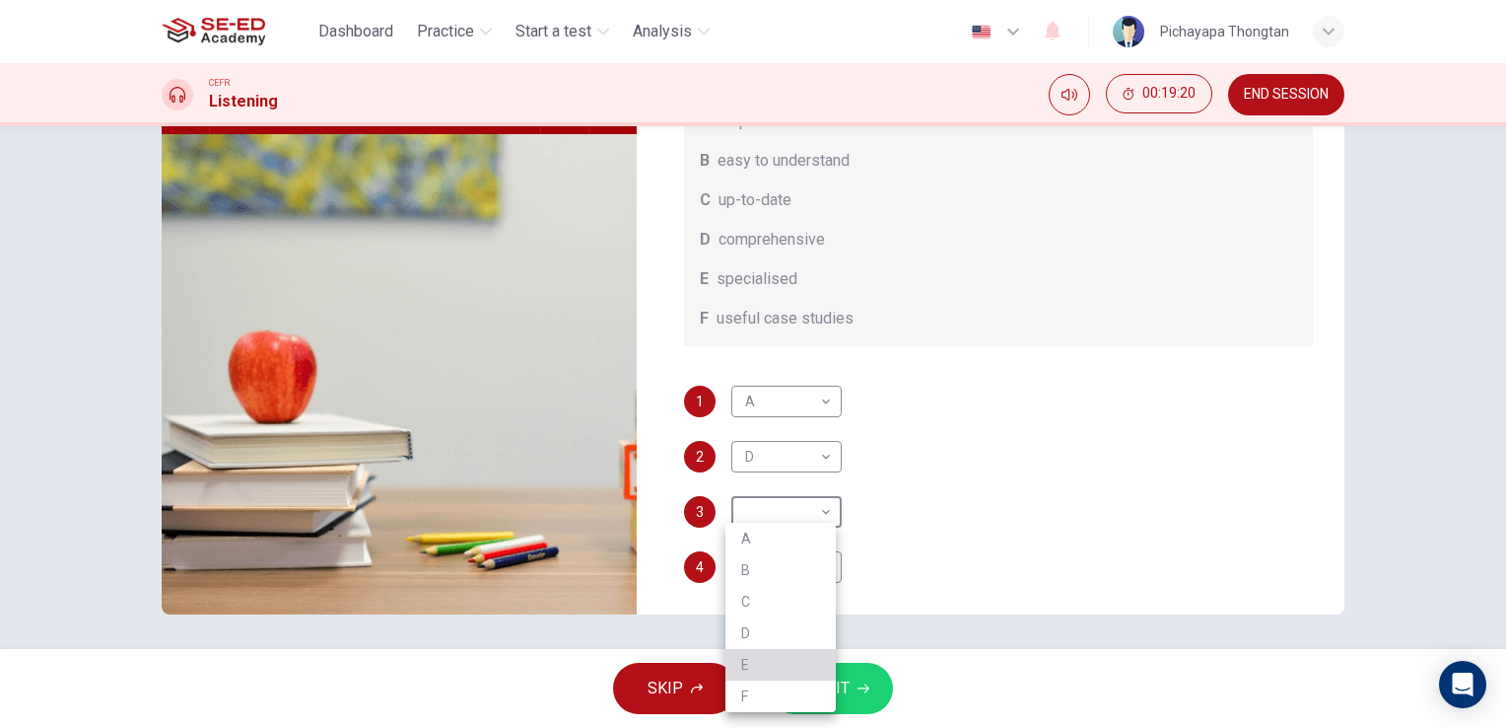
click at [748, 663] on li "E" at bounding box center [781, 665] width 110 height 32
type input "89"
type input "E"
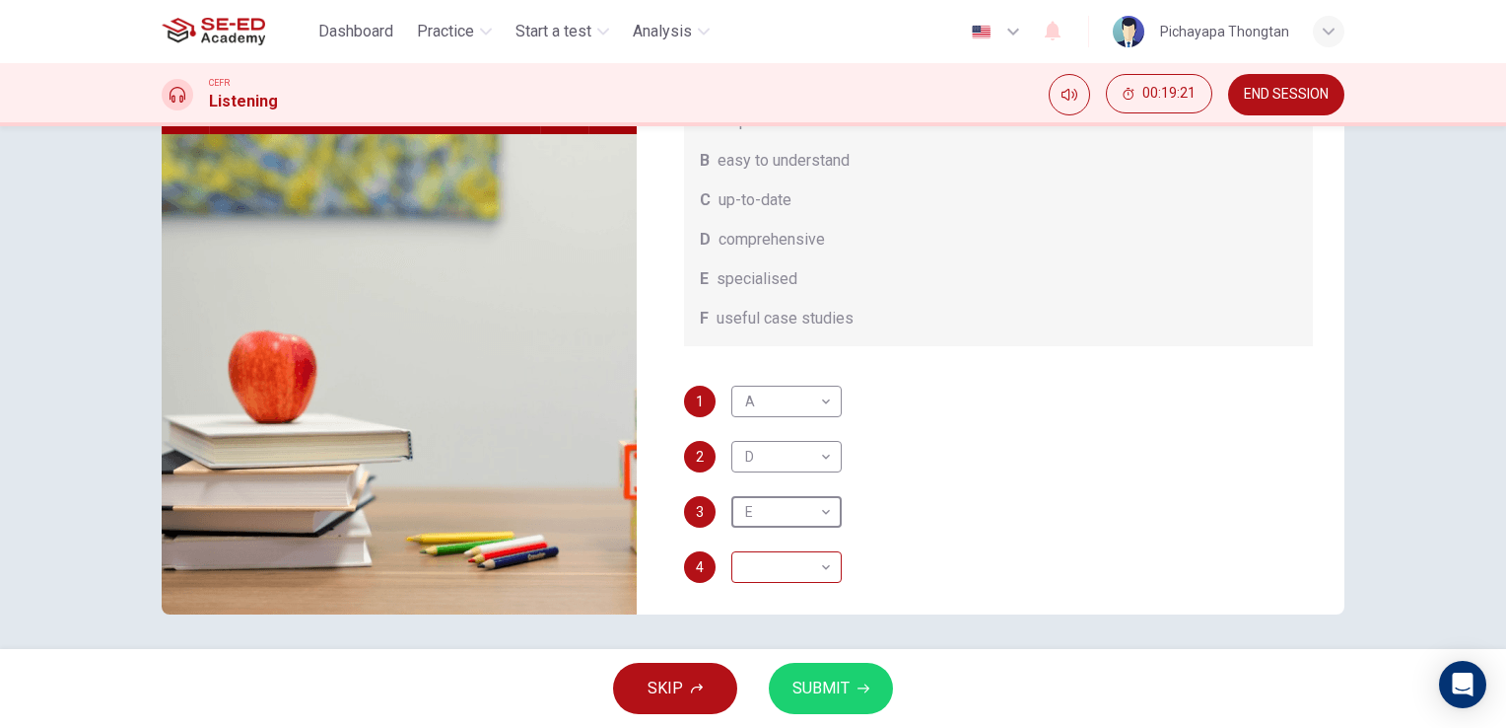
scroll to position [84, 0]
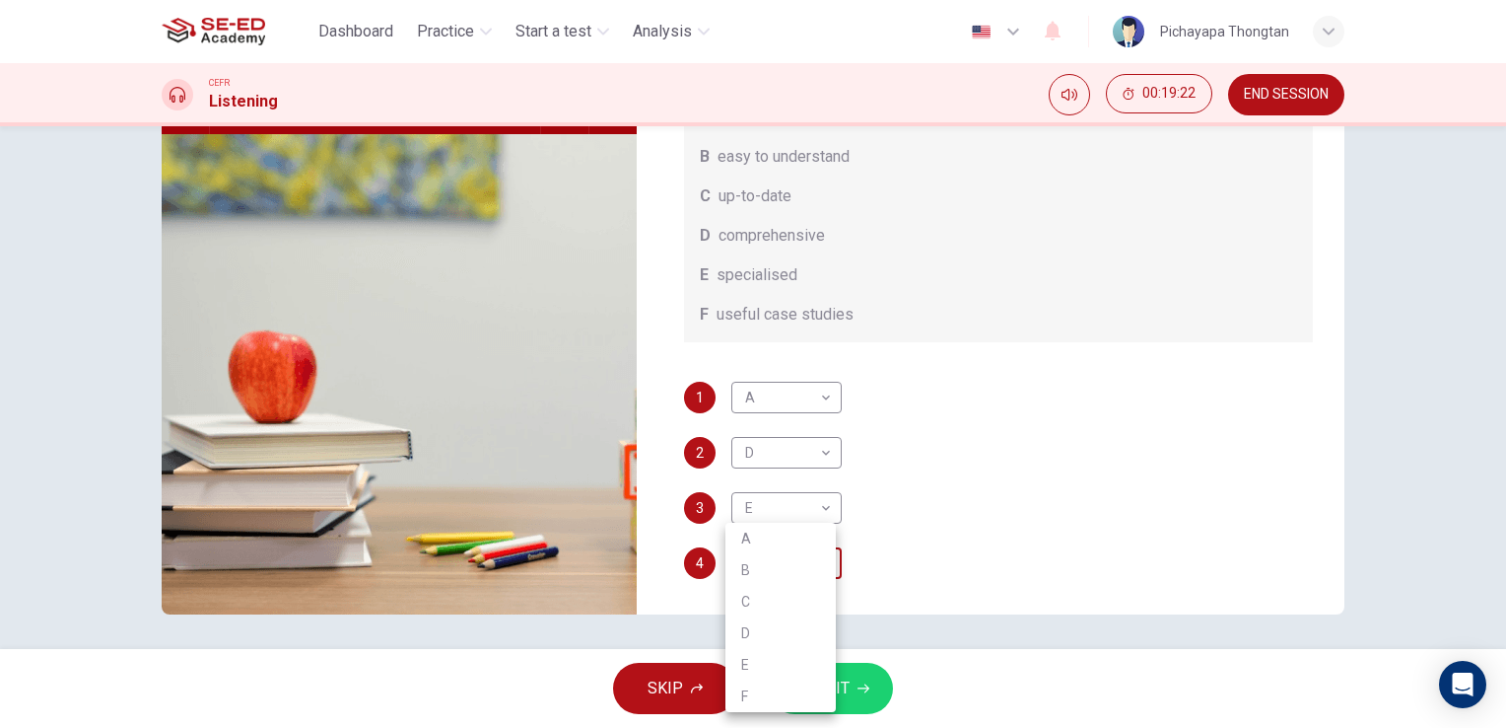
click at [787, 590] on body "This site uses cookies, as explained in our Privacy Policy . If you agree to th…" at bounding box center [753, 364] width 1506 height 728
click at [749, 693] on li "F" at bounding box center [781, 696] width 110 height 32
type input "90"
type input "F"
click at [827, 675] on span "SUBMIT" at bounding box center [821, 688] width 57 height 28
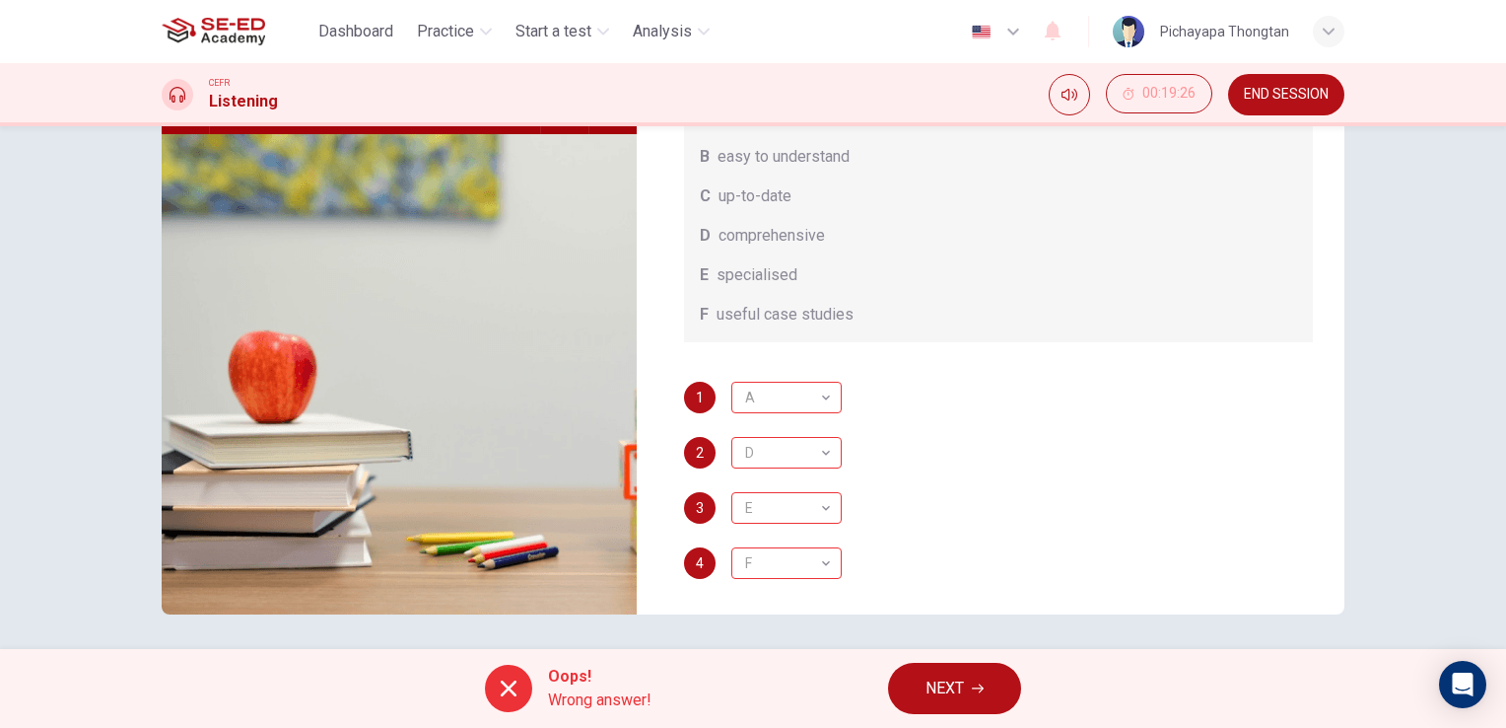
type input "92"
click at [936, 683] on span "NEXT" at bounding box center [945, 688] width 38 height 28
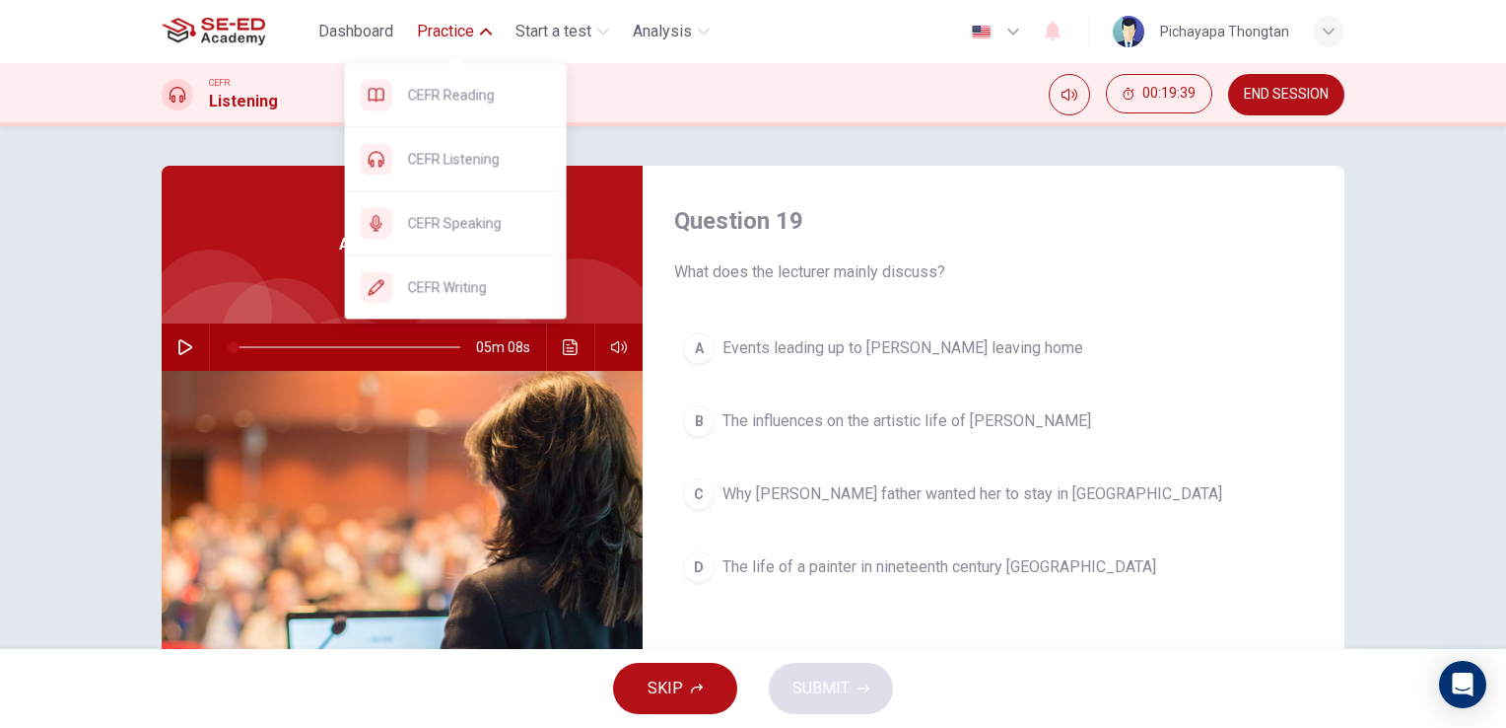
click at [469, 28] on span "Practice" at bounding box center [445, 32] width 57 height 24
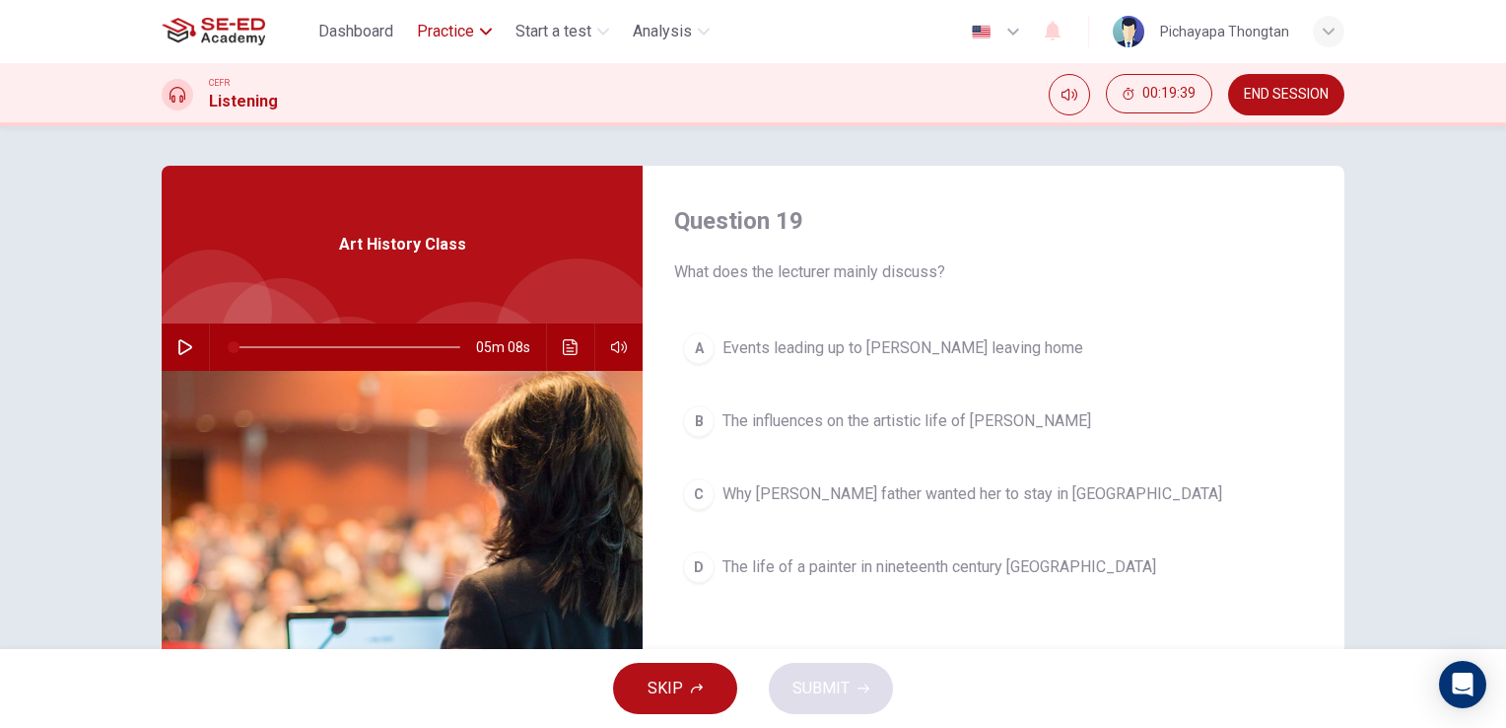
click at [469, 28] on span "Practice" at bounding box center [445, 32] width 57 height 24
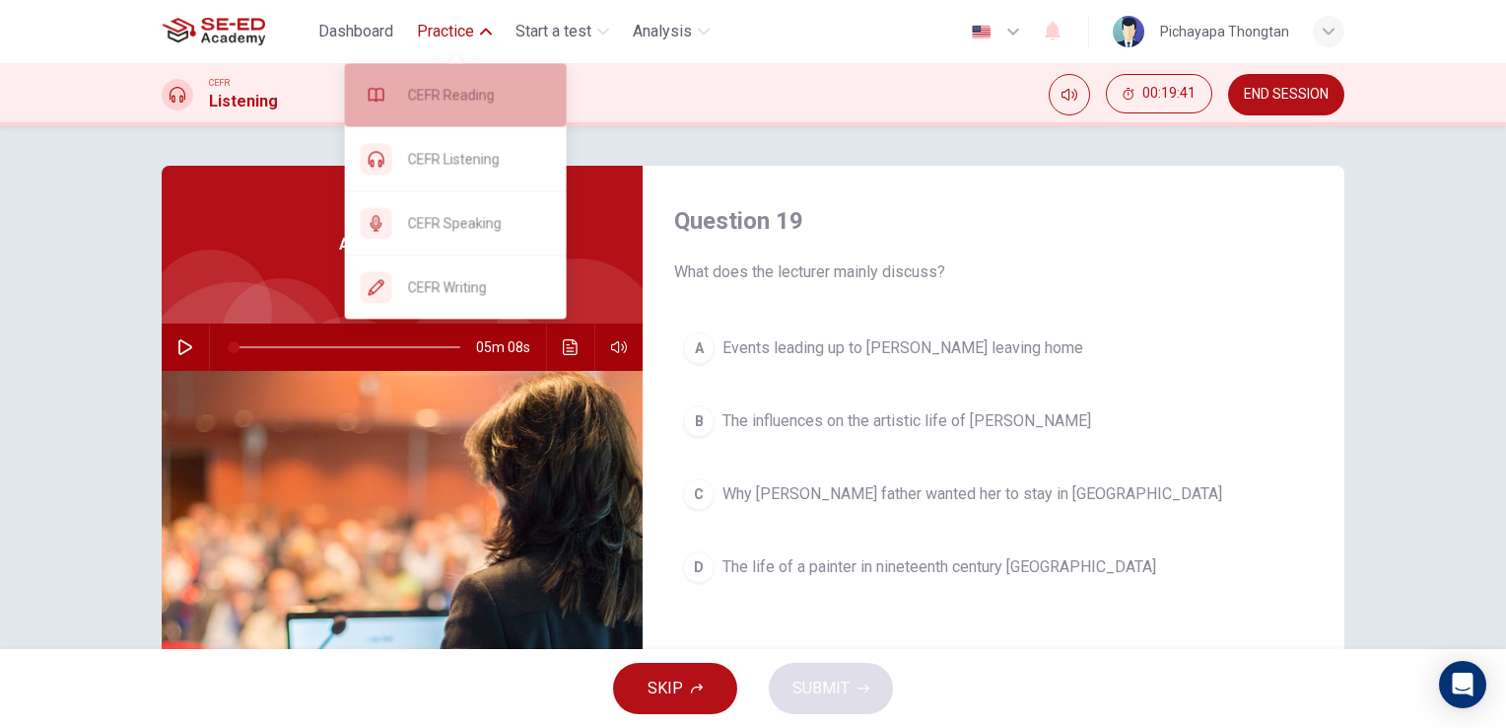
click at [447, 97] on span "CEFR Reading" at bounding box center [479, 95] width 143 height 24
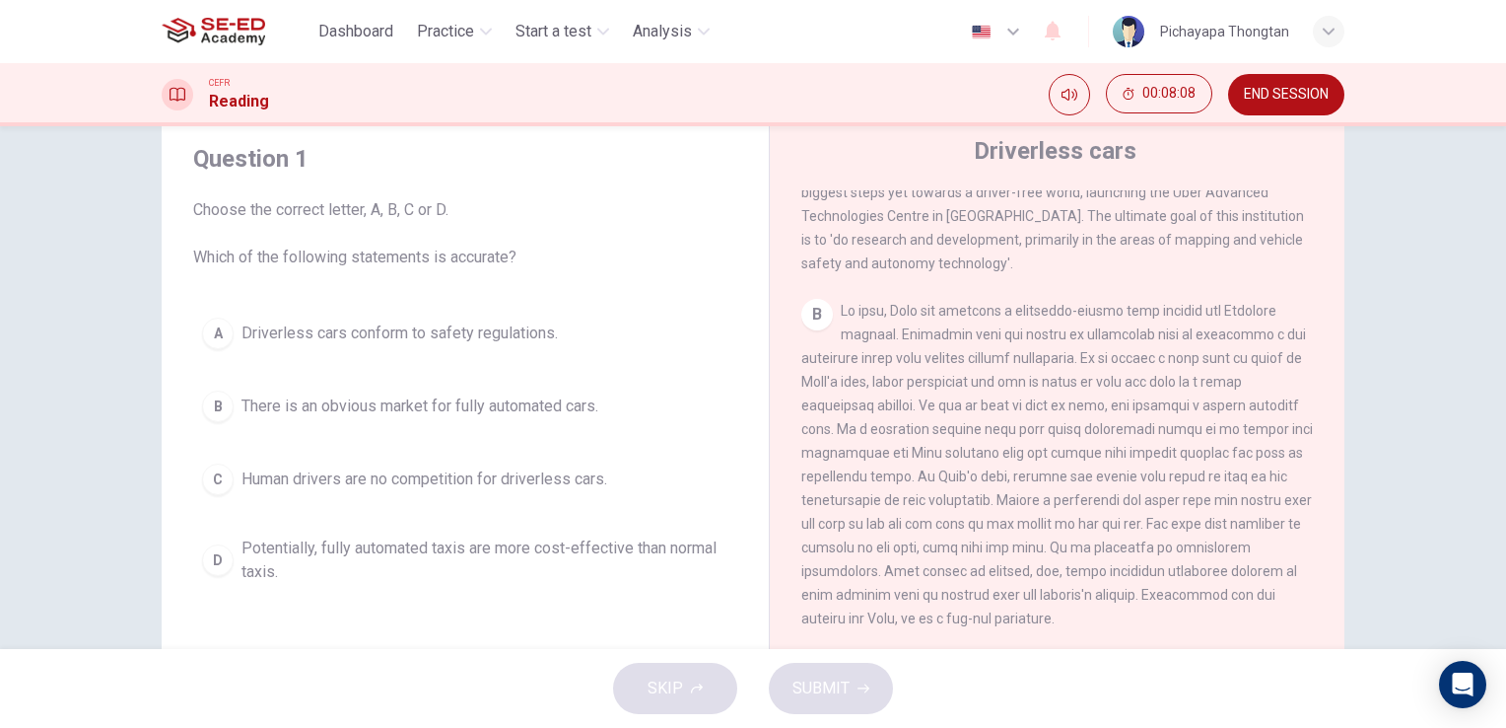
scroll to position [473, 0]
click at [226, 561] on div "D" at bounding box center [218, 560] width 32 height 32
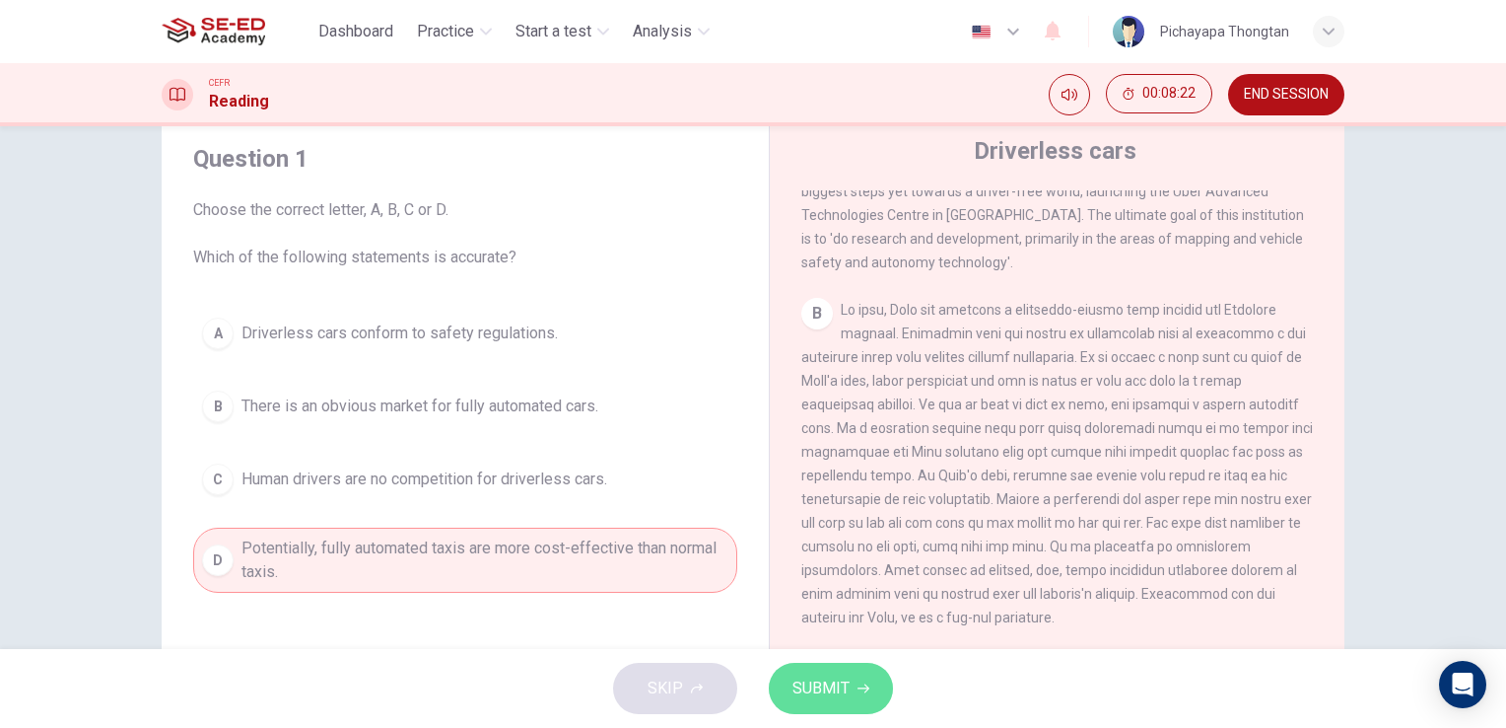
click at [823, 707] on button "SUBMIT" at bounding box center [831, 687] width 124 height 51
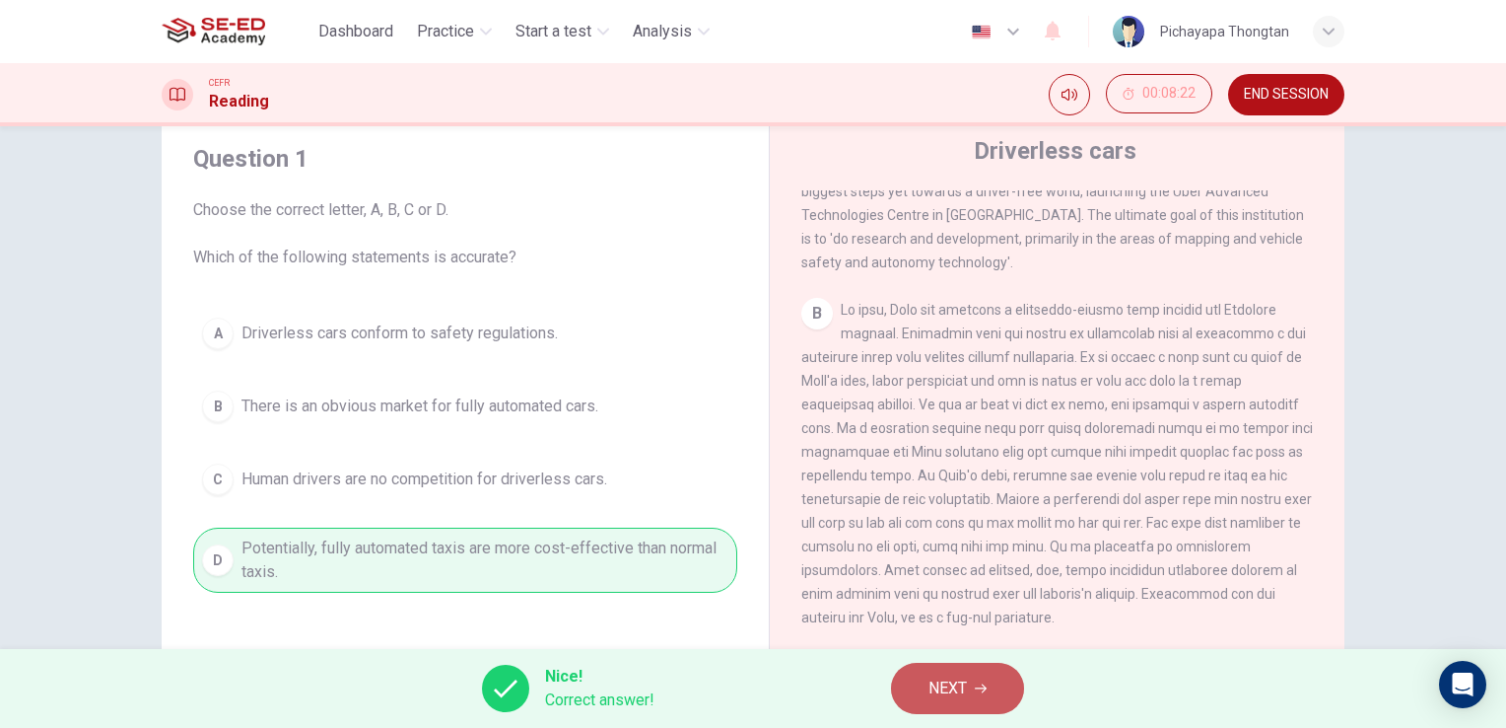
click at [938, 688] on span "NEXT" at bounding box center [948, 688] width 38 height 28
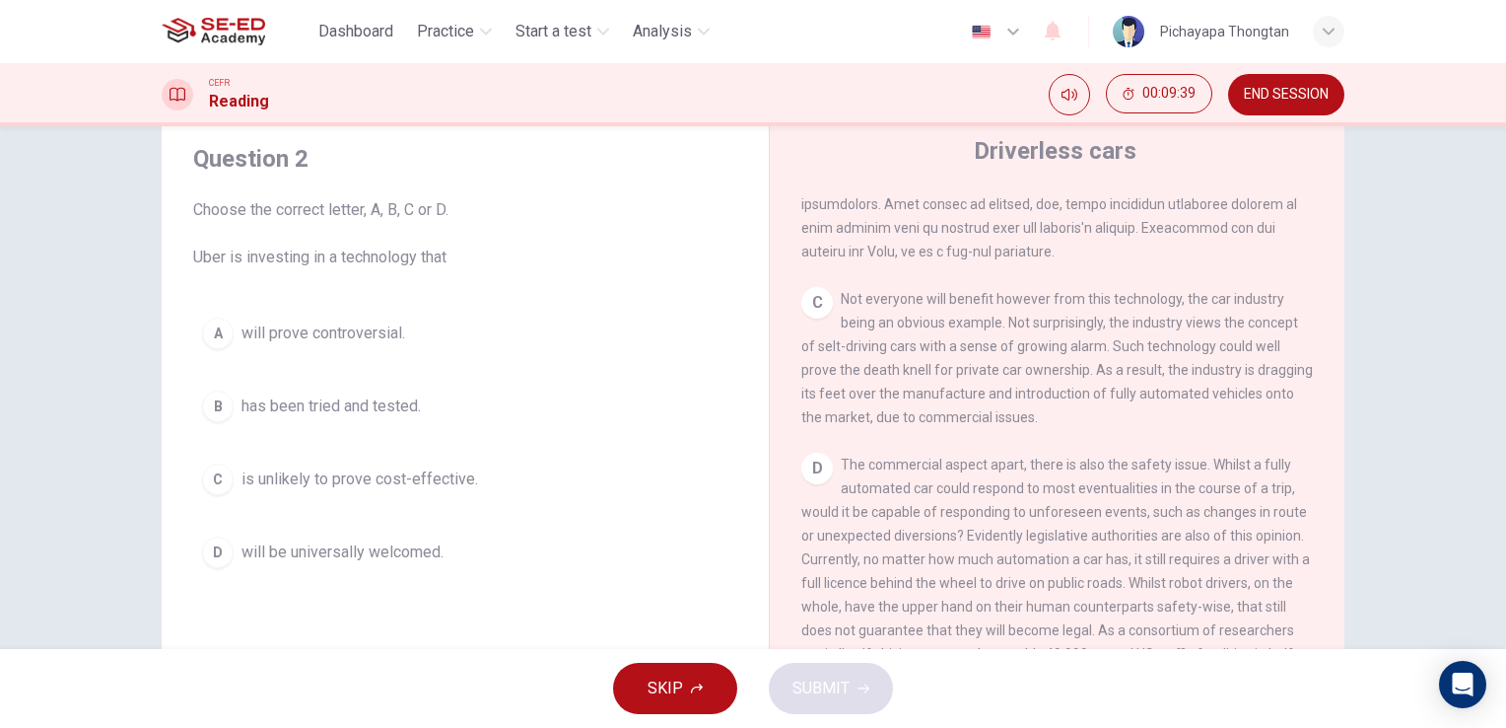
scroll to position [891, 0]
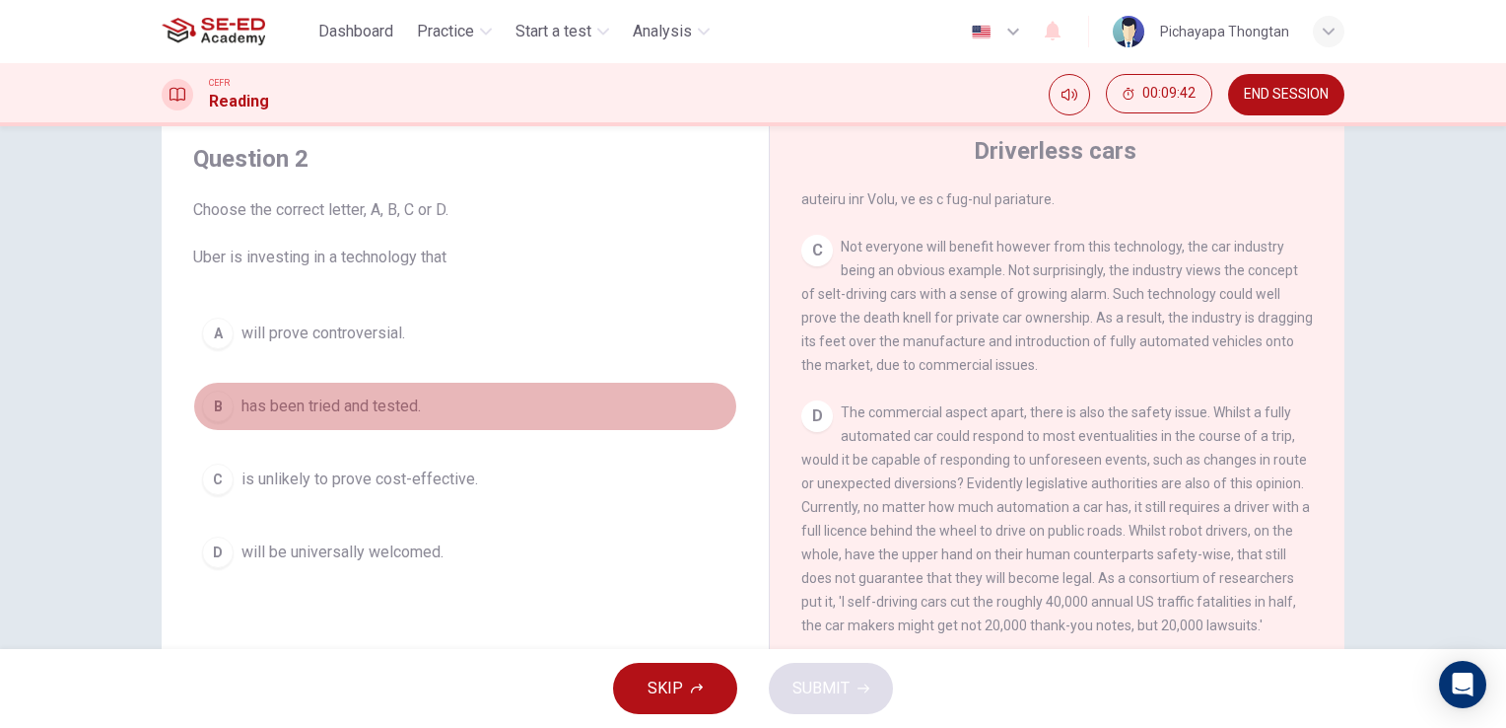
click at [465, 392] on button "B has been tried and tested." at bounding box center [465, 406] width 544 height 49
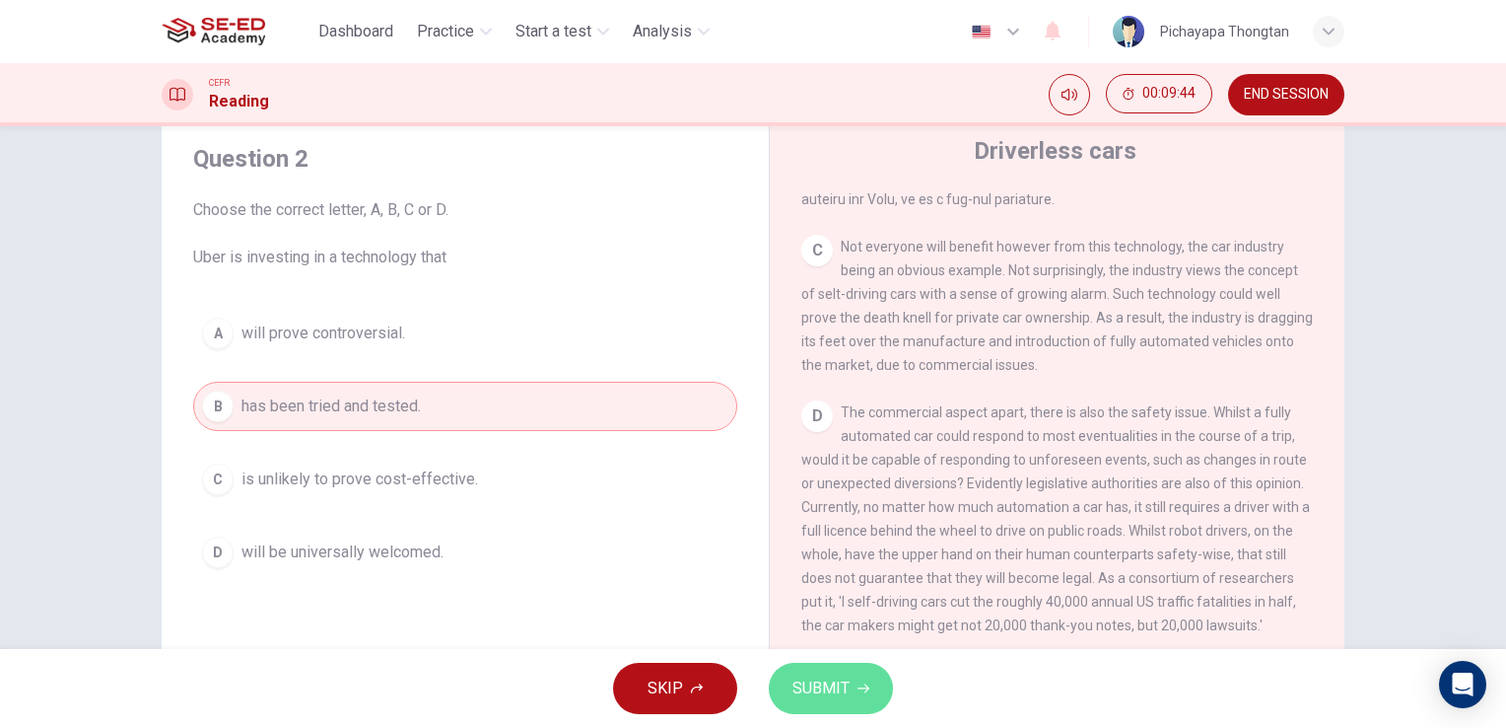
click at [832, 680] on span "SUBMIT" at bounding box center [821, 688] width 57 height 28
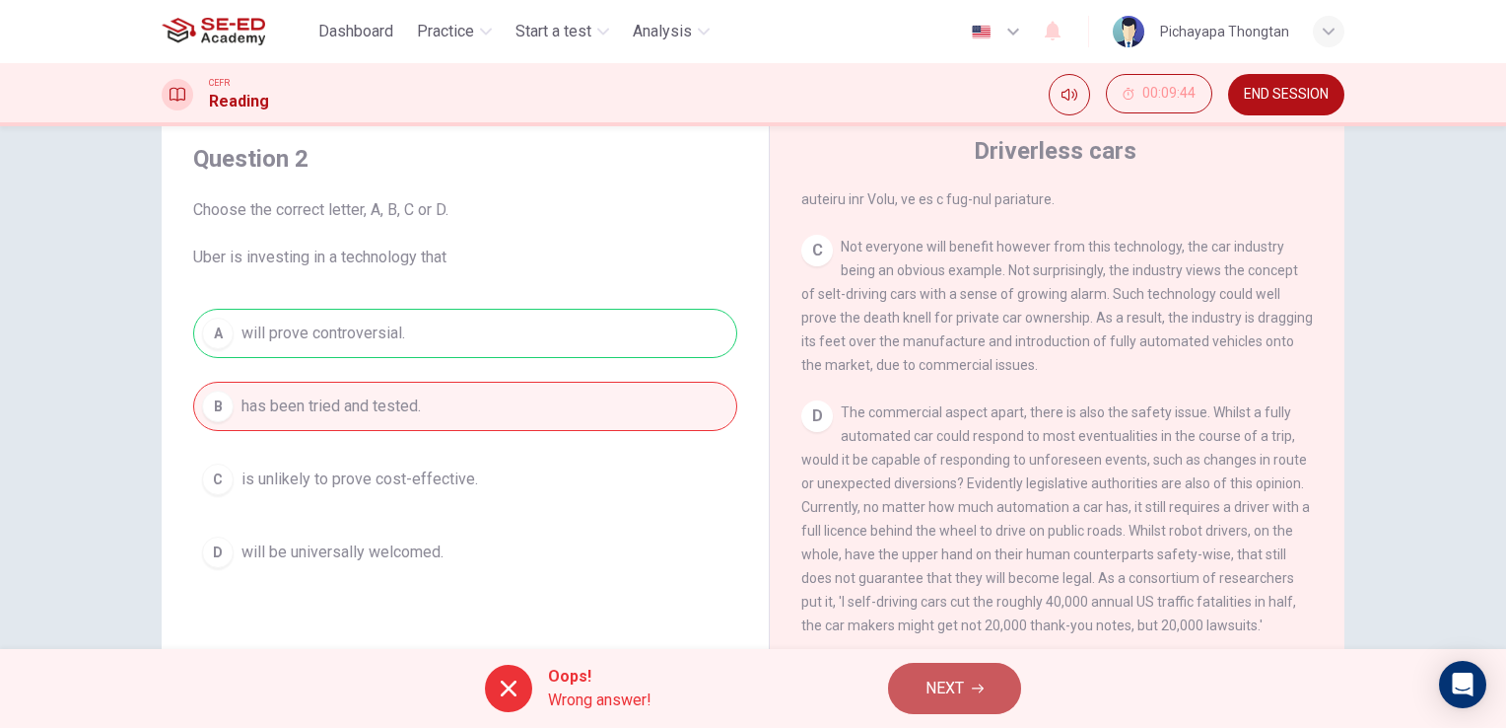
click at [918, 680] on button "NEXT" at bounding box center [954, 687] width 133 height 51
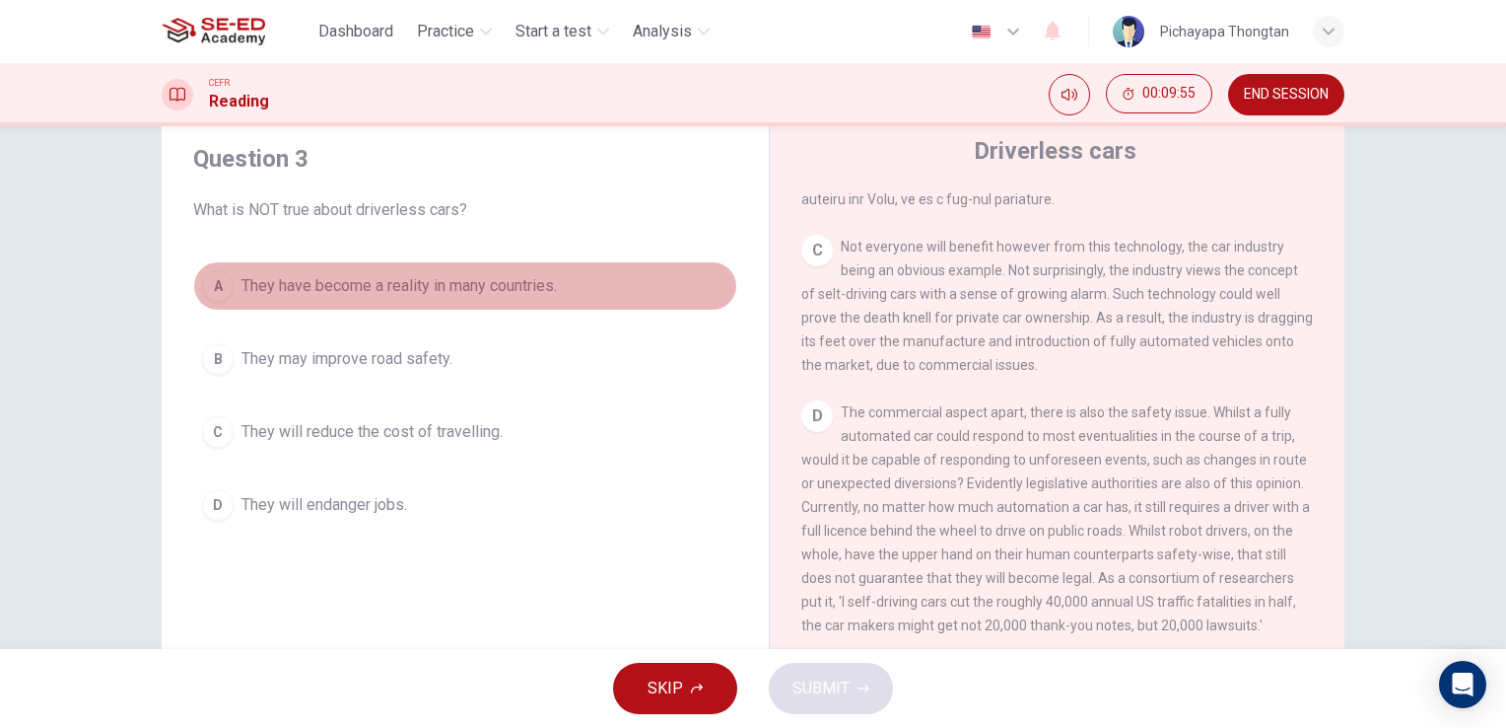
click at [681, 290] on button "A They have become a reality in many countries." at bounding box center [465, 285] width 544 height 49
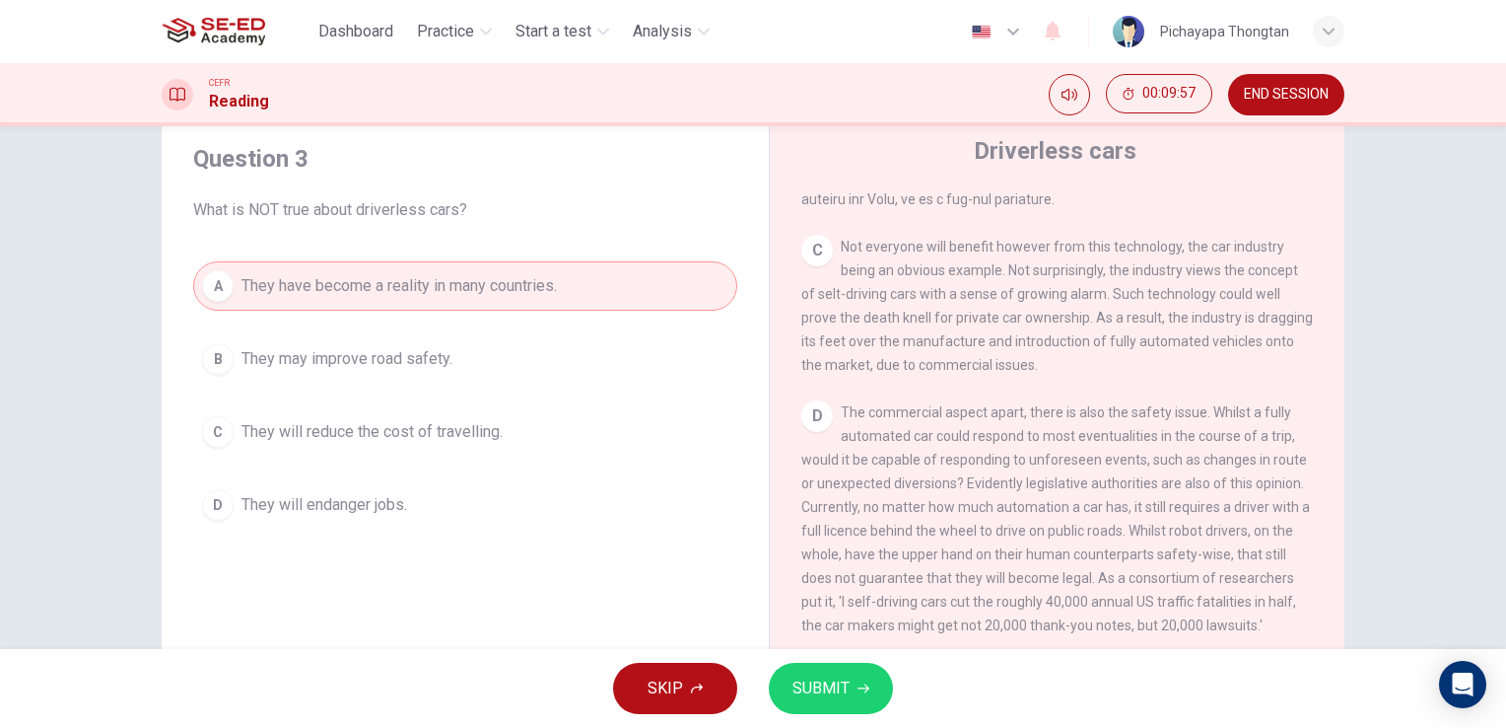
click at [806, 706] on button "SUBMIT" at bounding box center [831, 687] width 124 height 51
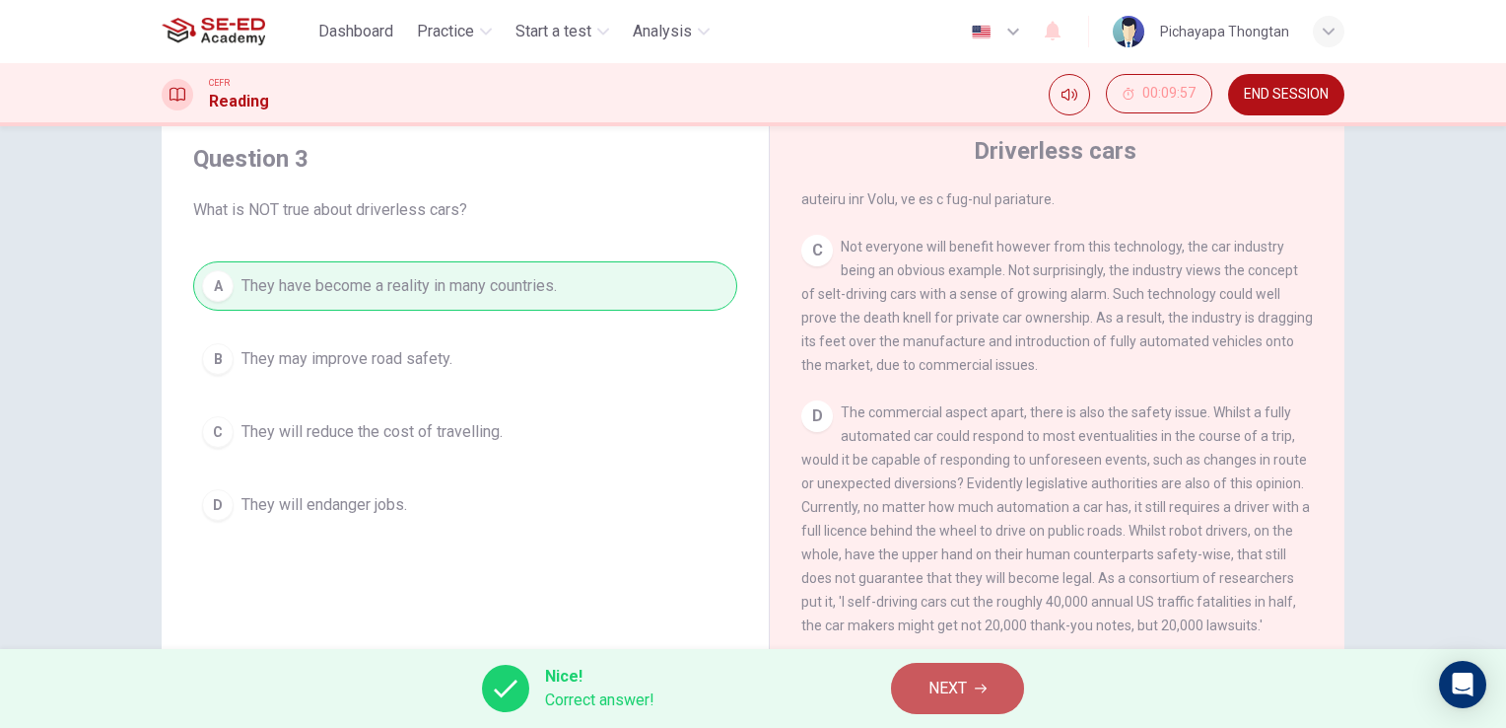
click at [981, 676] on button "NEXT" at bounding box center [957, 687] width 133 height 51
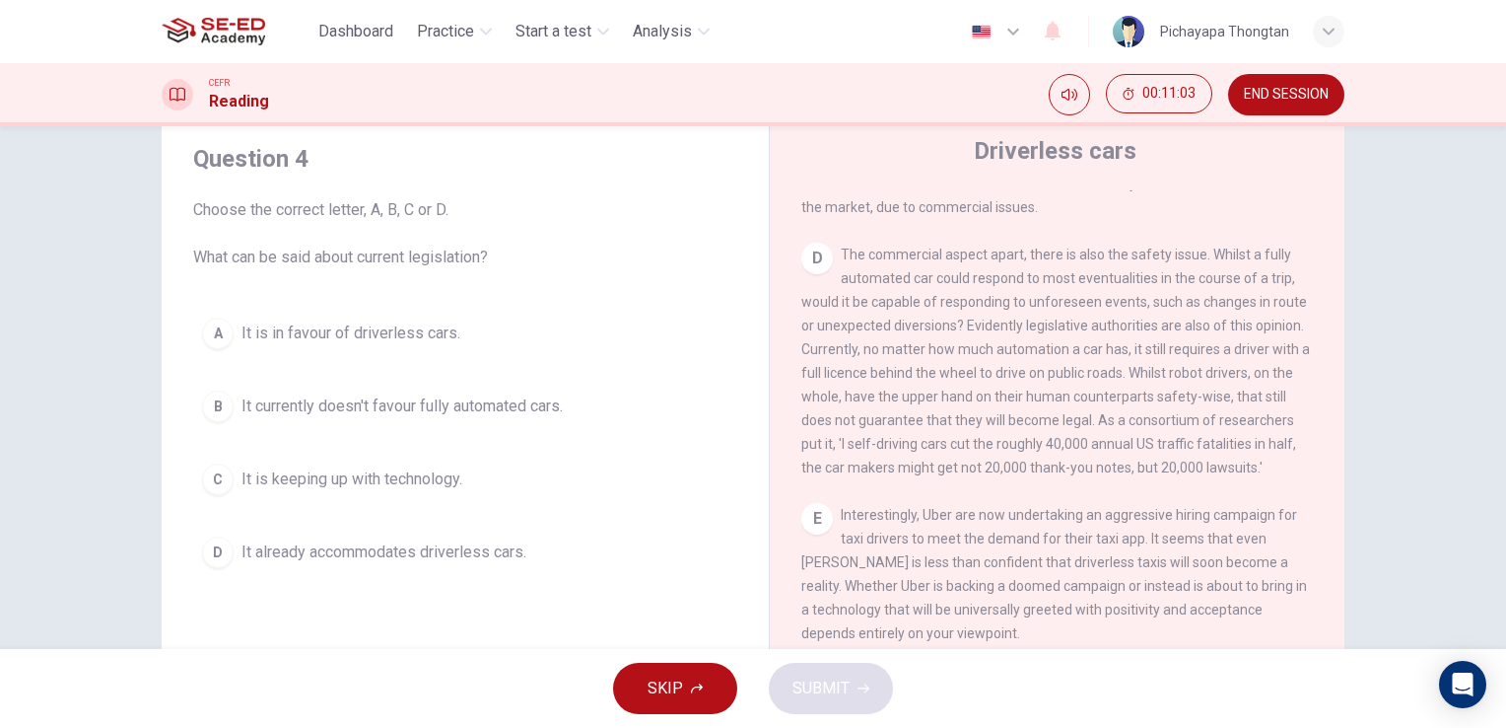
scroll to position [1060, 0]
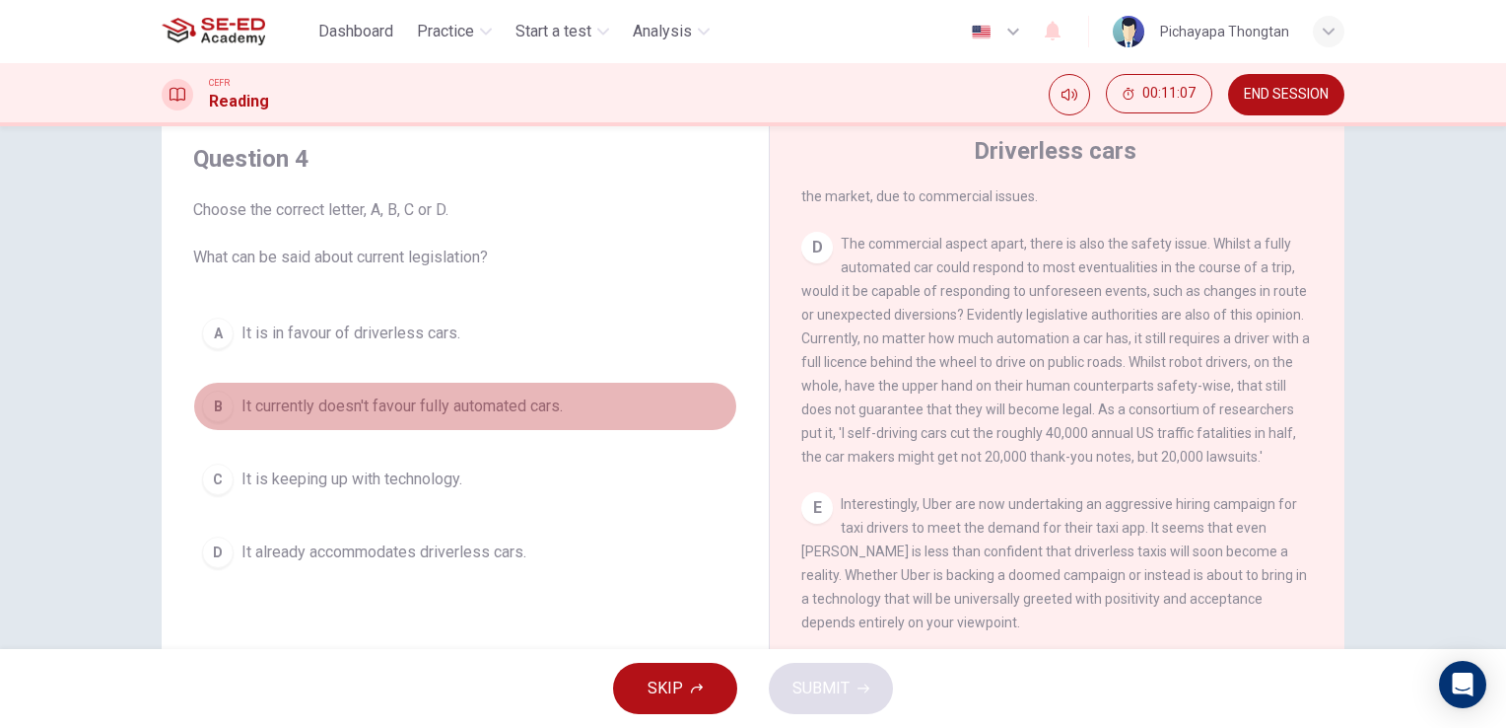
click at [556, 412] on span "It currently doesn't favour fully automated cars." at bounding box center [402, 406] width 321 height 24
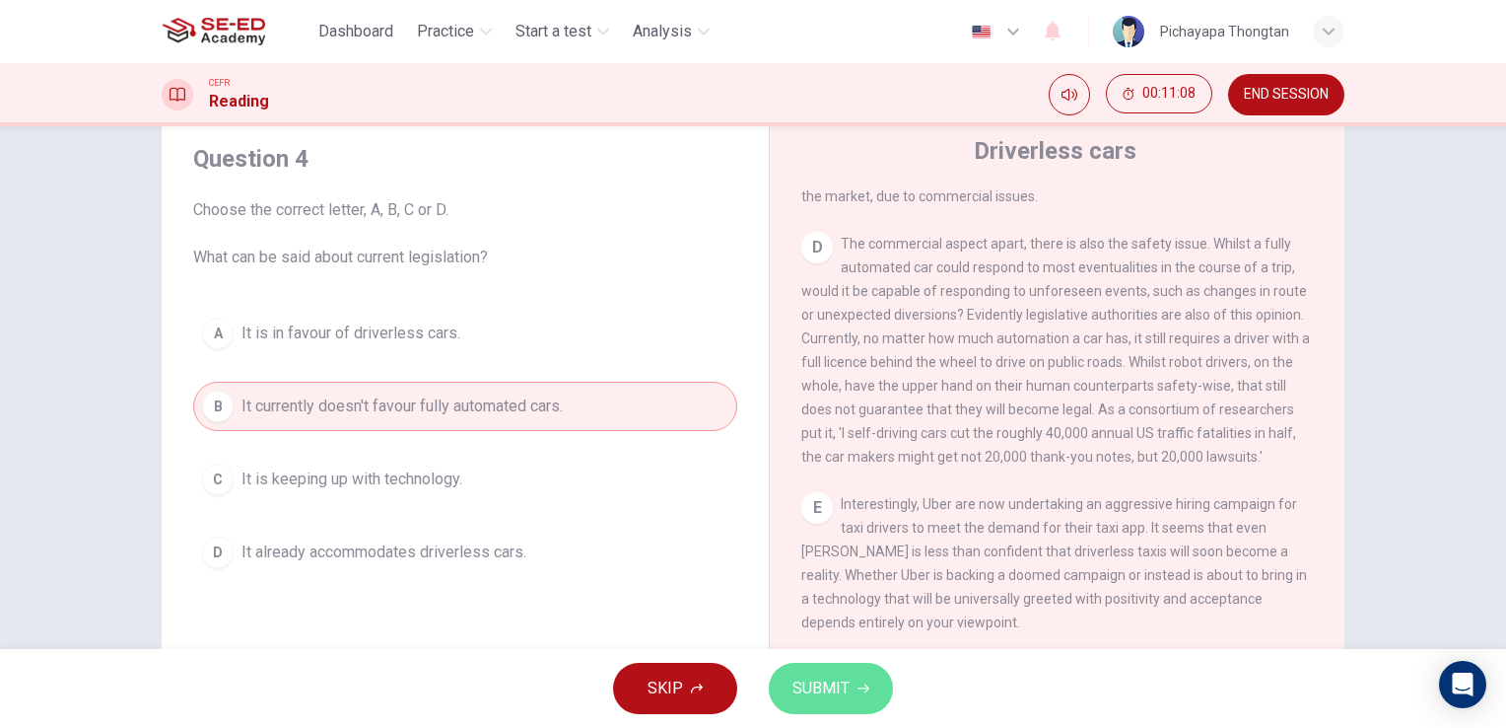
click at [834, 700] on span "SUBMIT" at bounding box center [821, 688] width 57 height 28
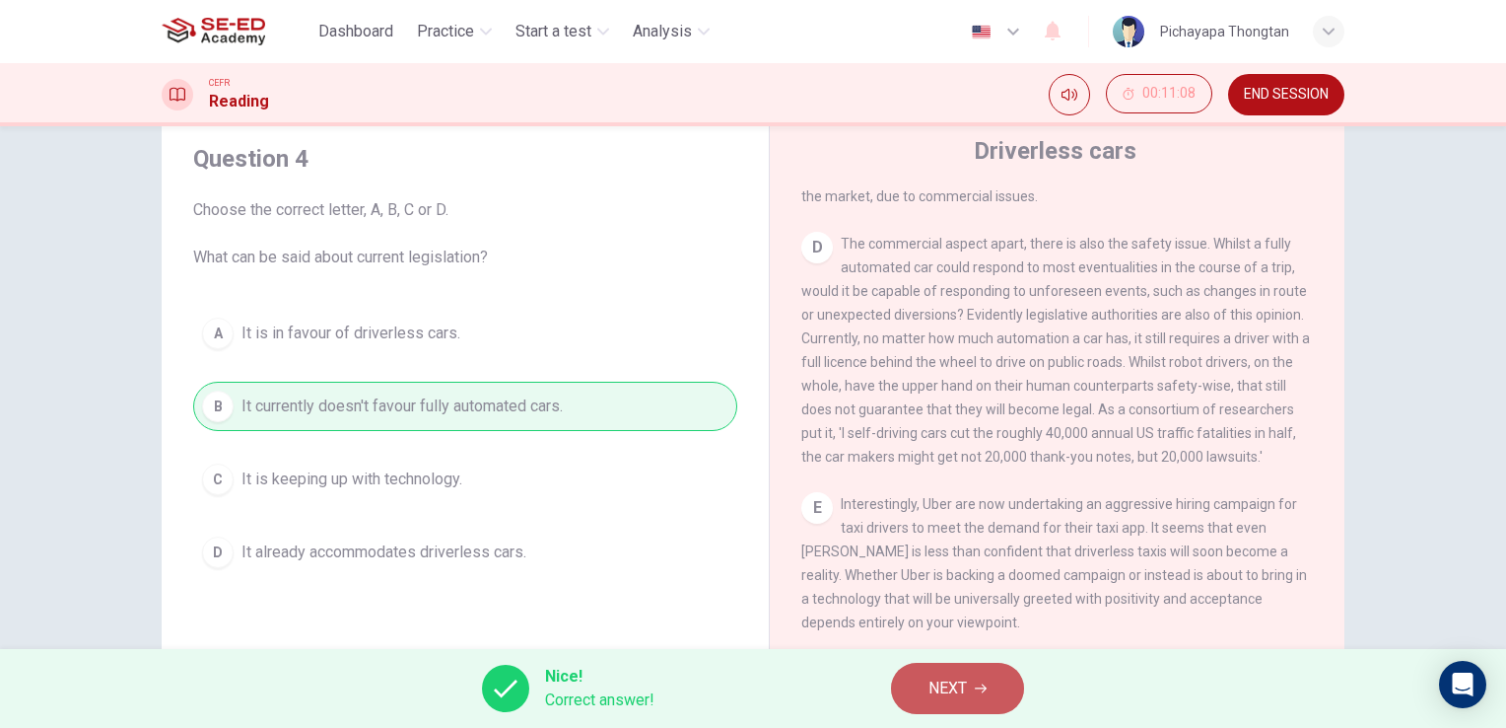
click at [937, 698] on span "NEXT" at bounding box center [948, 688] width 38 height 28
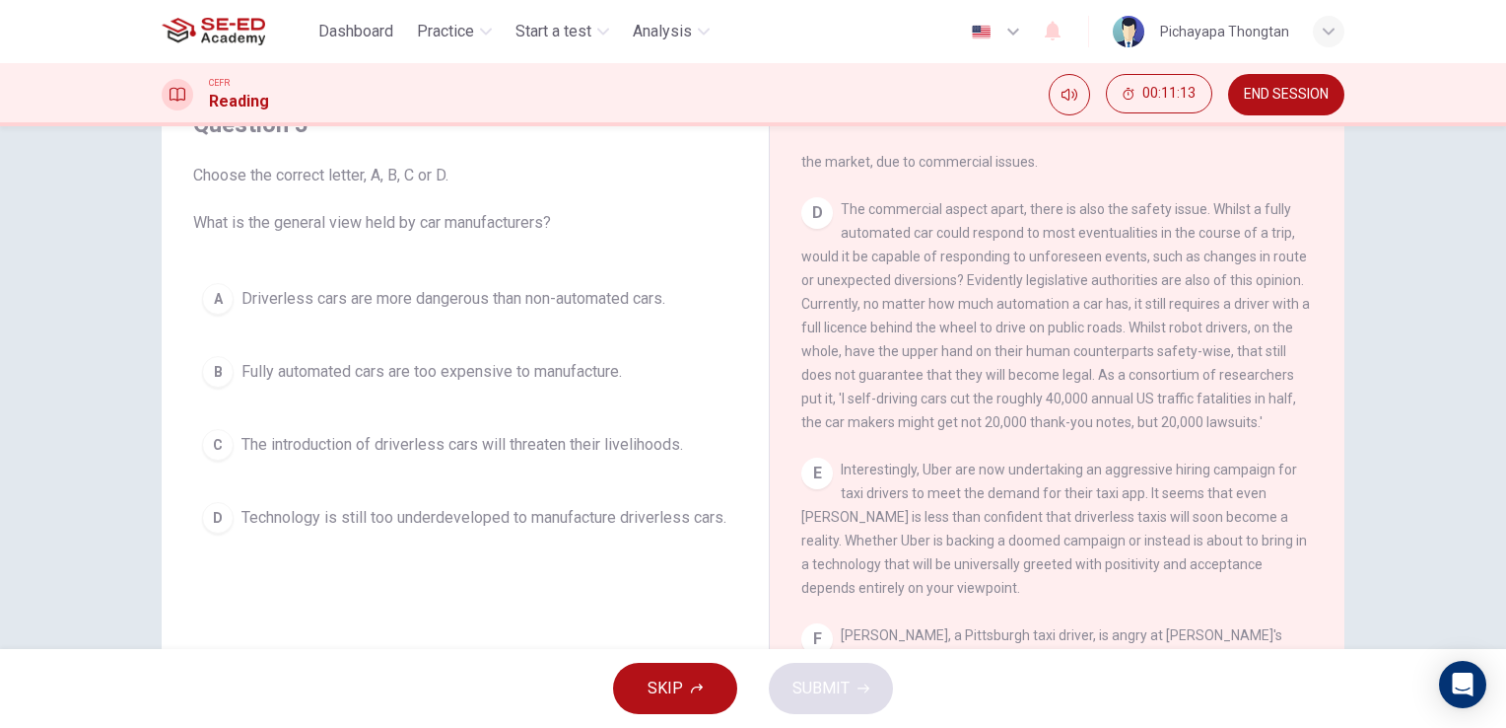
scroll to position [99, 0]
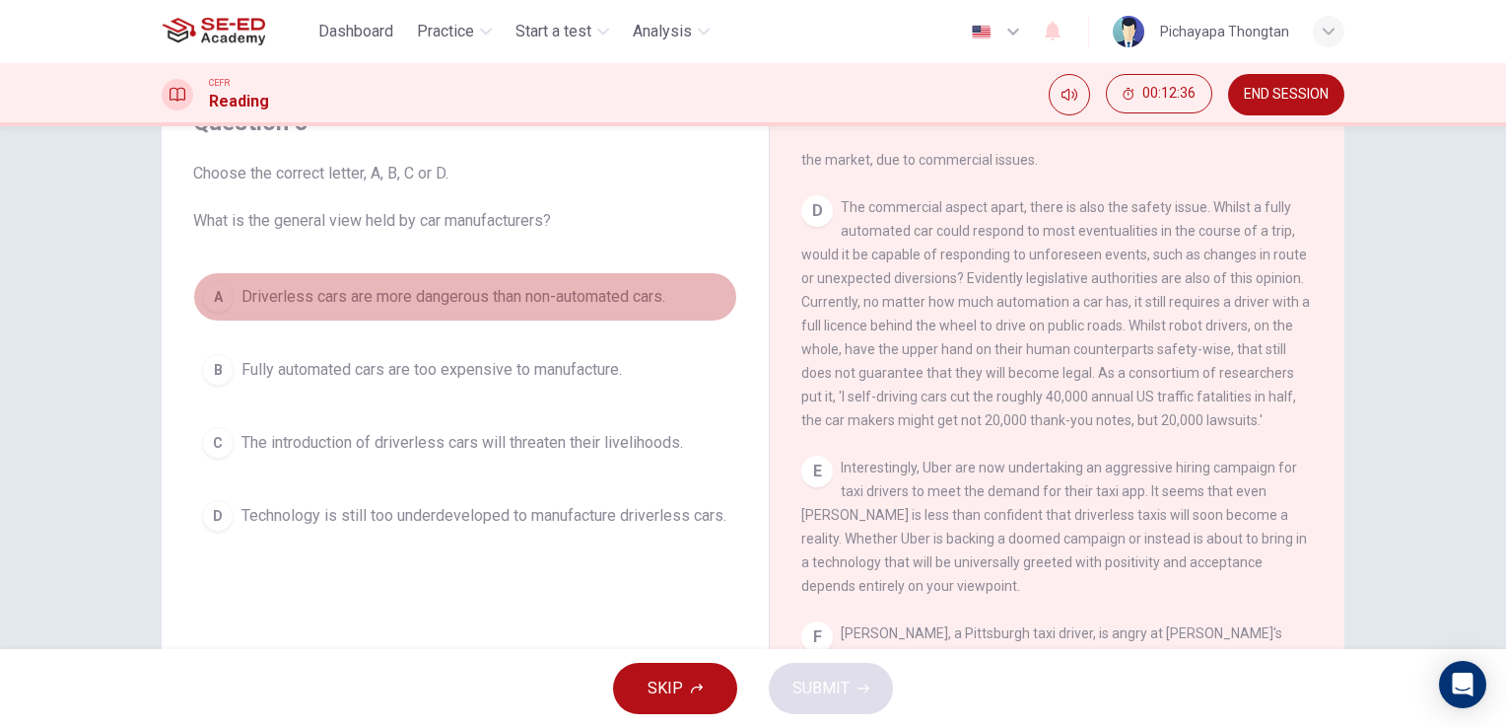
click at [552, 291] on span "Driverless cars are more dangerous than non-automated cars." at bounding box center [454, 297] width 424 height 24
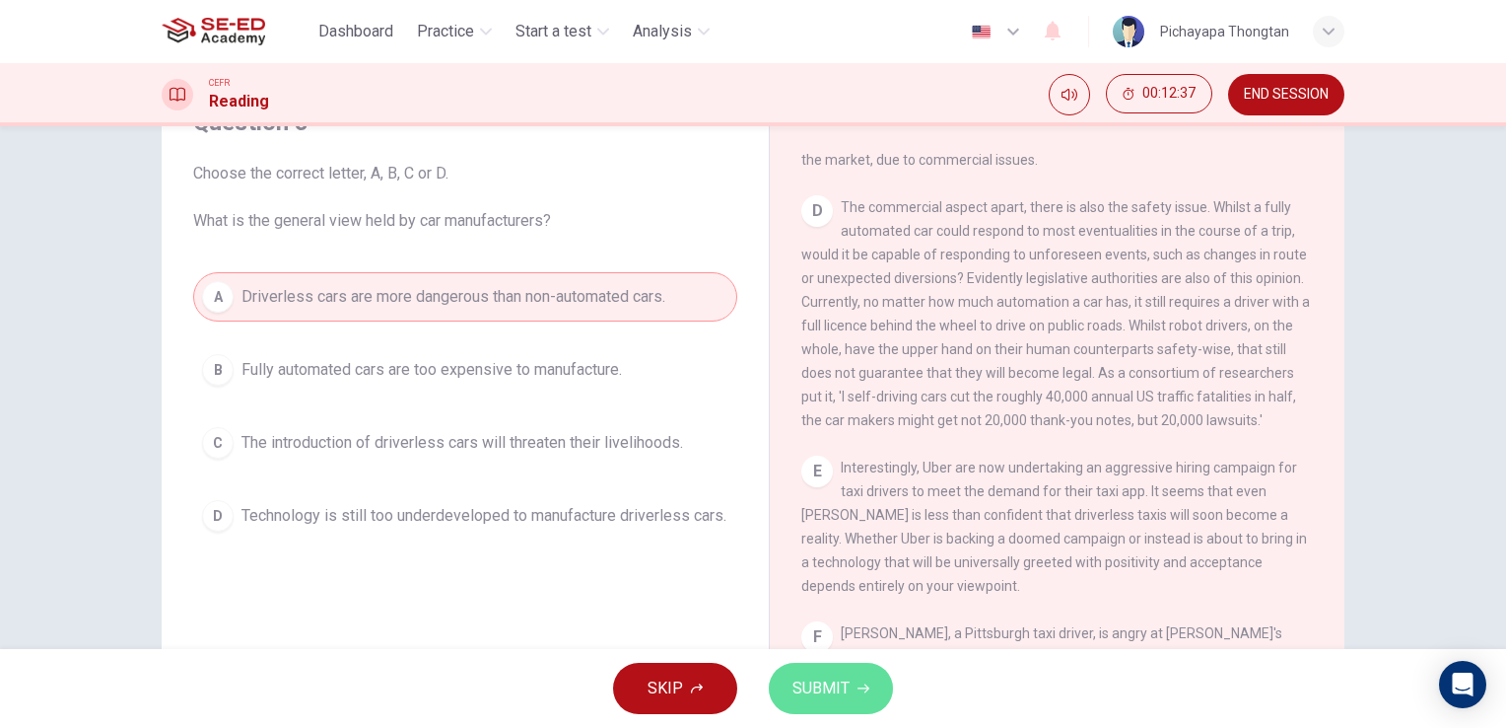
click at [820, 680] on span "SUBMIT" at bounding box center [821, 688] width 57 height 28
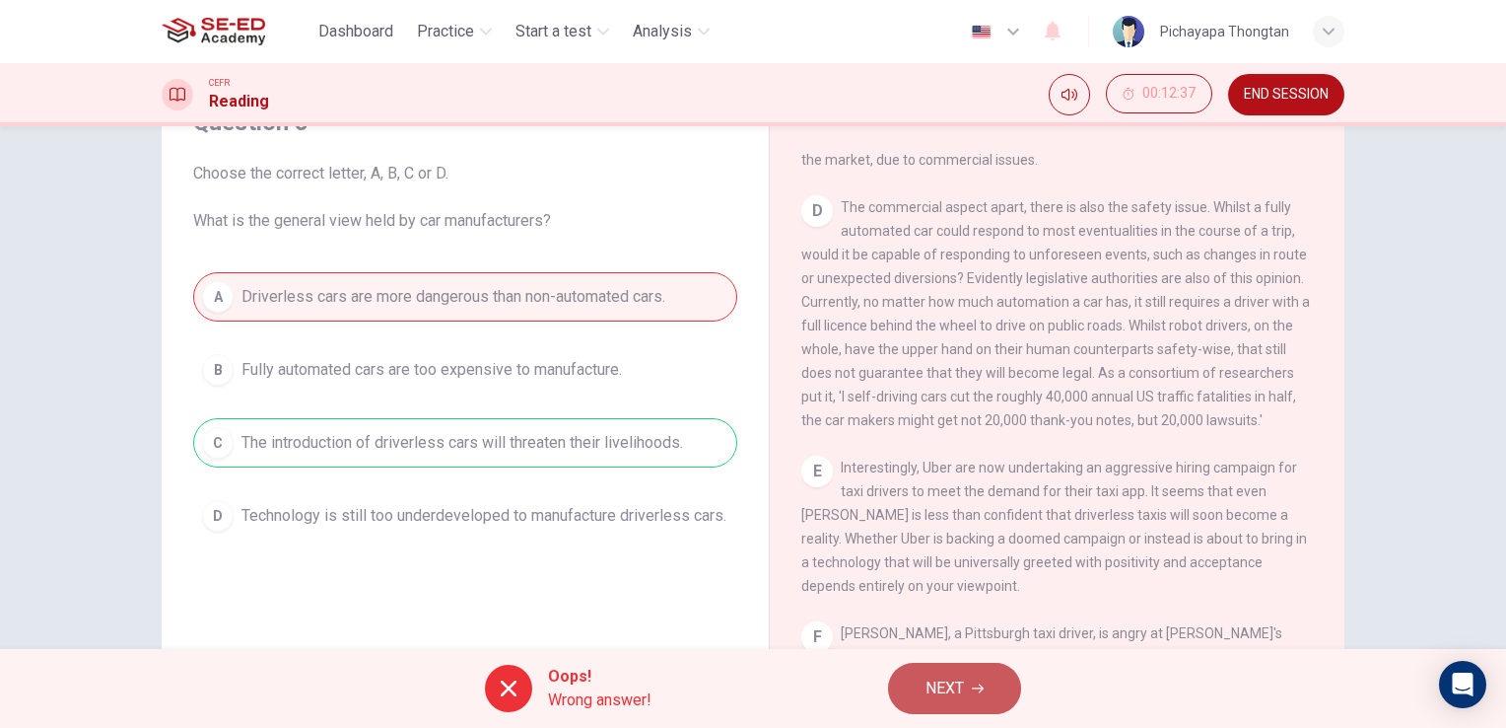
click at [944, 700] on span "NEXT" at bounding box center [945, 688] width 38 height 28
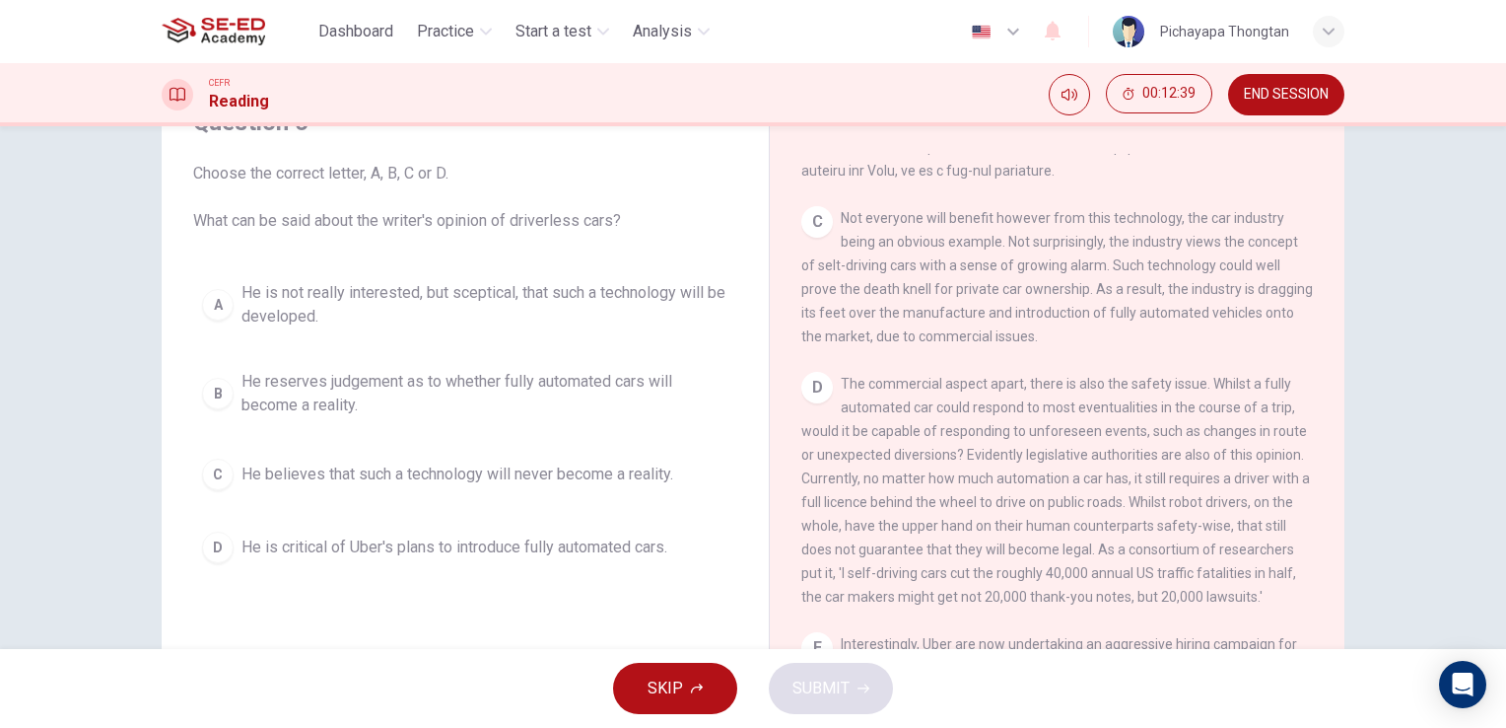
scroll to position [944, 0]
